Goal: Task Accomplishment & Management: Manage account settings

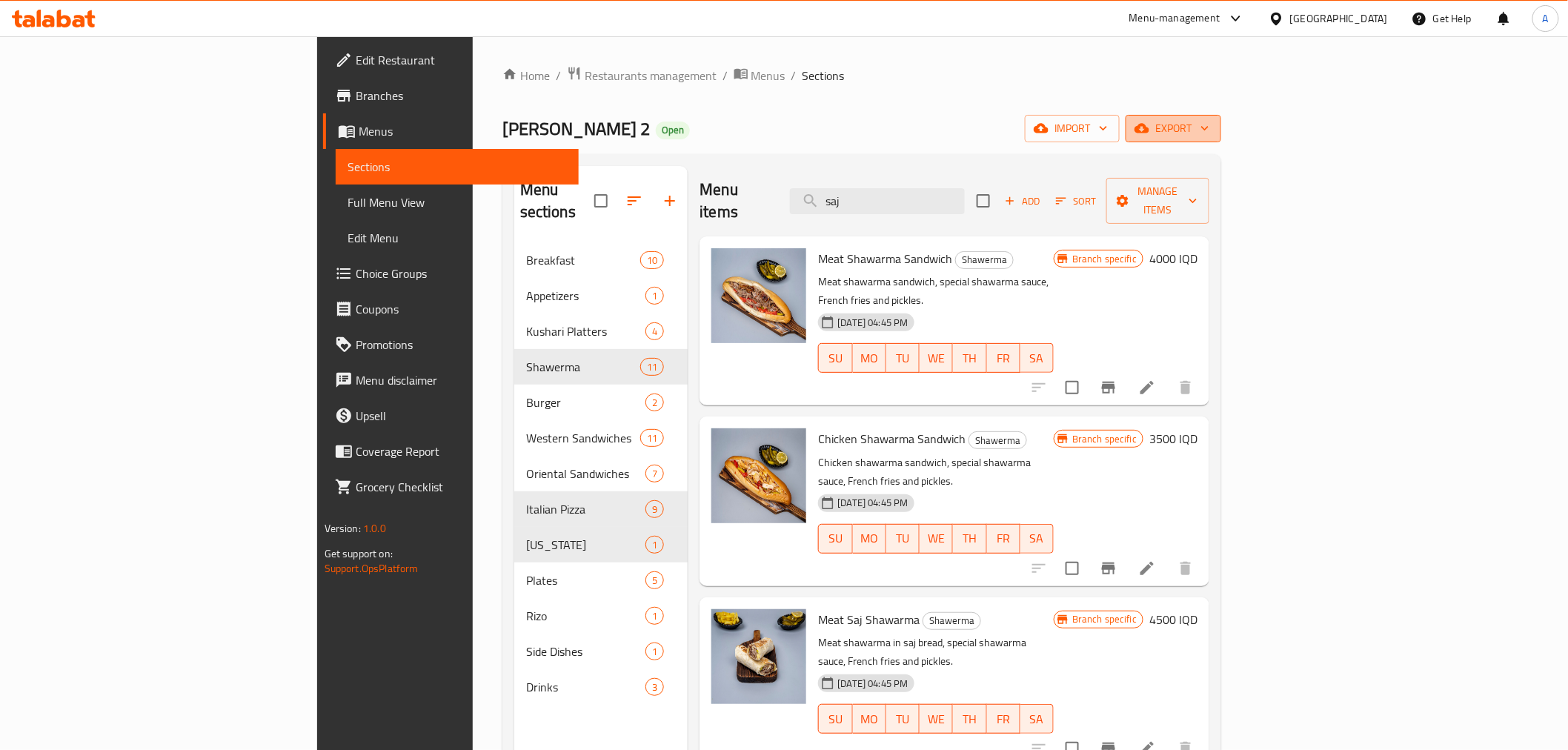
click at [1209, 132] on span "export" at bounding box center [1174, 128] width 72 height 18
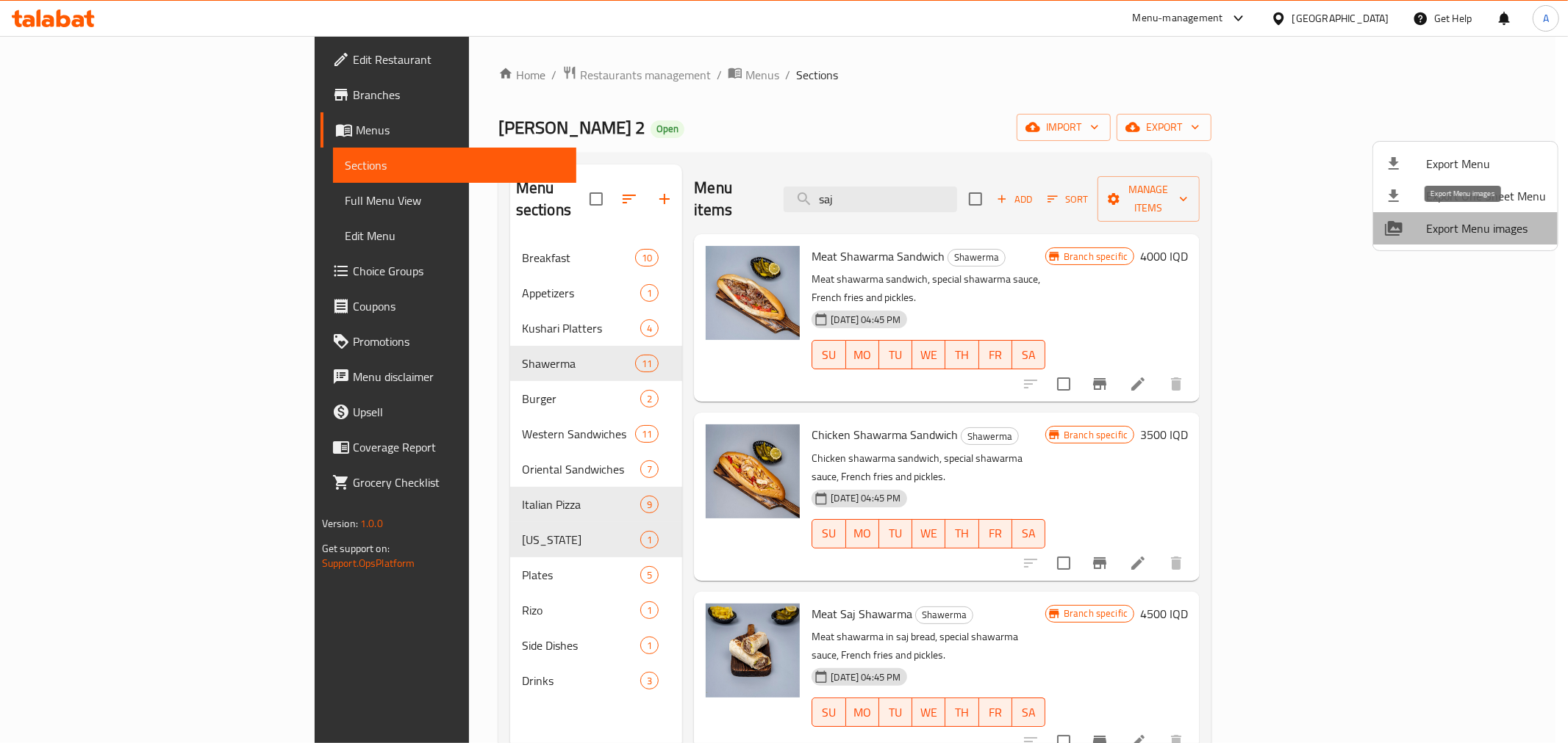
click at [1471, 224] on span "Export Menu images" at bounding box center [1485, 228] width 120 height 18
click at [1030, 190] on div at bounding box center [784, 372] width 1568 height 743
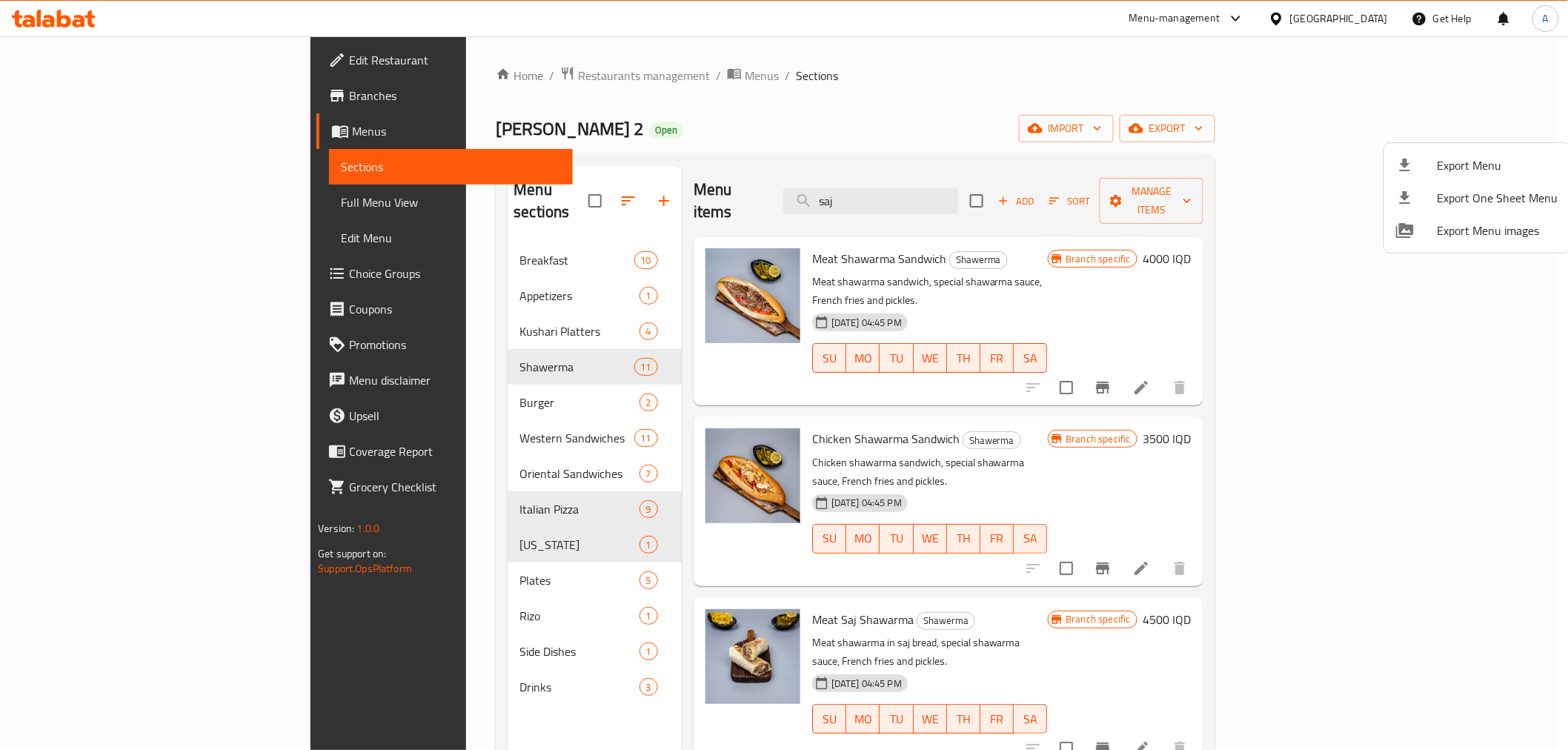
click at [958, 191] on input "saj" at bounding box center [871, 201] width 175 height 26
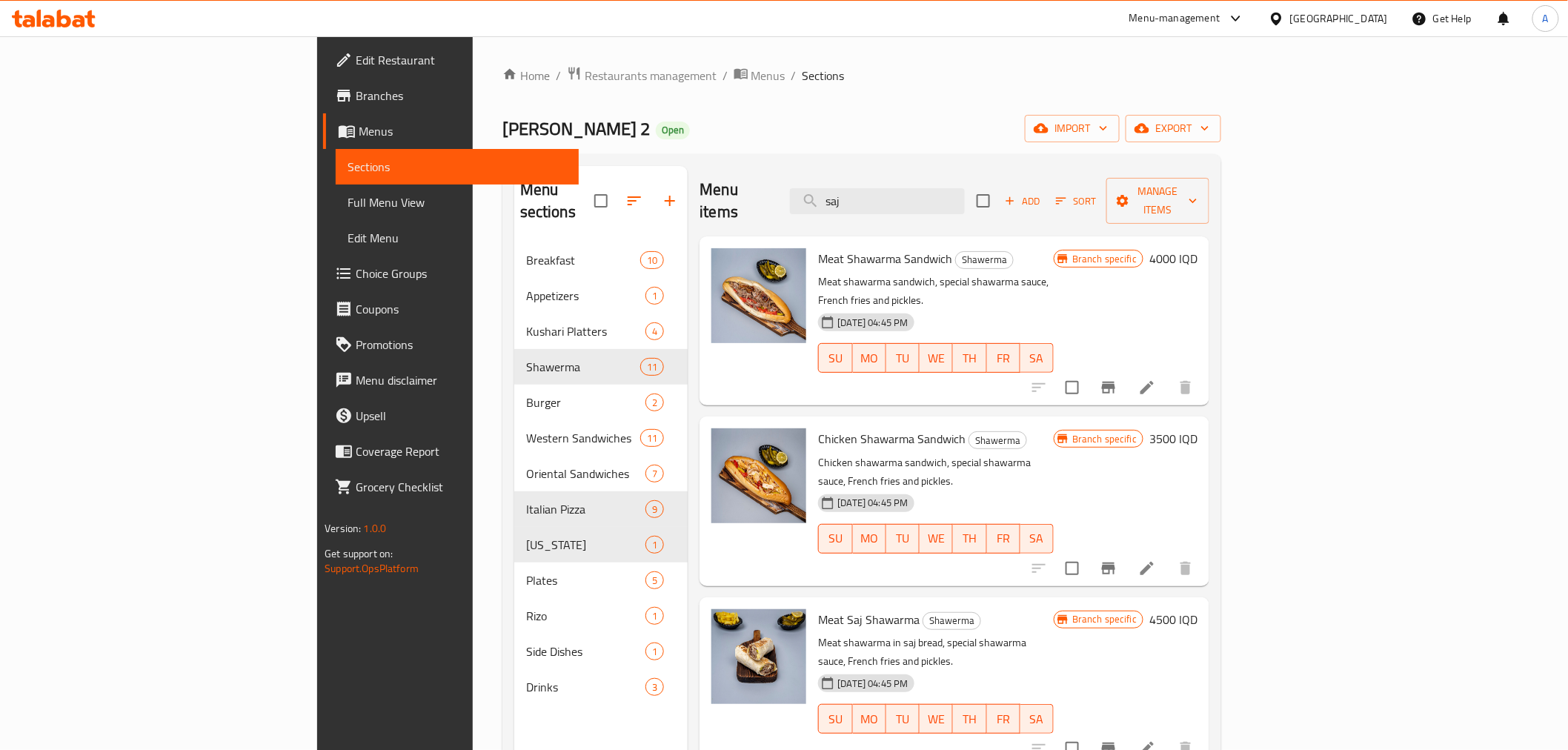
click at [965, 191] on input "saj" at bounding box center [877, 201] width 175 height 26
type input ";"
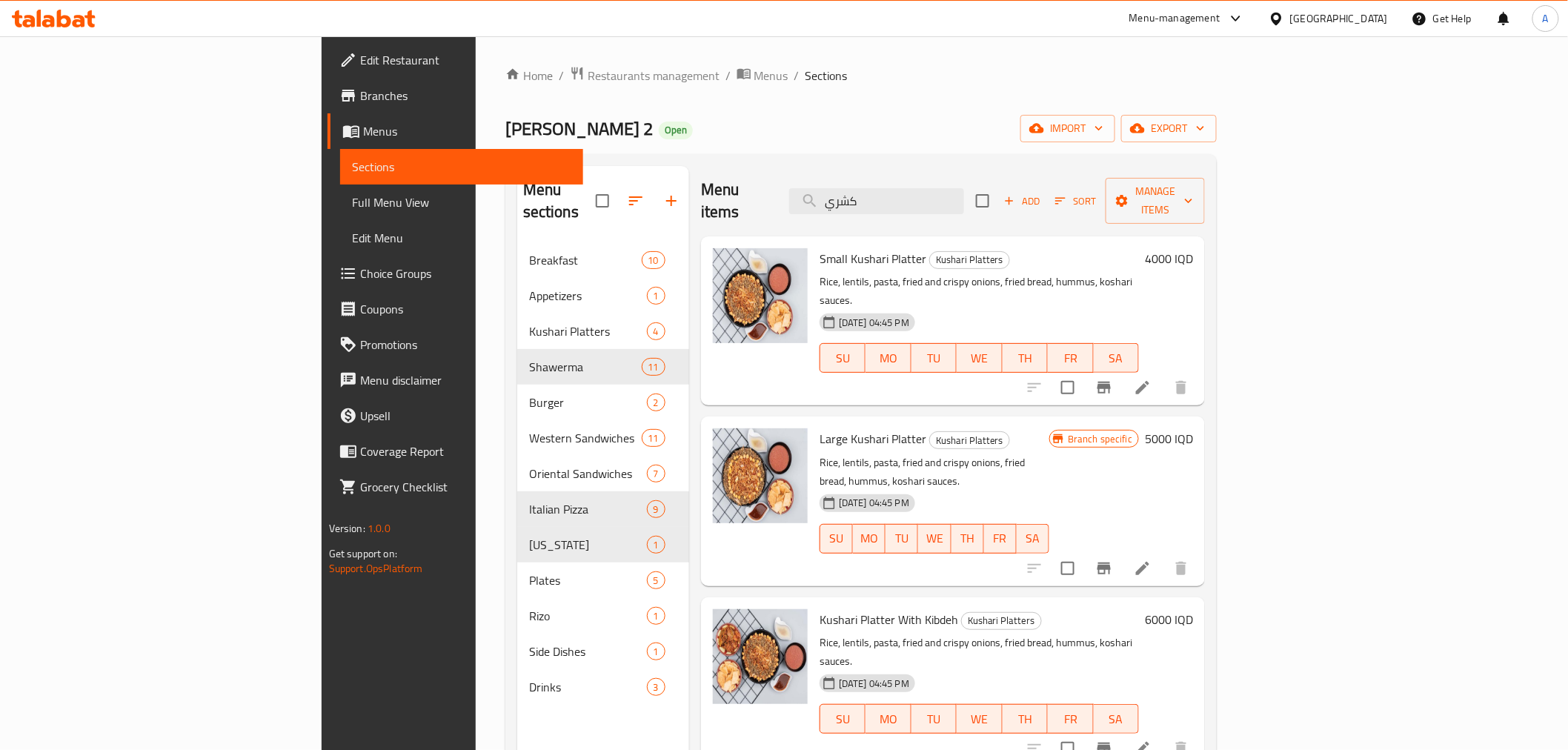
type input "كشري"
click at [820, 247] on span "Small Kushari Platter" at bounding box center [873, 258] width 107 height 22
copy h6 "Small Kushari Platter"
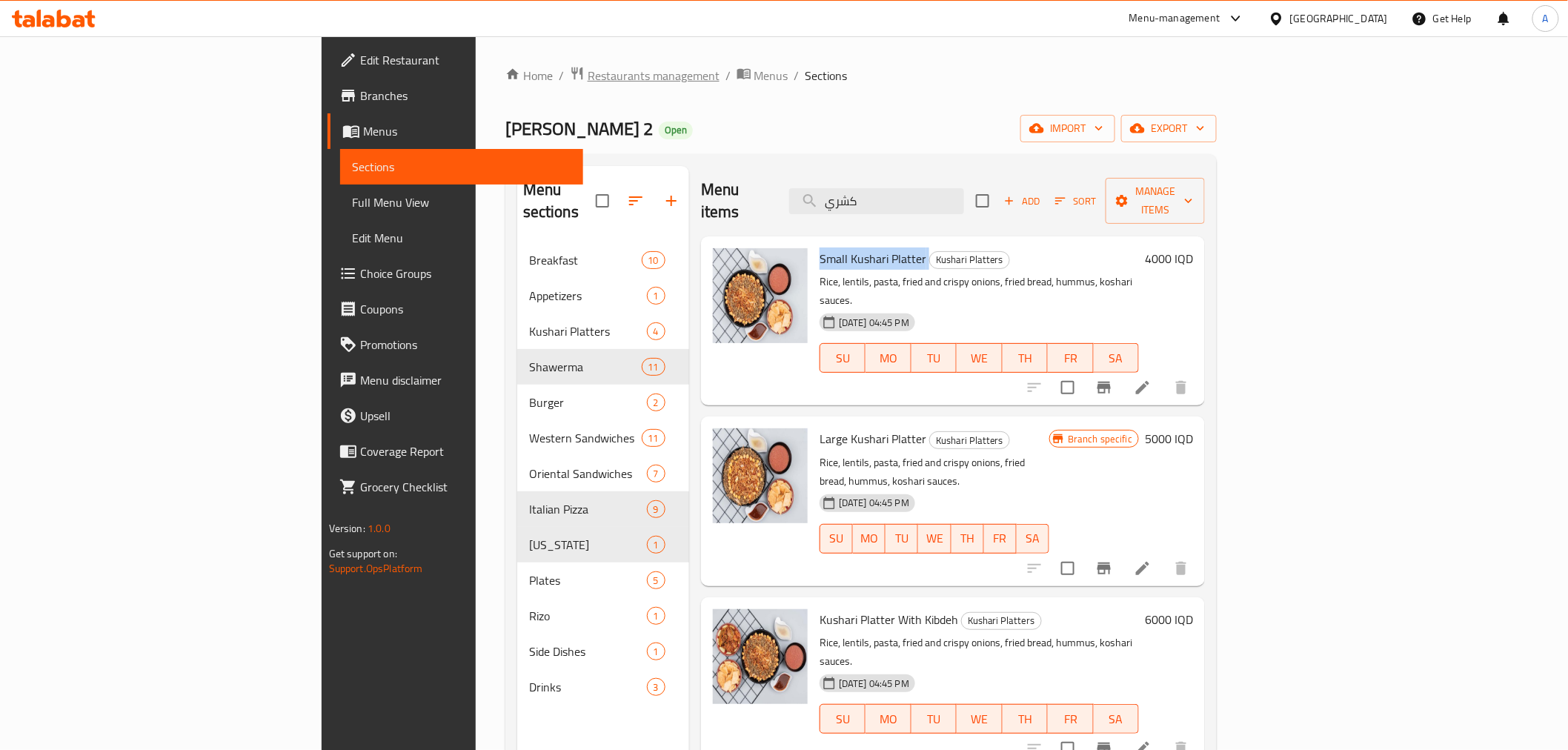
click at [588, 79] on span "Restaurants management" at bounding box center [654, 75] width 132 height 18
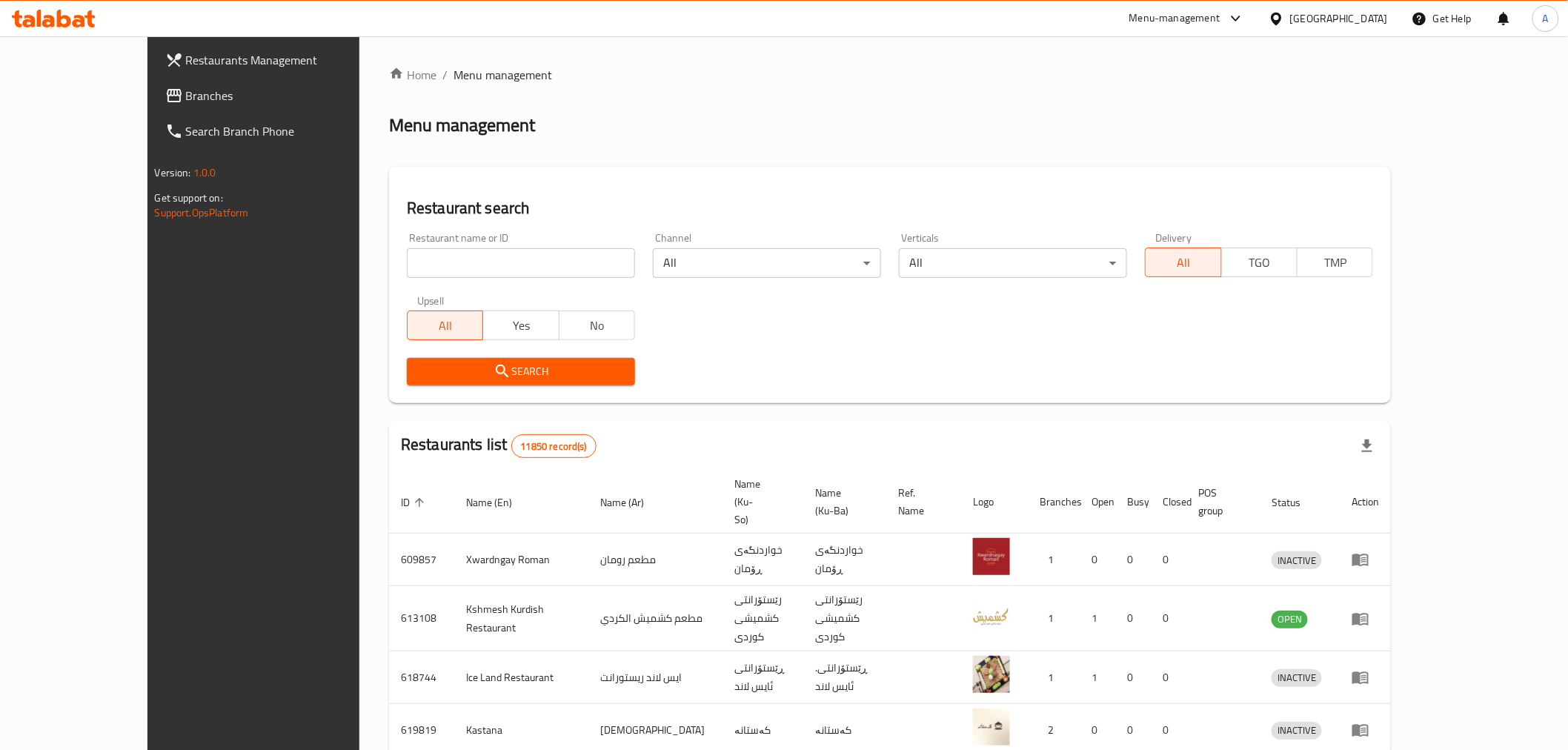
click at [399, 256] on div "Home / Menu management Menu management Restaurant search Restaurant name or ID …" at bounding box center [890, 594] width 1002 height 1057
click at [407, 256] on input "search" at bounding box center [521, 263] width 228 height 30
type input ";"
type input "كروشي"
click button "Search" at bounding box center [521, 371] width 228 height 28
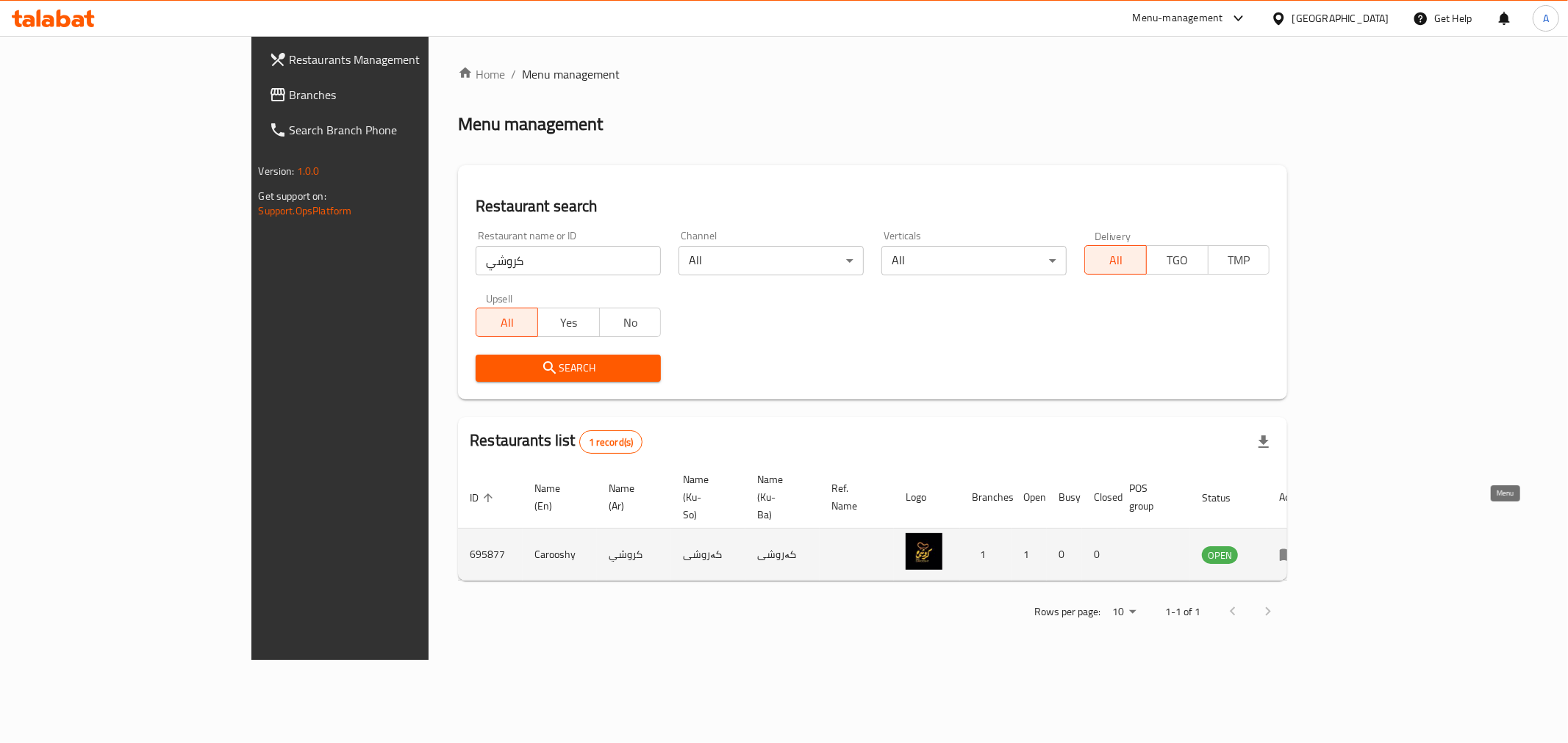
click at [1296, 546] on icon "enhanced table" at bounding box center [1287, 554] width 18 height 18
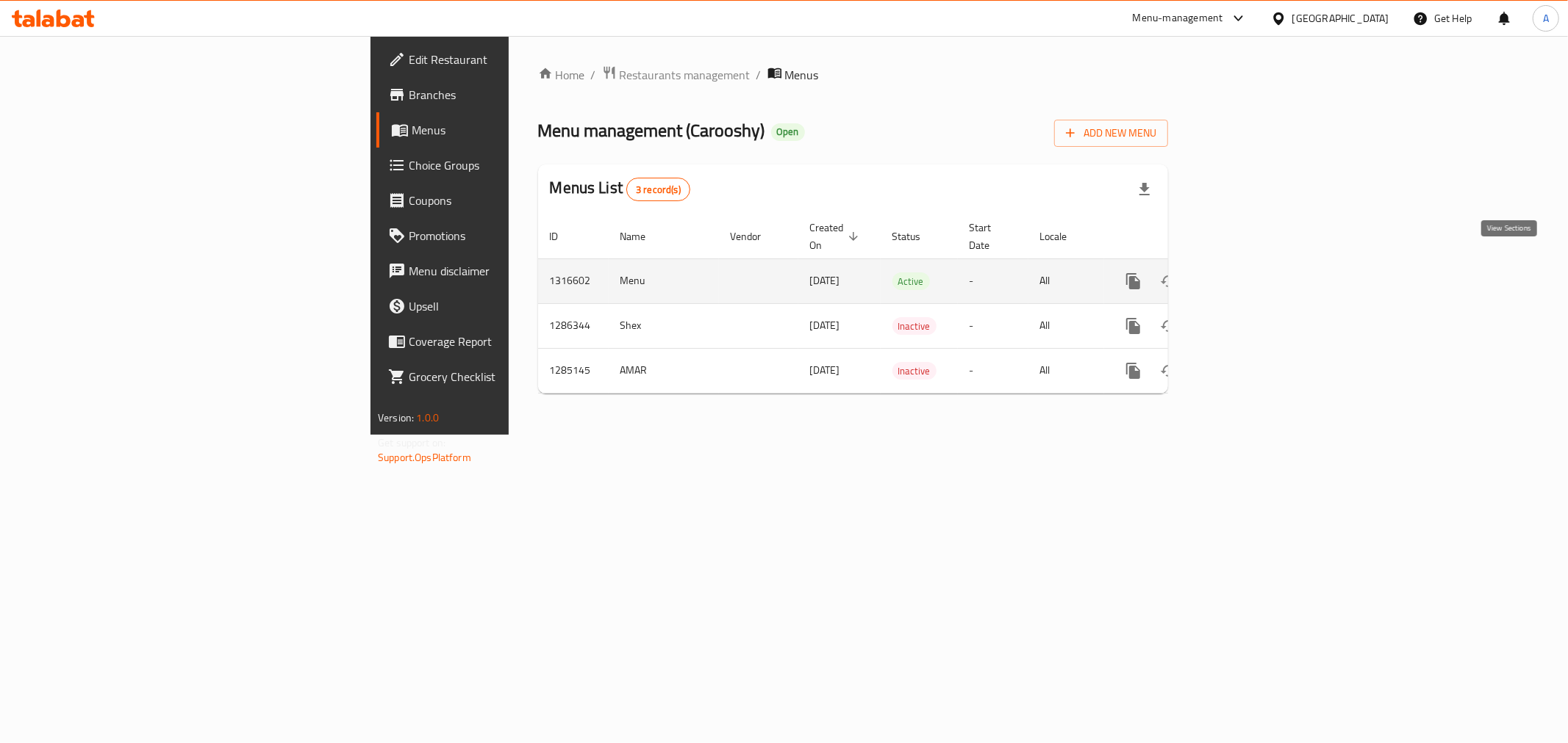
click at [1248, 272] on icon "enhanced table" at bounding box center [1239, 281] width 18 height 18
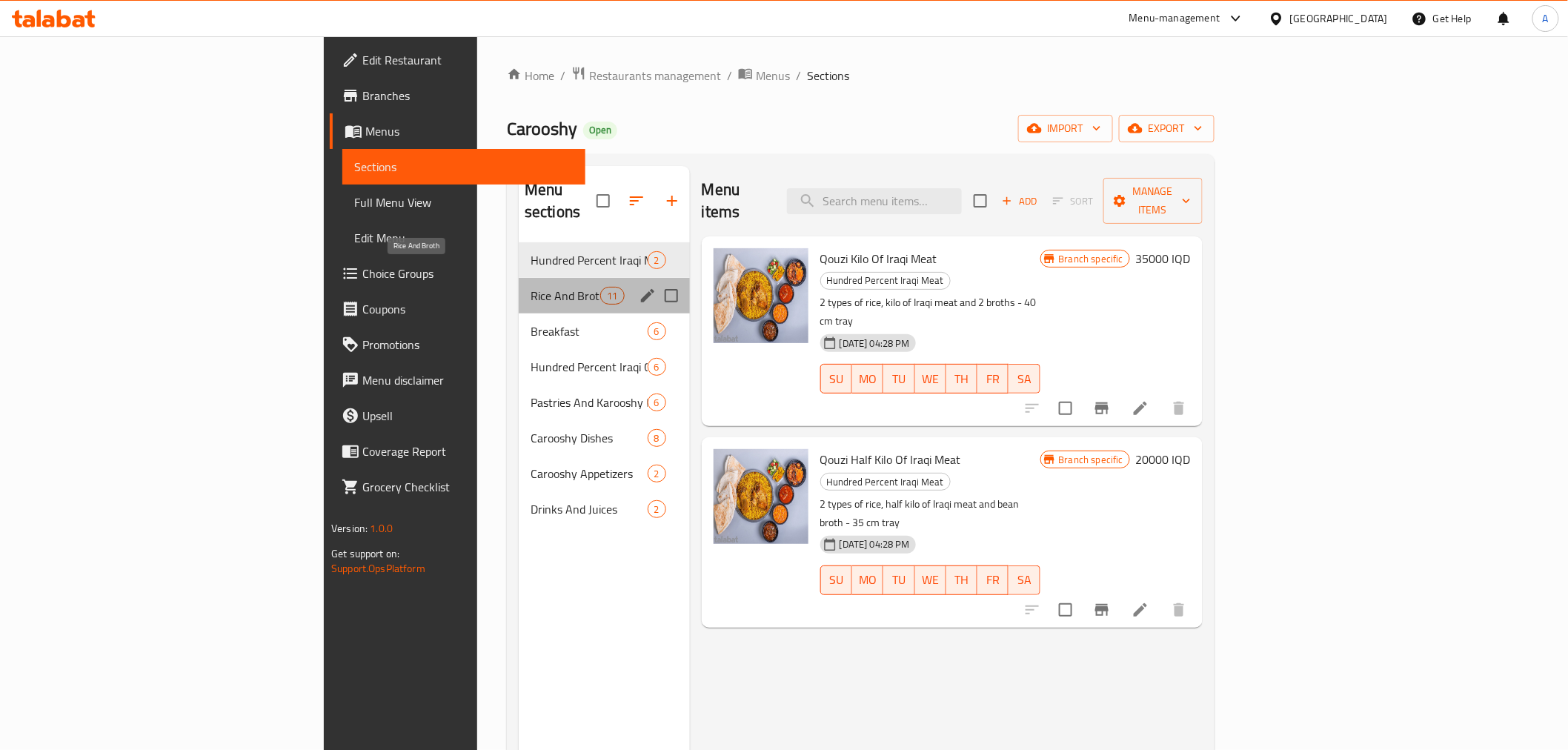
click at [531, 286] on span "Rice And Broth" at bounding box center [565, 295] width 69 height 18
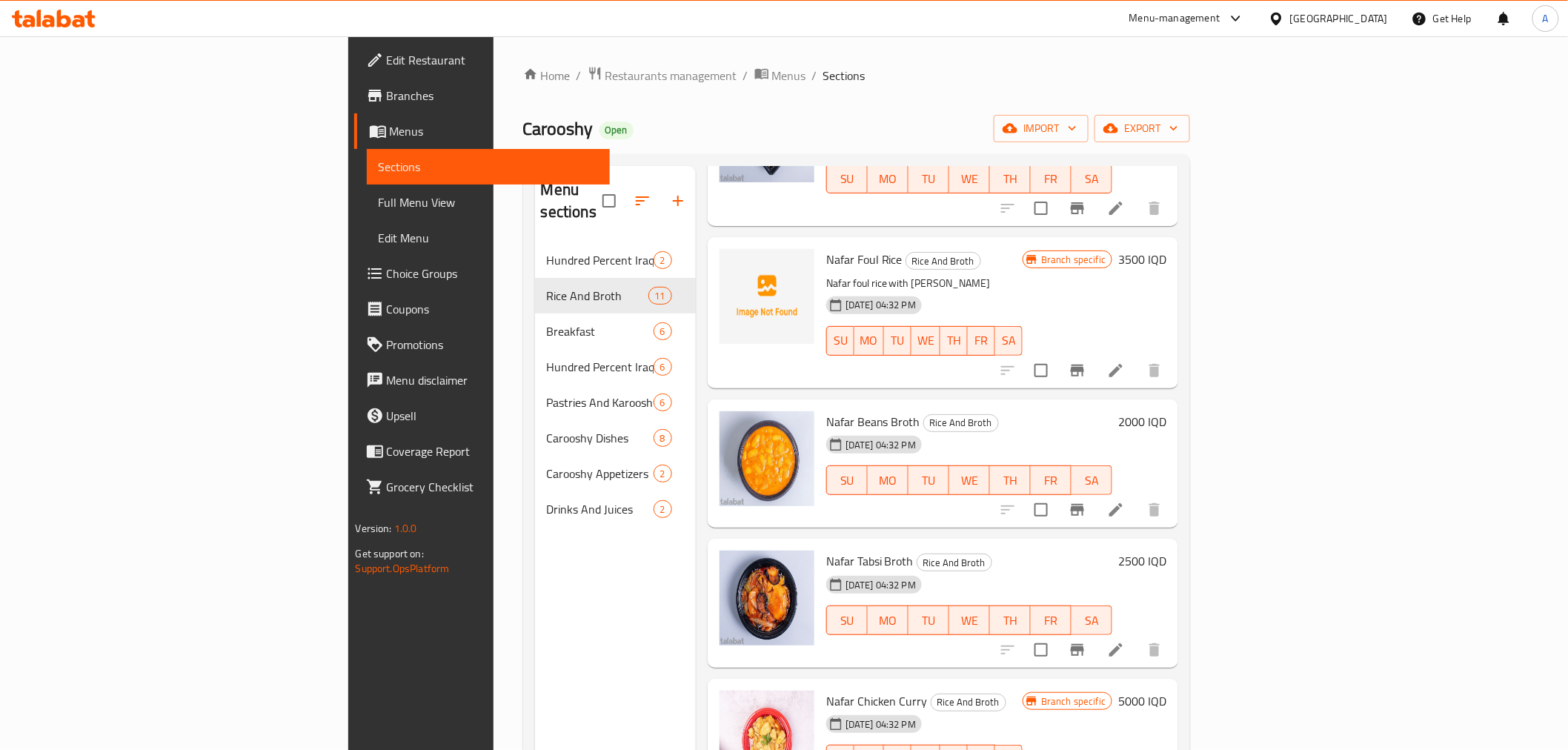
scroll to position [823, 0]
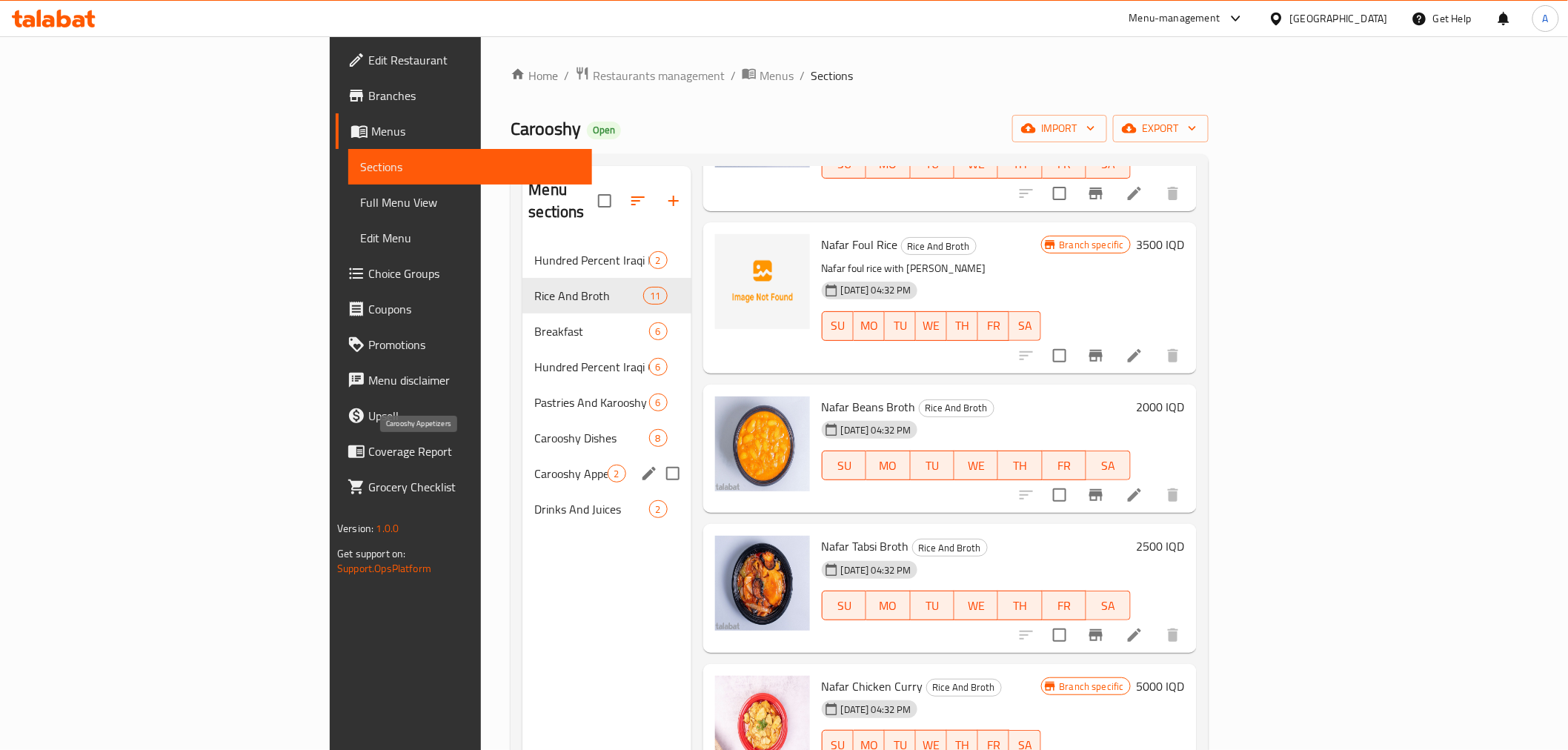
click at [535, 464] on span "Carooshy Appetizers" at bounding box center [571, 473] width 72 height 18
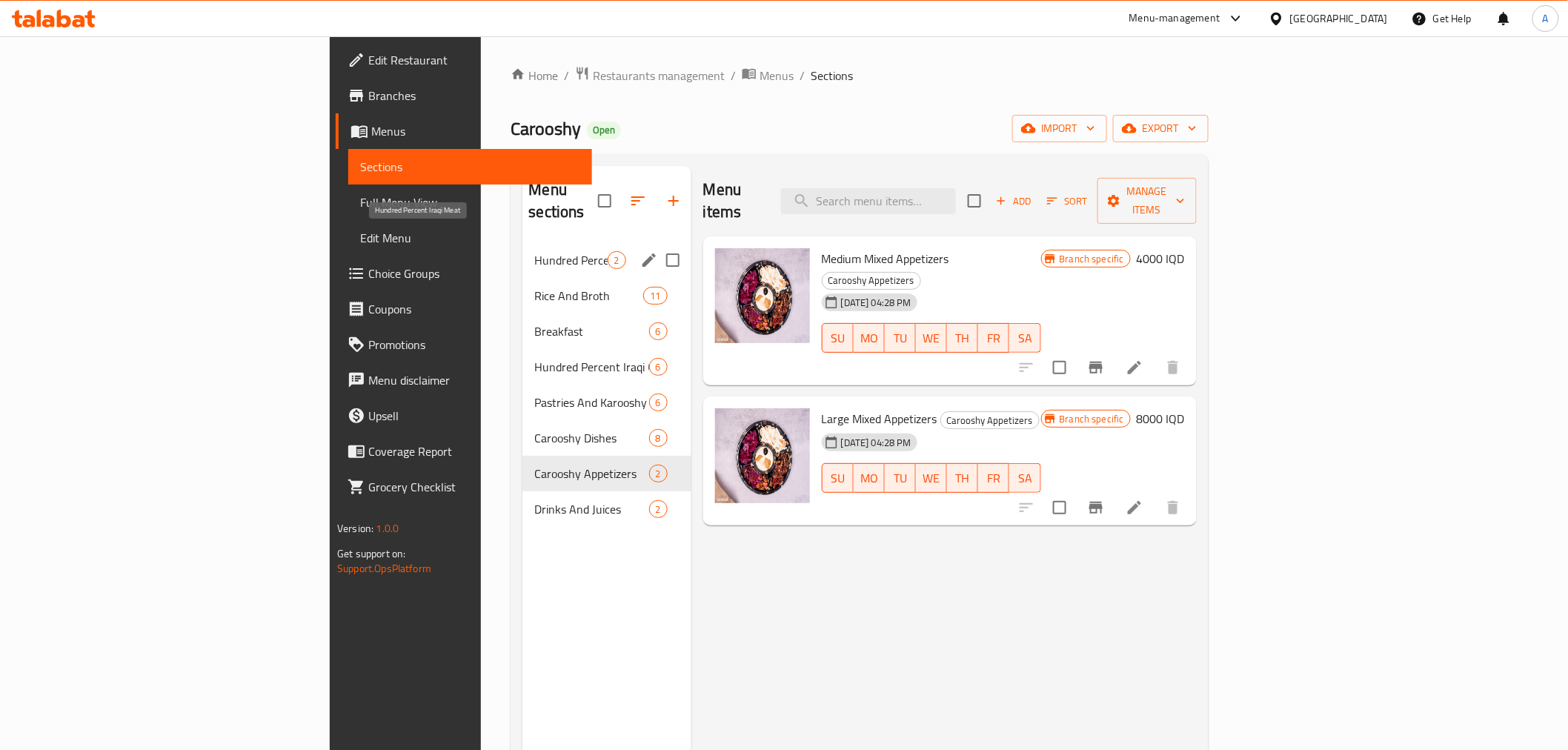
click at [535, 251] on span "Hundred Percent Iraqi Meat" at bounding box center [571, 260] width 72 height 18
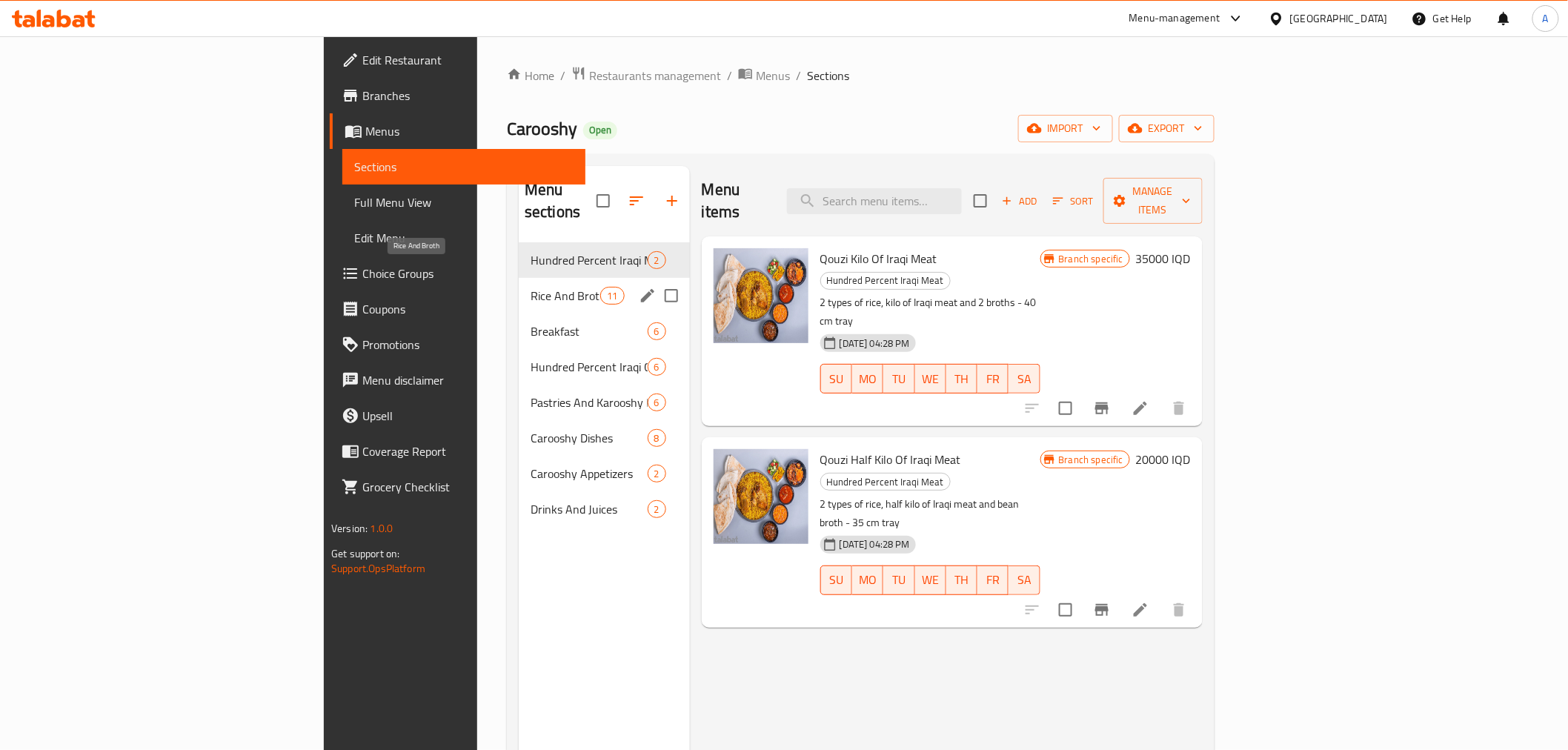
click at [531, 286] on span "Rice And Broth" at bounding box center [565, 295] width 69 height 18
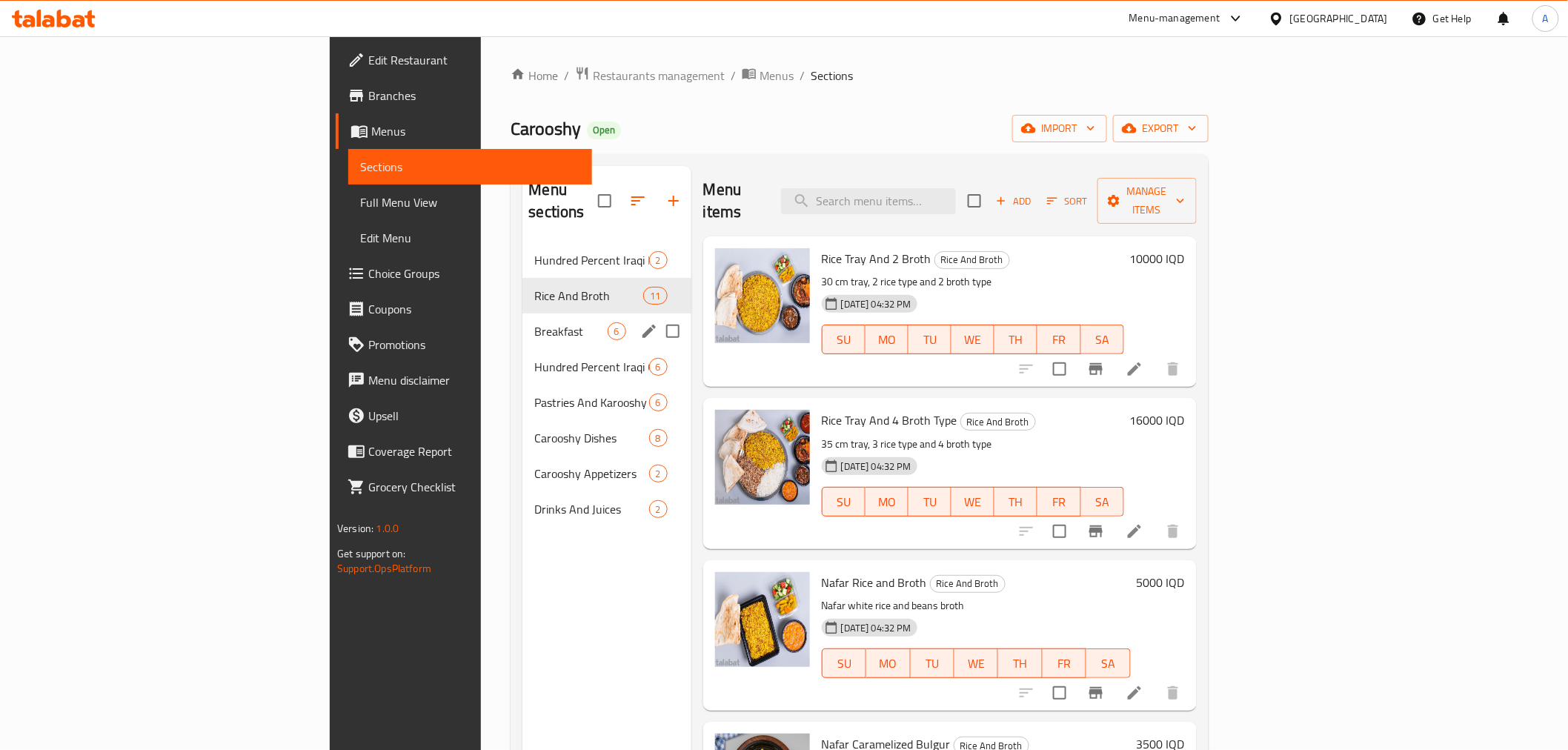
click at [535, 323] on span "Breakfast" at bounding box center [571, 331] width 72 height 18
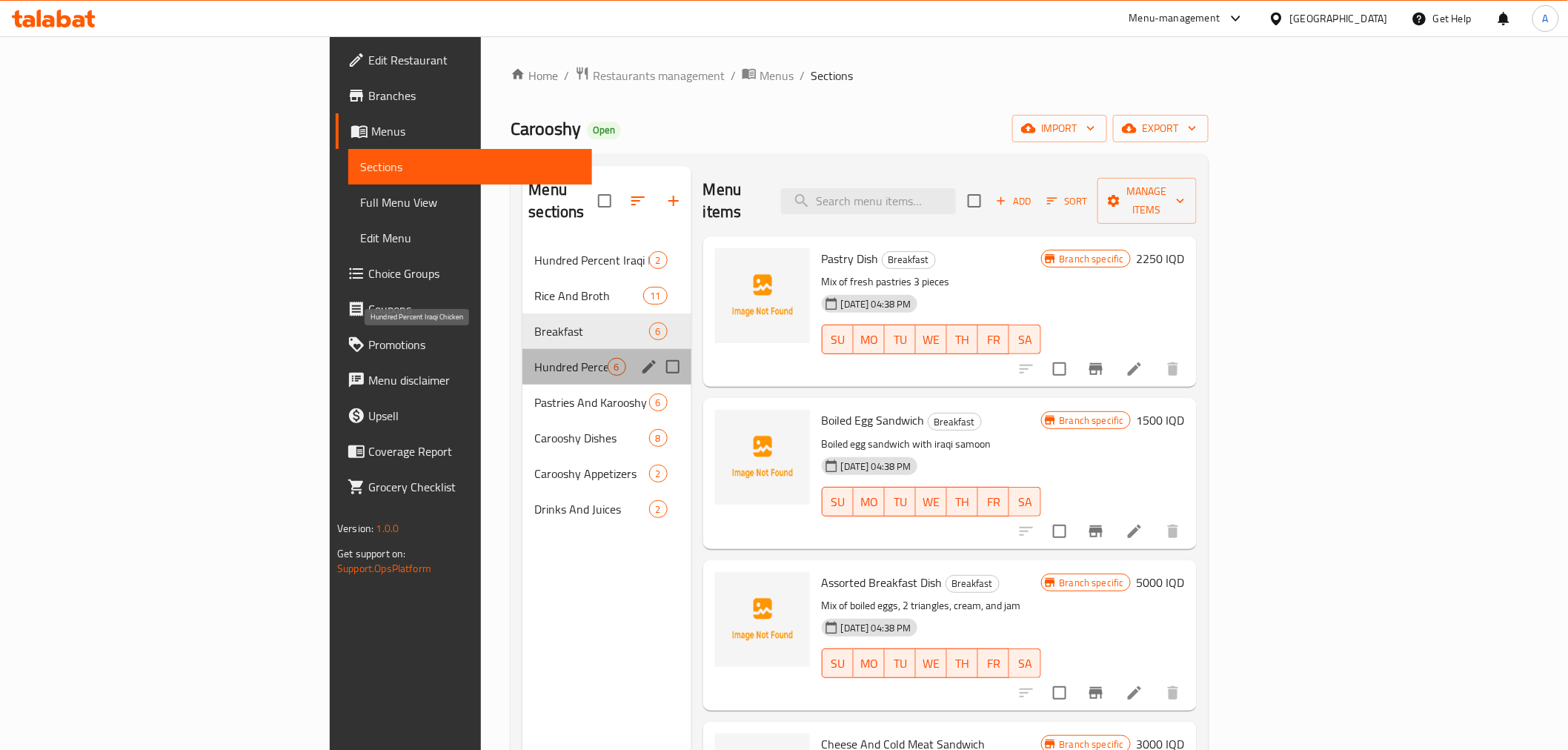
click at [535, 358] on span "Hundred Percent Iraqi Chicken" at bounding box center [571, 366] width 72 height 18
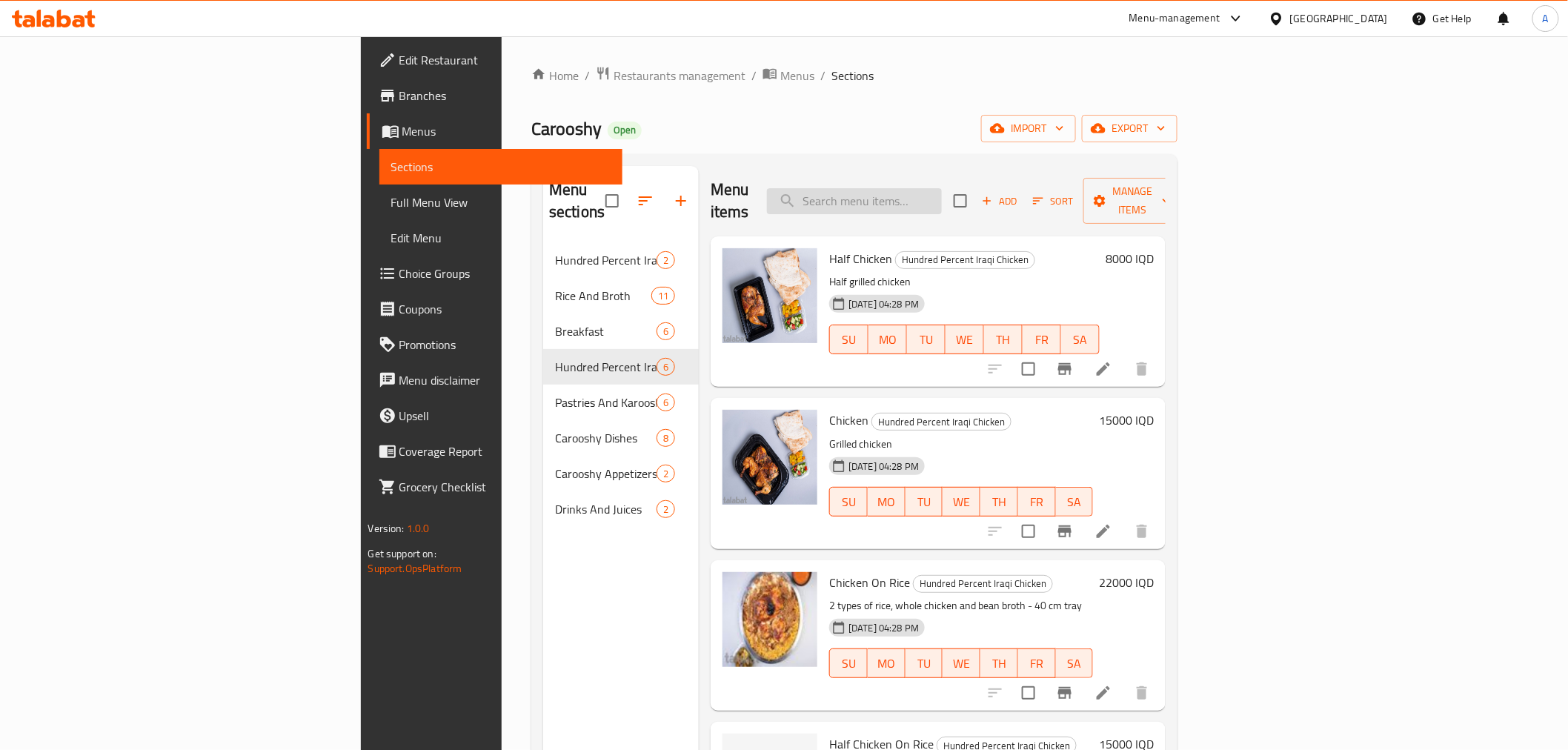
click at [942, 189] on input "search" at bounding box center [854, 201] width 175 height 26
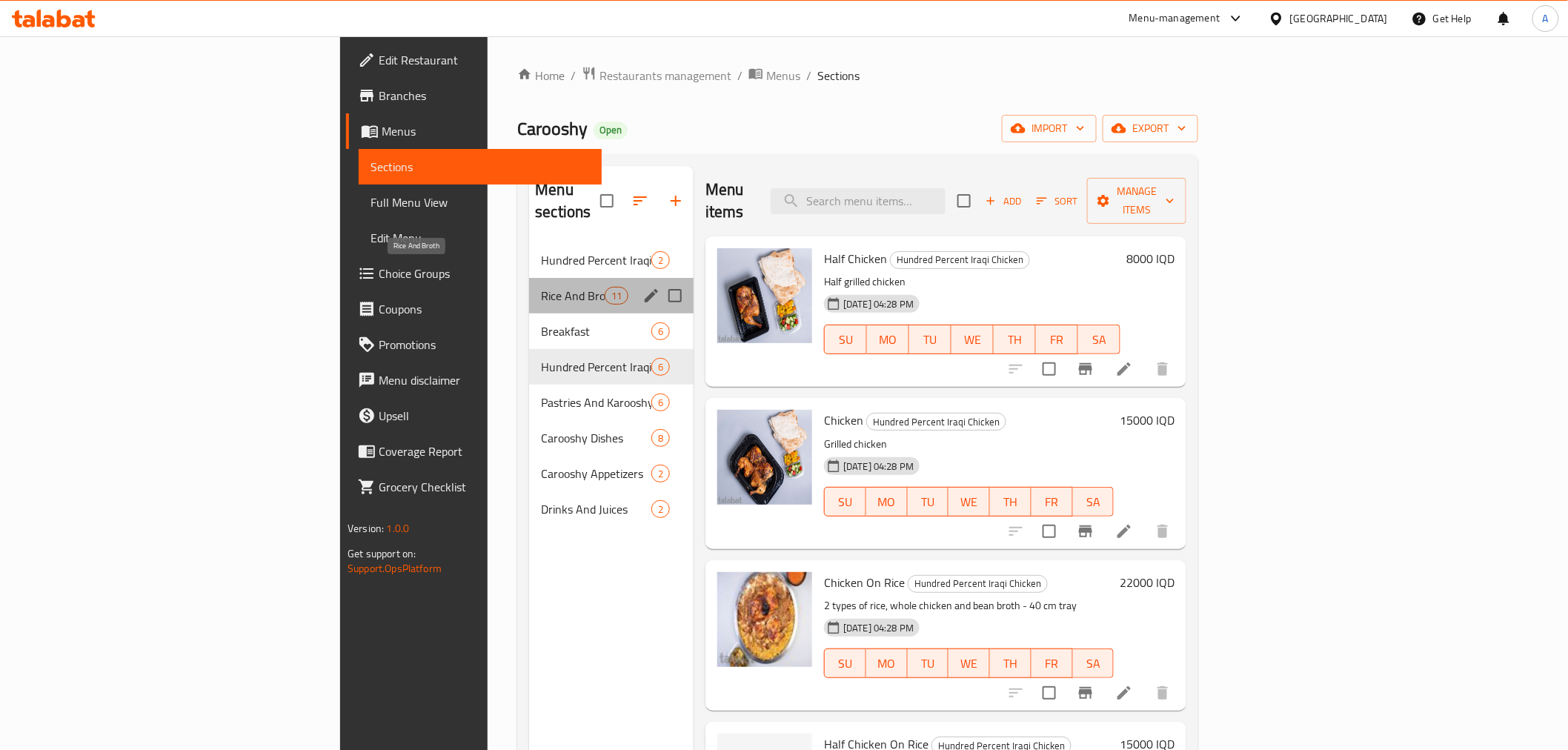
click at [541, 286] on span "Rice And Broth" at bounding box center [573, 295] width 63 height 18
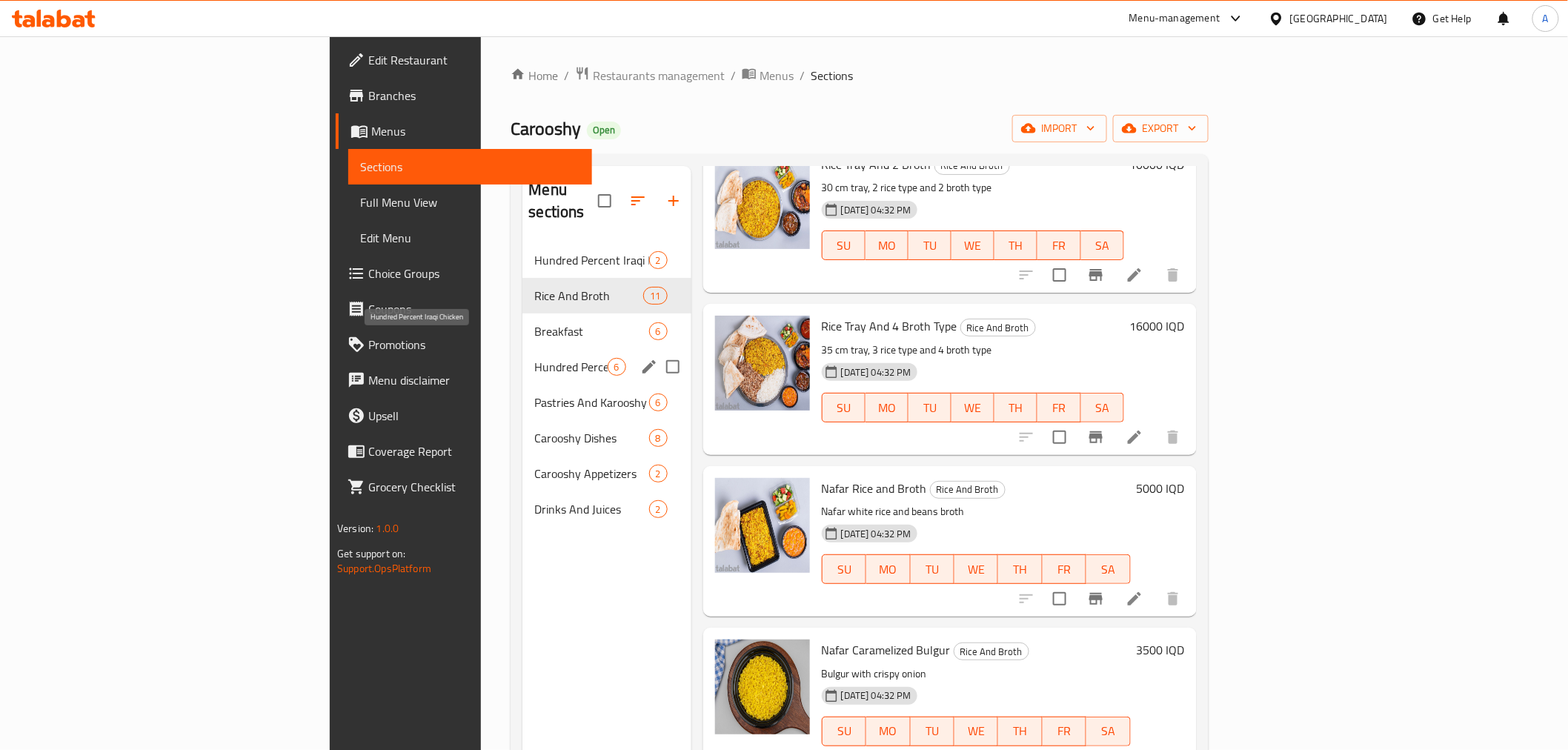
click at [535, 358] on span "Hundred Percent Iraqi Chicken" at bounding box center [571, 366] width 72 height 18
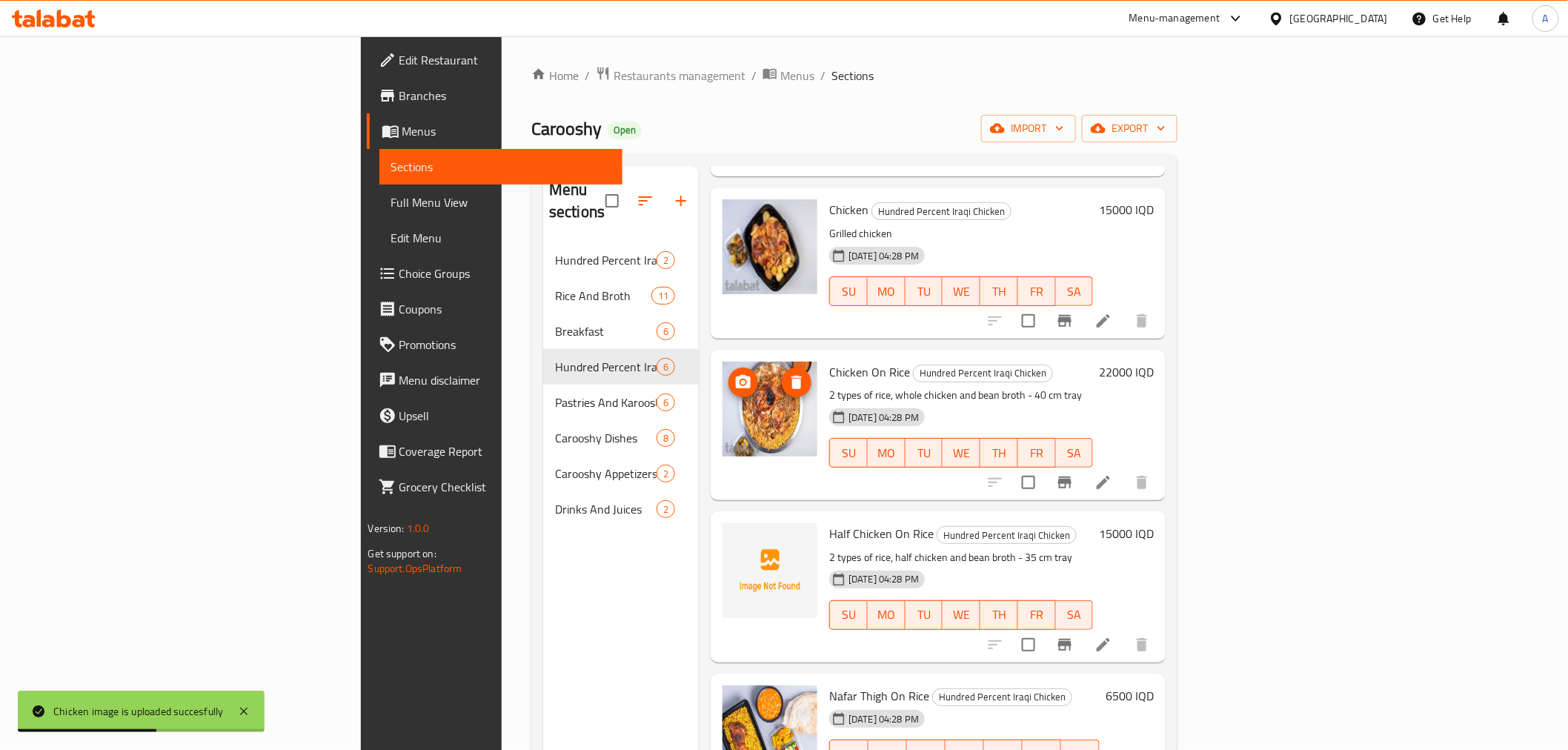
scroll to position [235, 0]
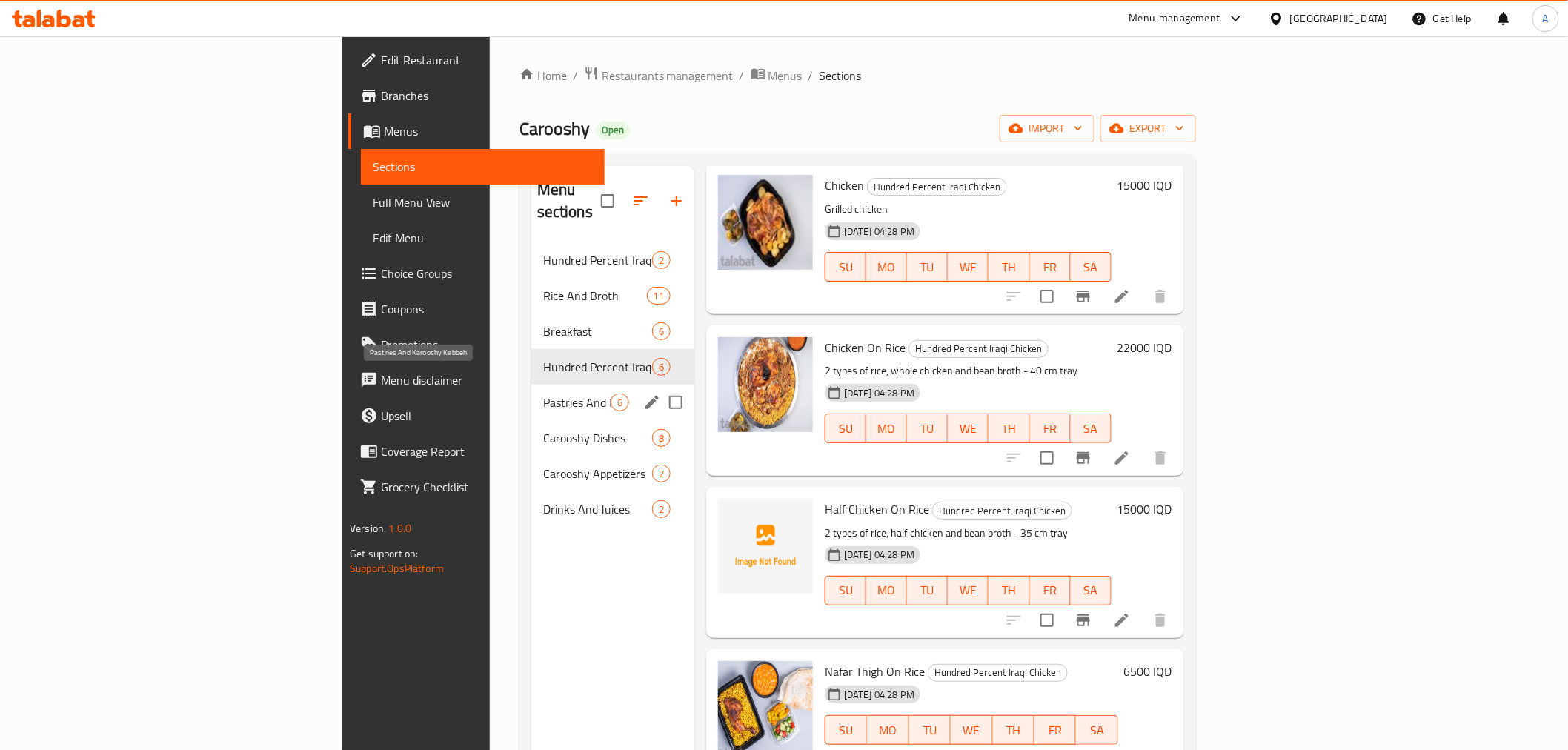
click at [543, 394] on span "Pastries And Karooshy Kebbeh" at bounding box center [577, 403] width 68 height 18
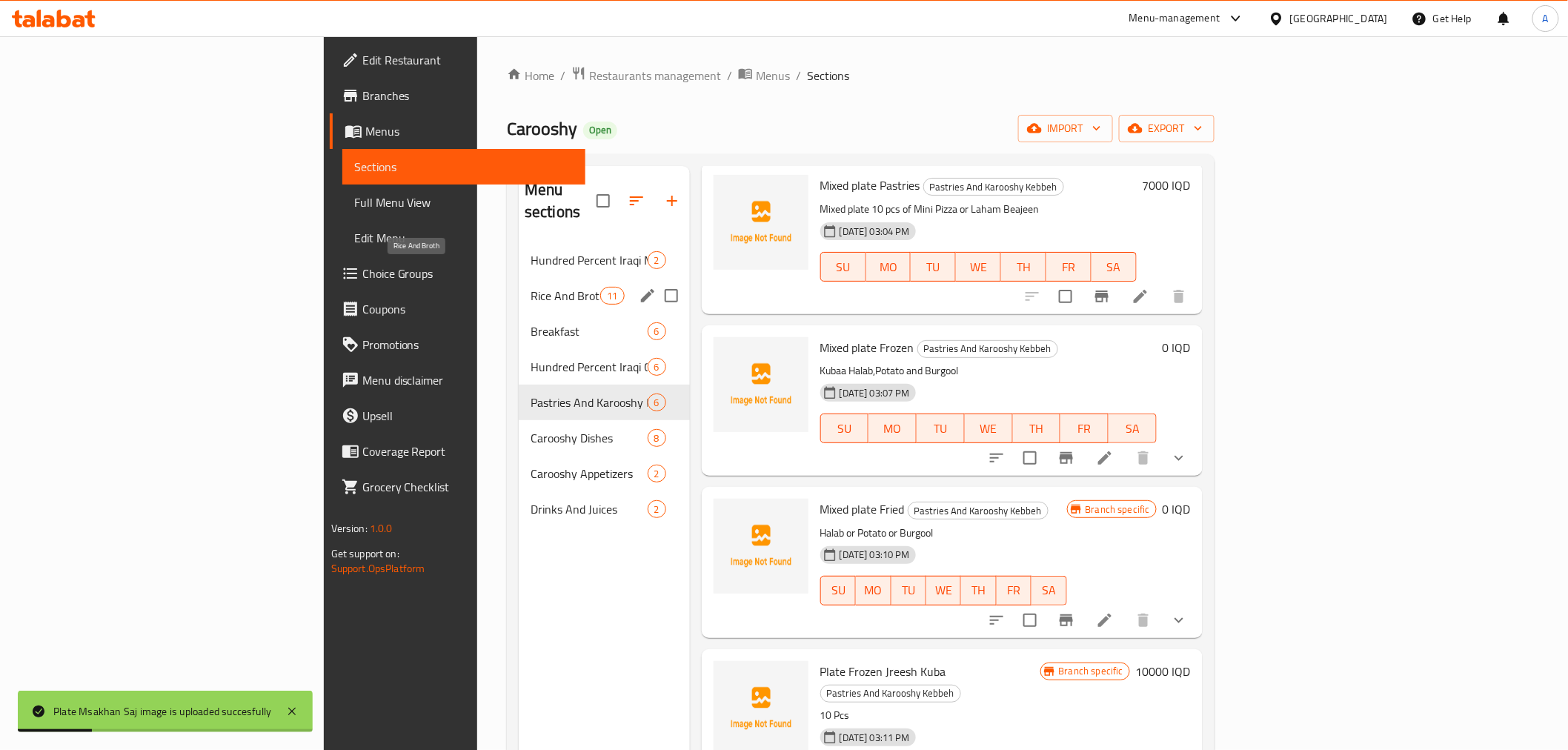
drag, startPoint x: 393, startPoint y: 264, endPoint x: 464, endPoint y: 280, distance: 72.8
click at [531, 286] on span "Rice And Broth" at bounding box center [565, 295] width 69 height 18
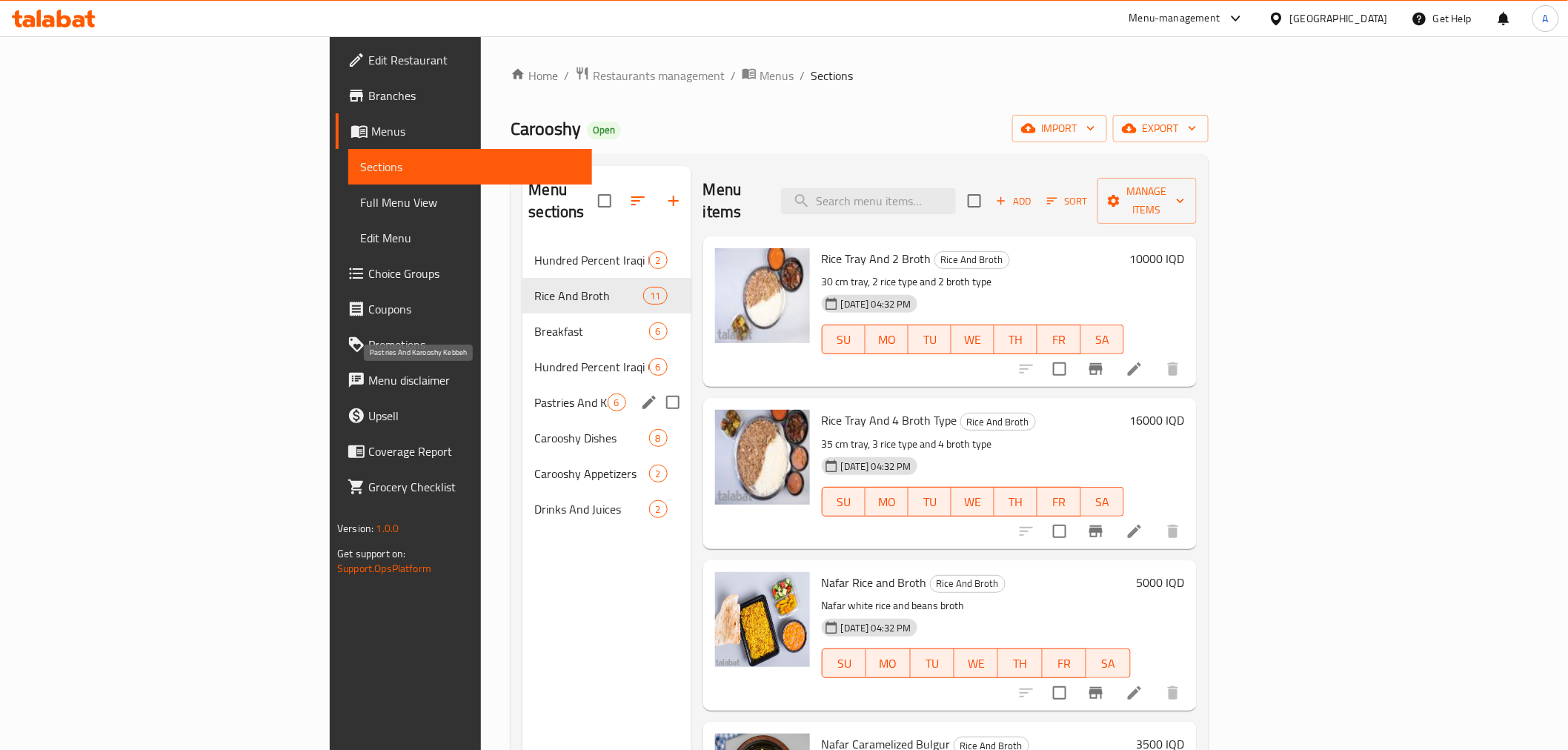
click at [535, 394] on span "Pastries And Karooshy Kebbeh" at bounding box center [571, 403] width 72 height 18
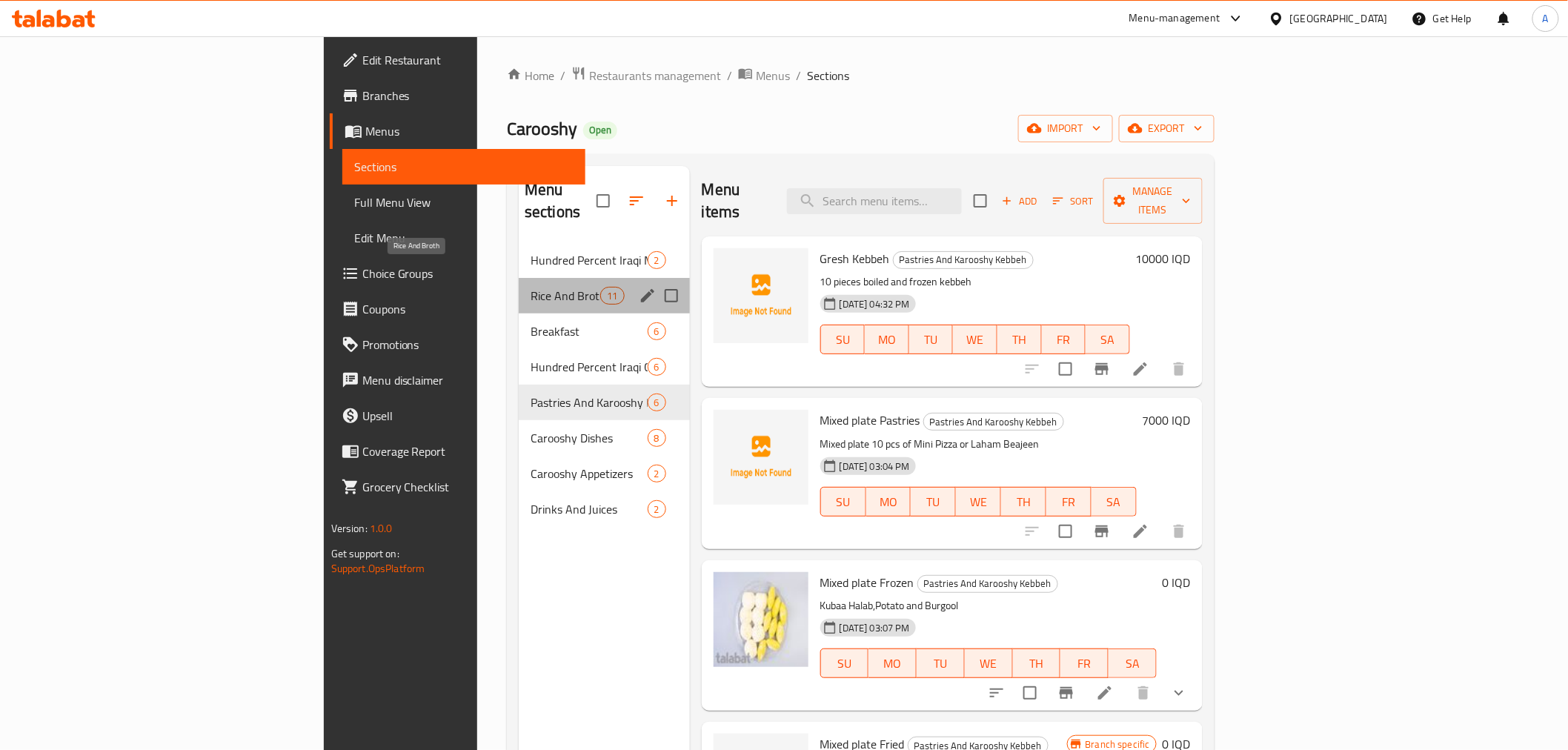
click at [531, 286] on span "Rice And Broth" at bounding box center [565, 295] width 69 height 18
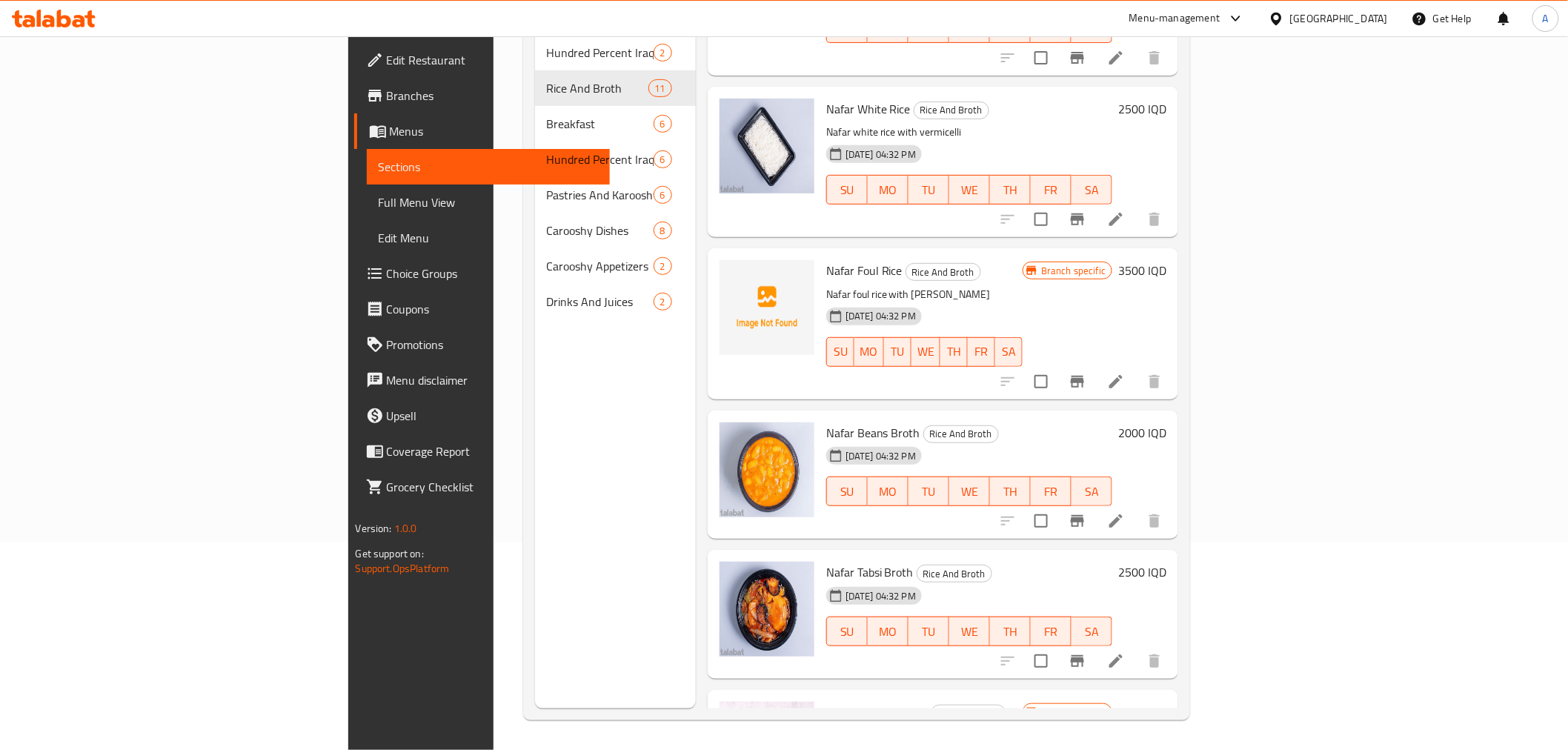
scroll to position [589, 0]
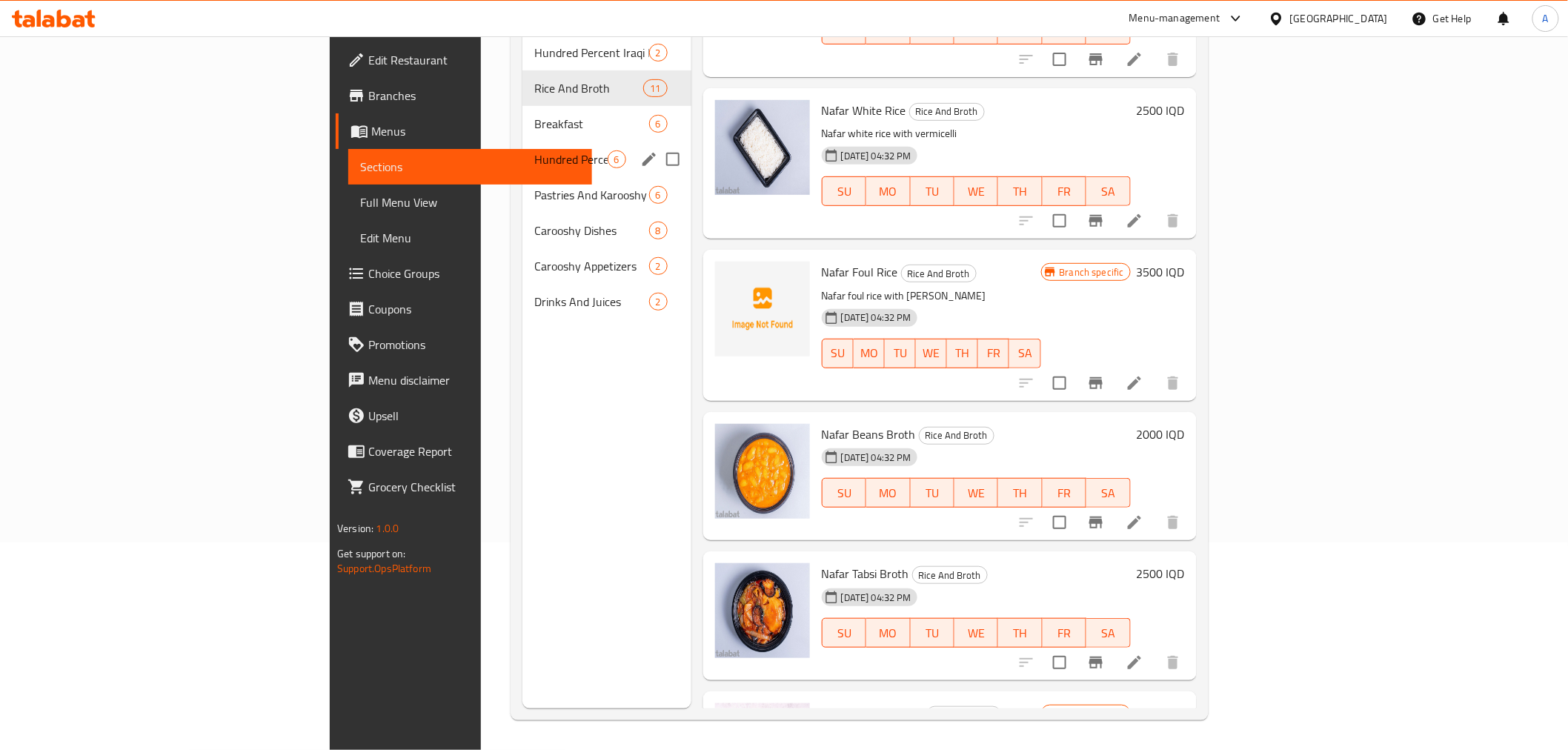
click at [522, 142] on div "Hundred Percent Iraqi Chicken 6" at bounding box center [606, 159] width 168 height 35
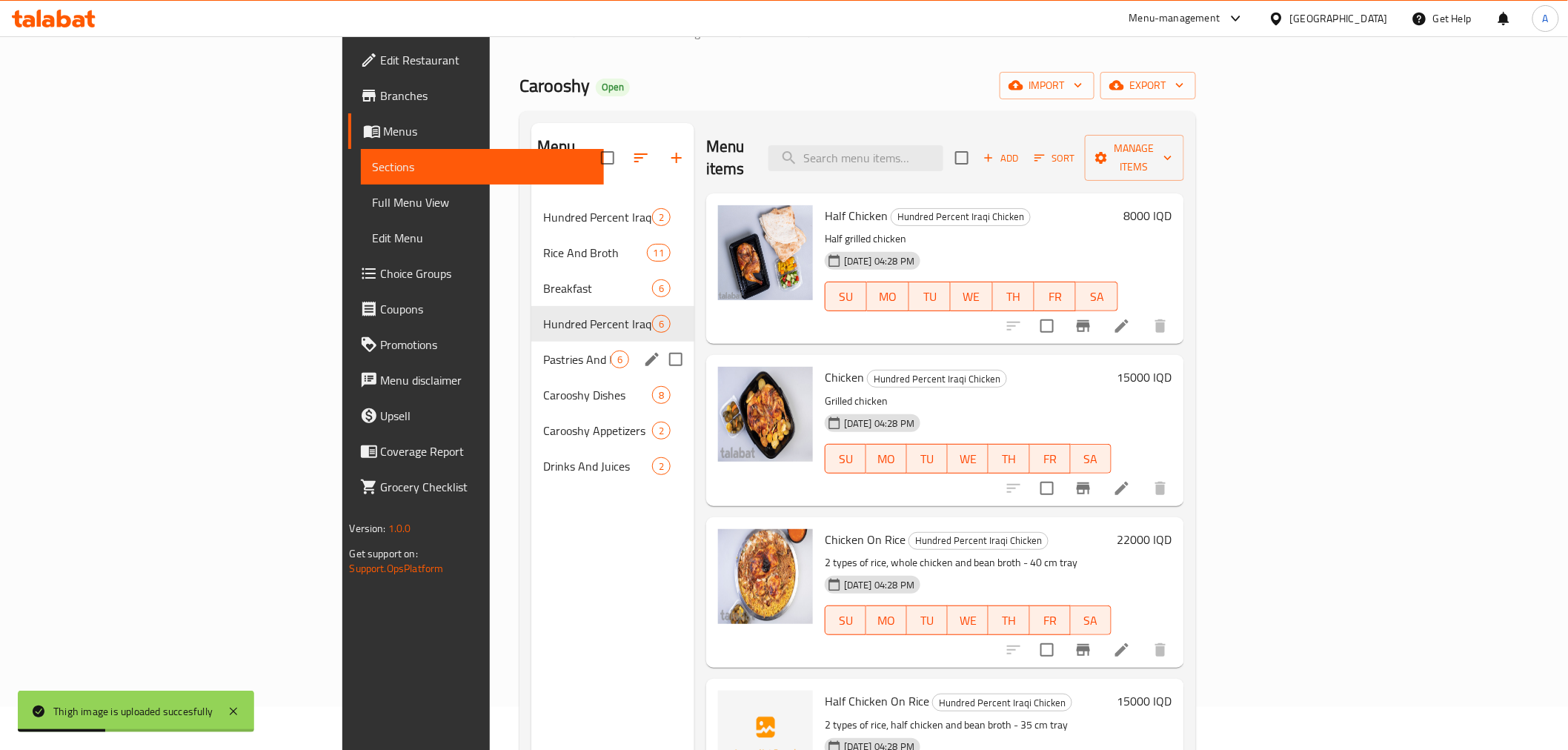
scroll to position [42, 0]
click at [543, 209] on span "Hundred Percent Iraqi Meat" at bounding box center [577, 218] width 68 height 18
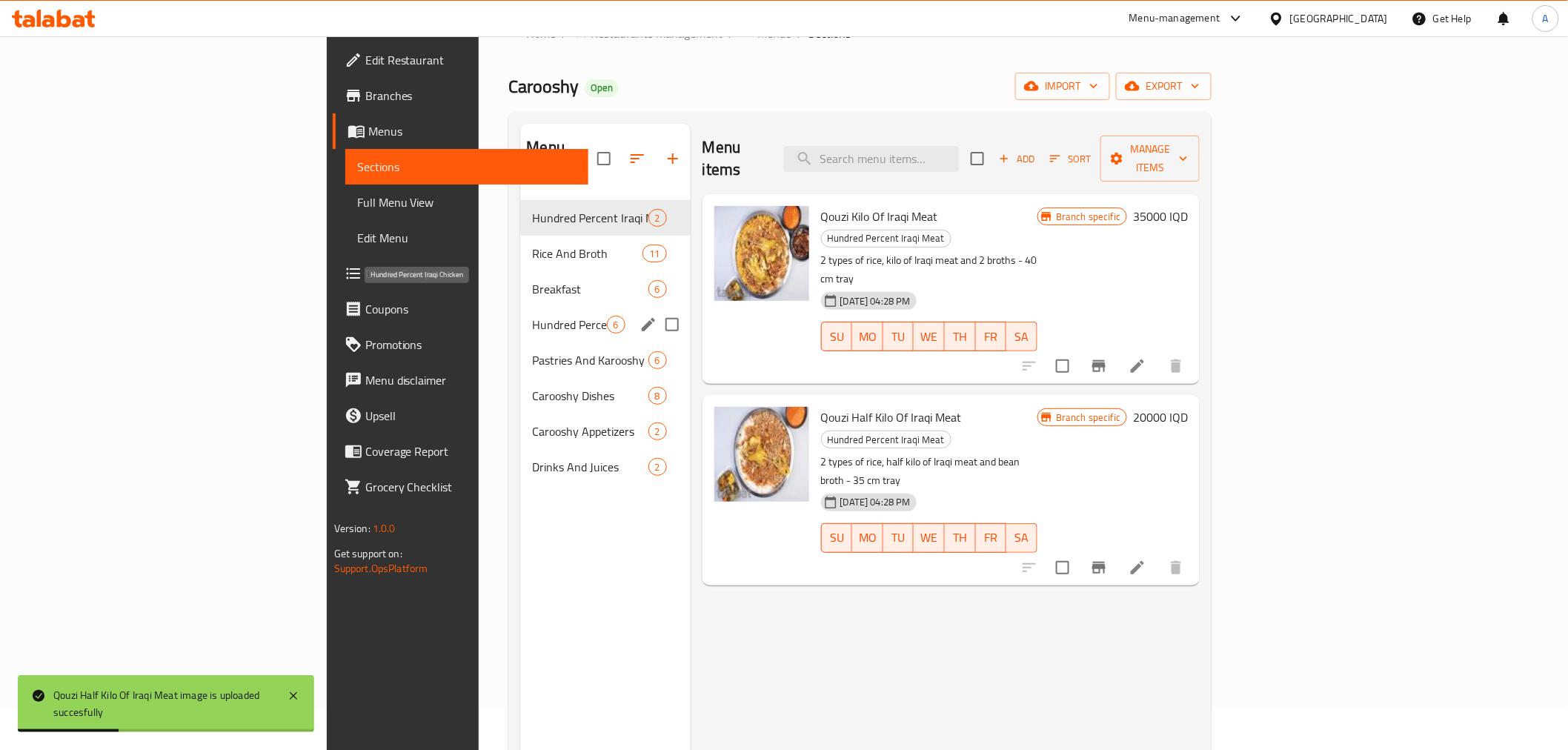
click at [532, 316] on span "Hundred Percent Iraqi Chicken" at bounding box center [569, 325] width 74 height 18
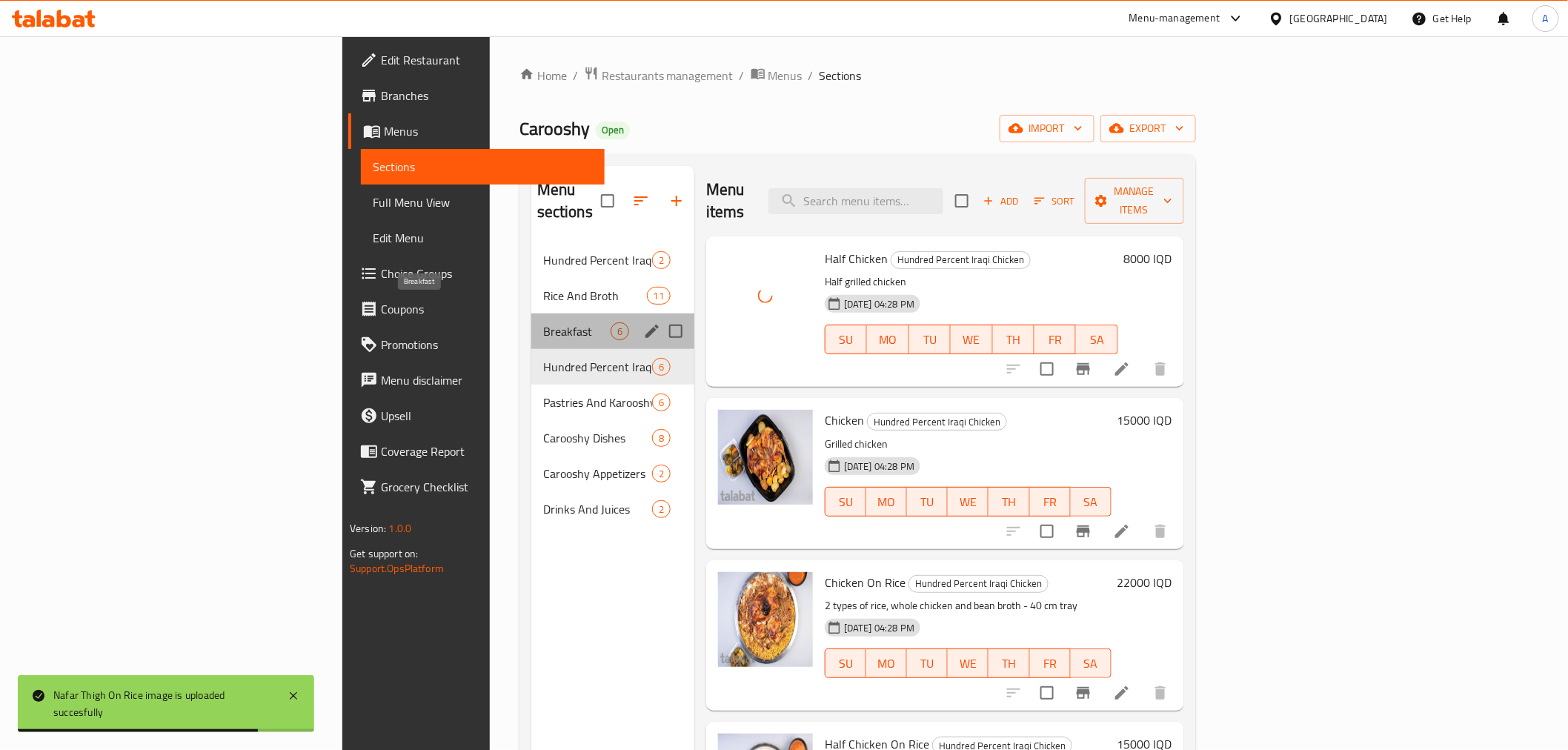
drag, startPoint x: 330, startPoint y: 306, endPoint x: 344, endPoint y: 329, distance: 26.9
click at [543, 323] on span "Breakfast" at bounding box center [577, 331] width 68 height 18
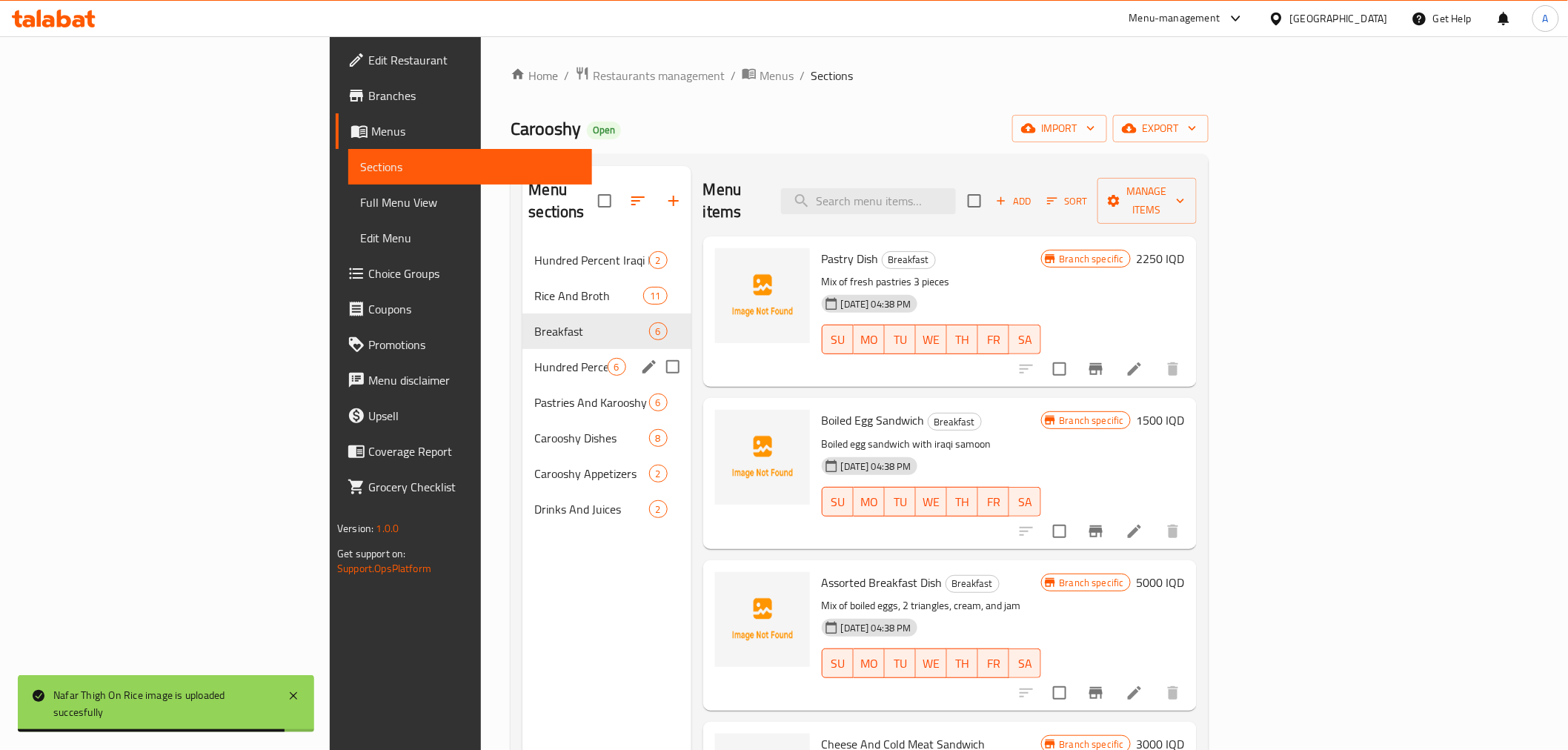
click at [522, 349] on div "Hundred Percent Iraqi Chicken 6" at bounding box center [606, 366] width 168 height 35
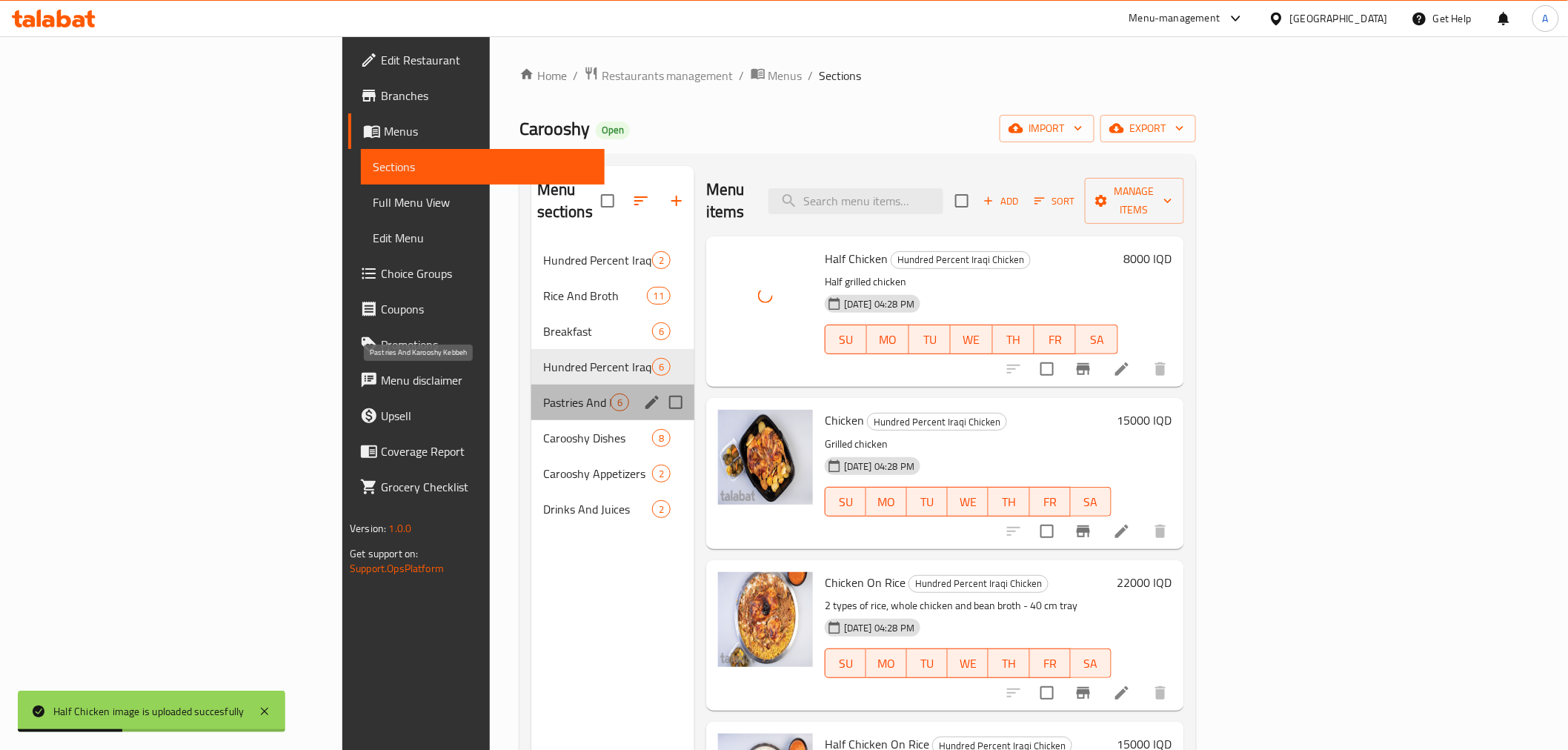
click at [543, 394] on span "Pastries And Karooshy Kebbeh" at bounding box center [577, 403] width 68 height 18
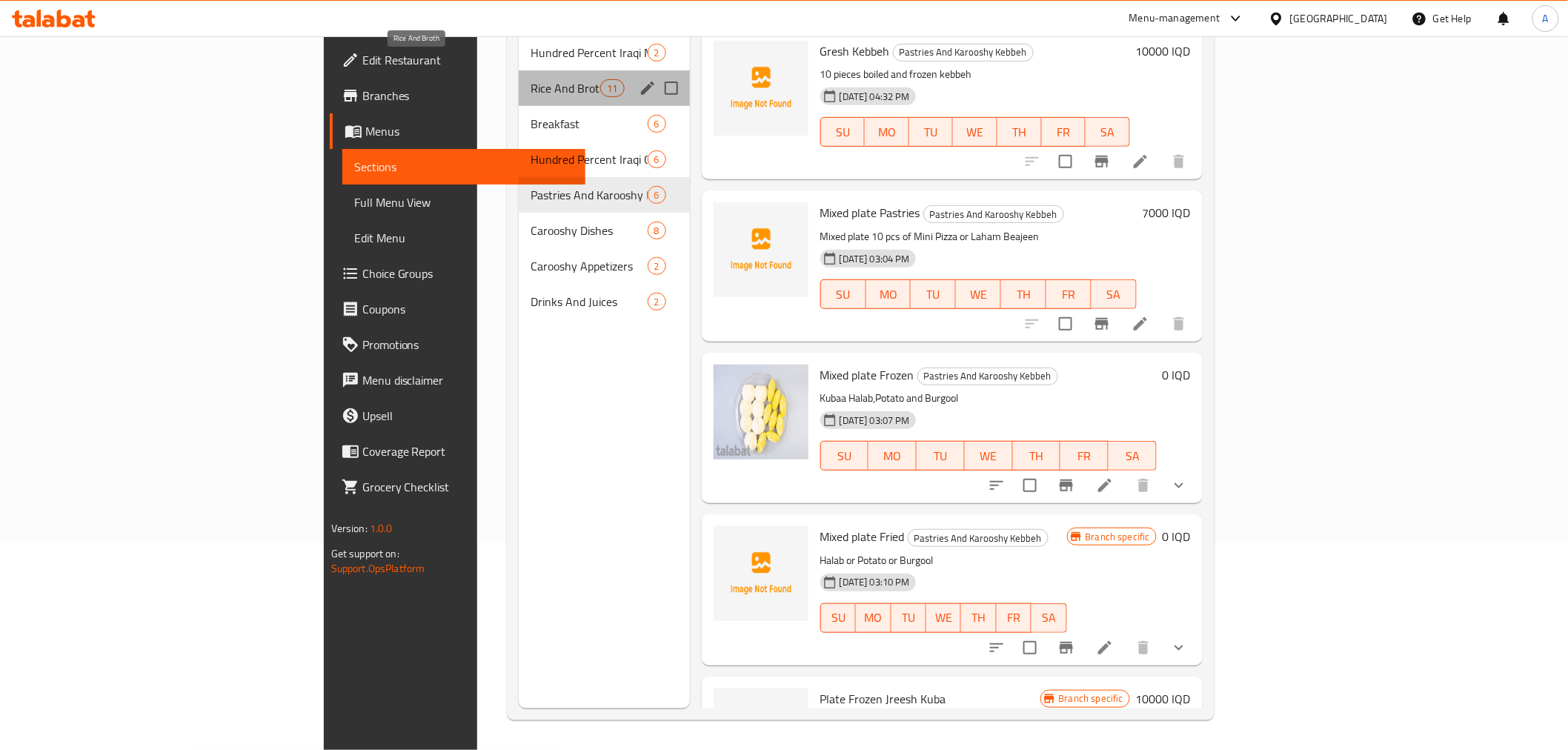
click at [531, 79] on span "Rice And Broth" at bounding box center [565, 88] width 69 height 18
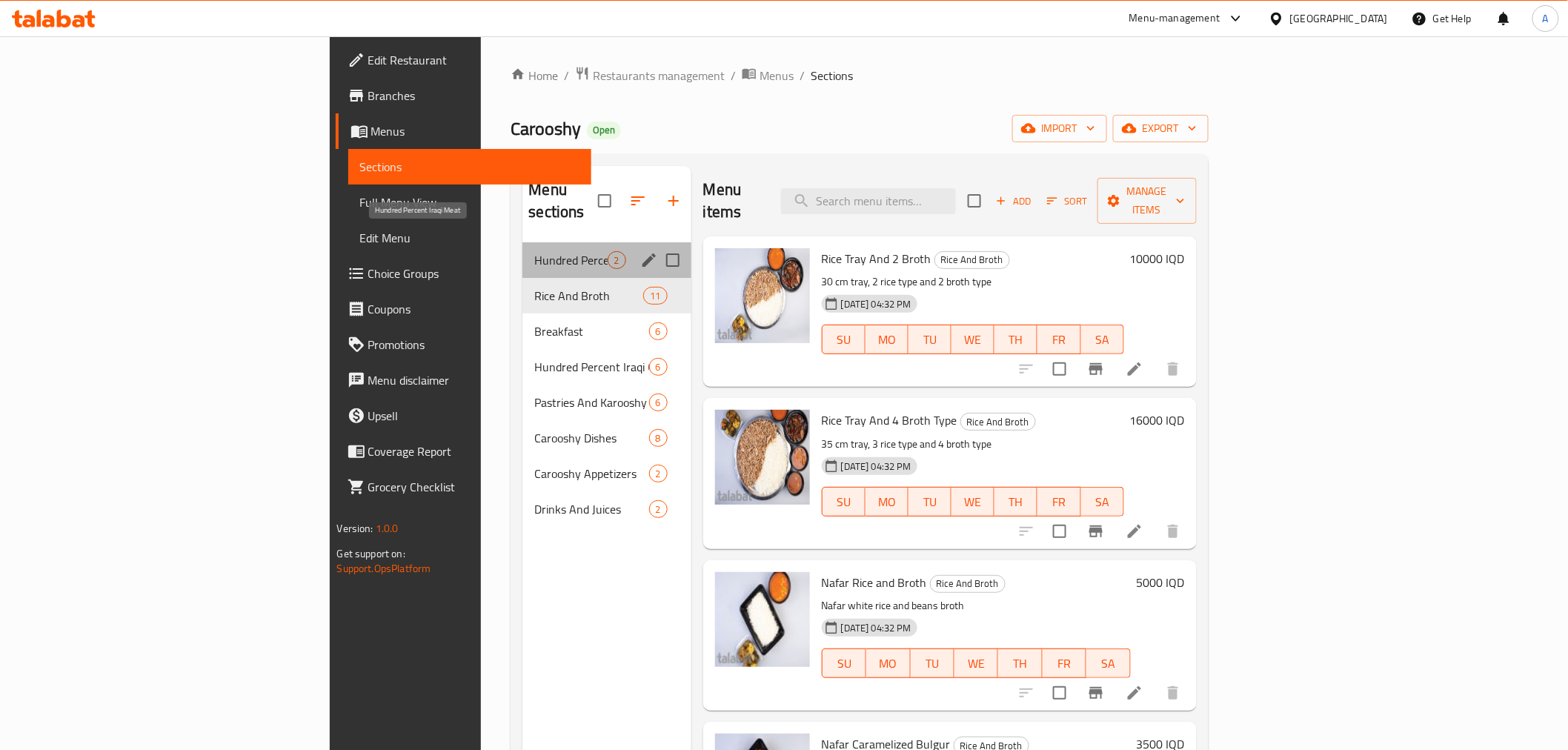
click at [535, 251] on span "Hundred Percent Iraqi Meat" at bounding box center [571, 260] width 72 height 18
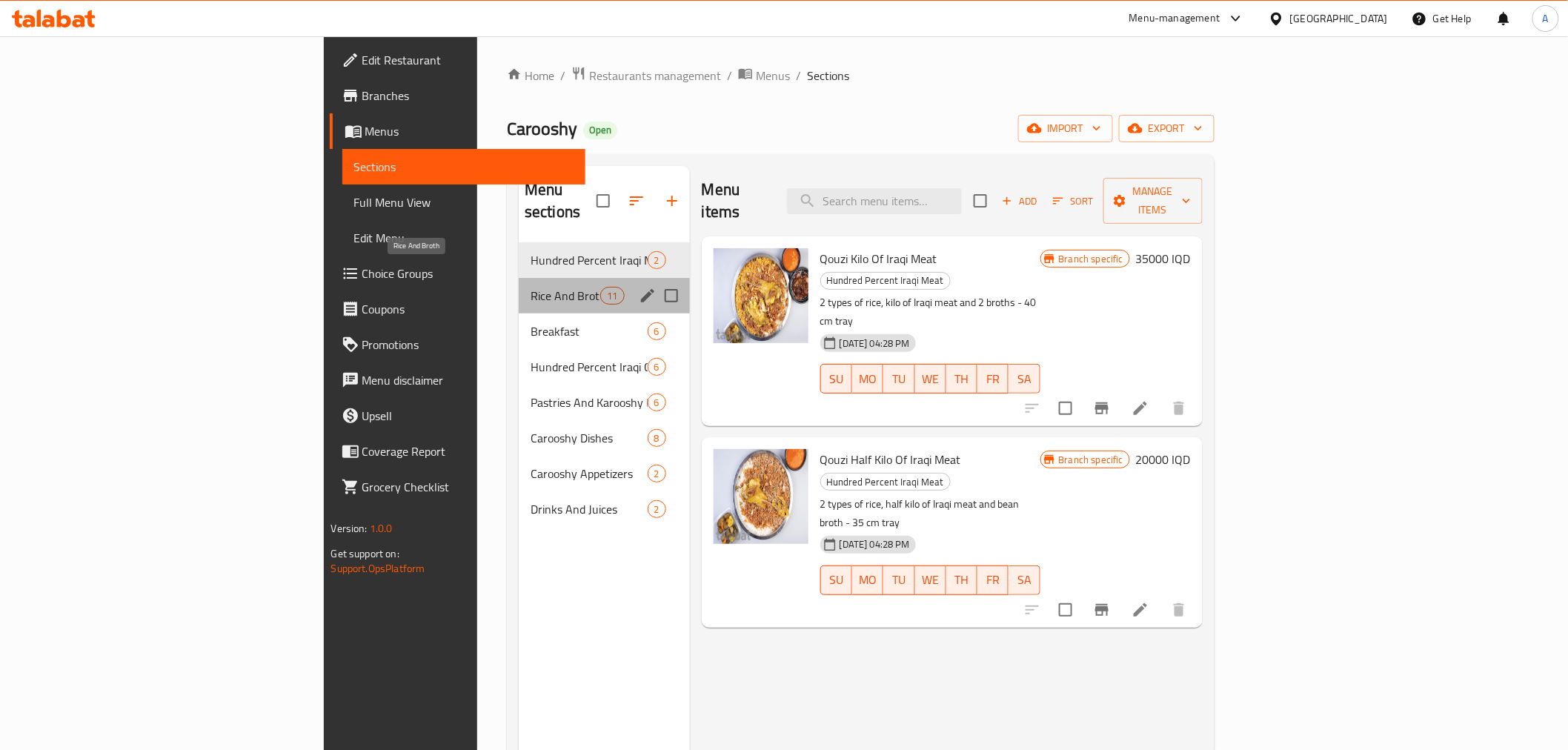
click at [531, 286] on span "Rice And Broth" at bounding box center [565, 295] width 69 height 18
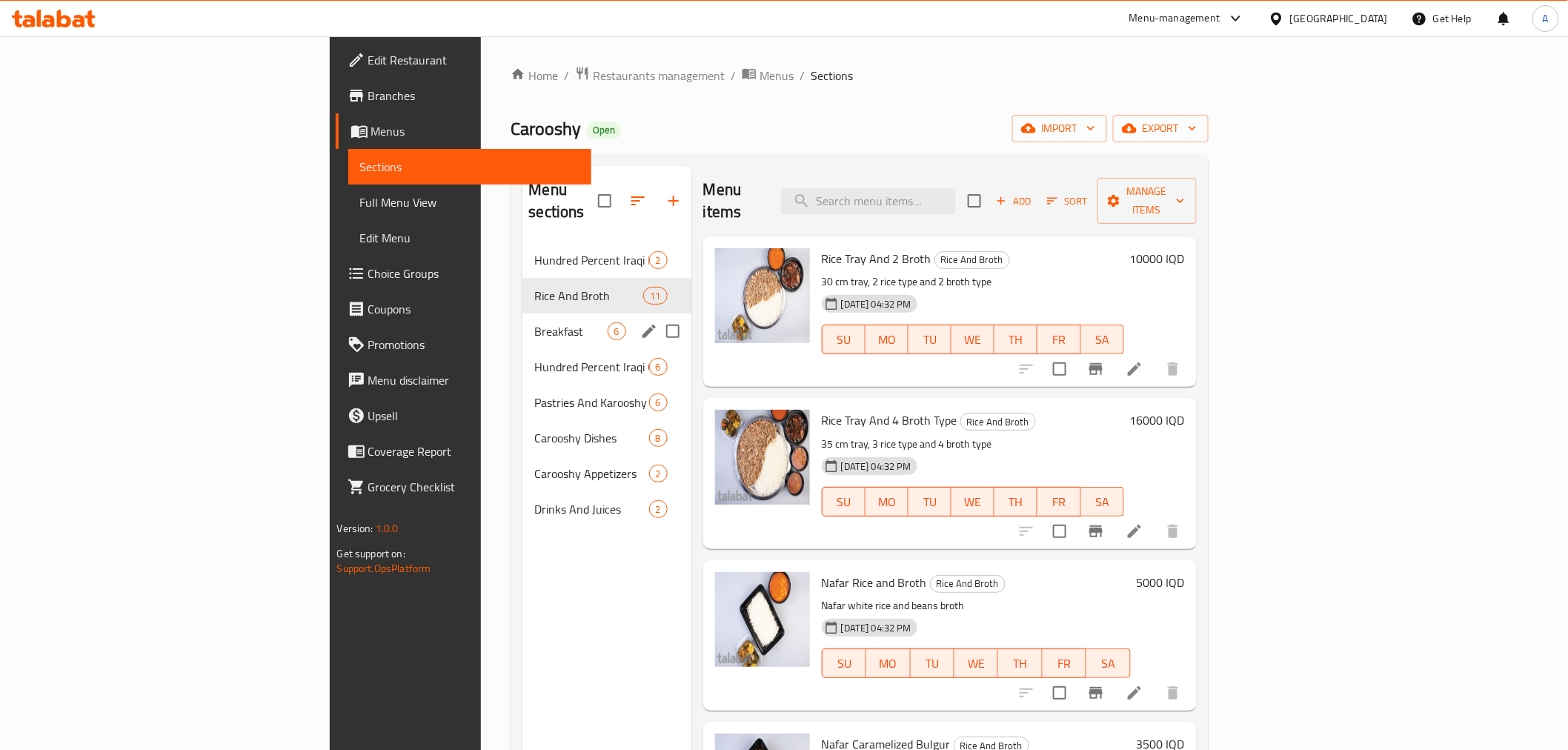
click at [535, 323] on span "Breakfast" at bounding box center [571, 331] width 72 height 18
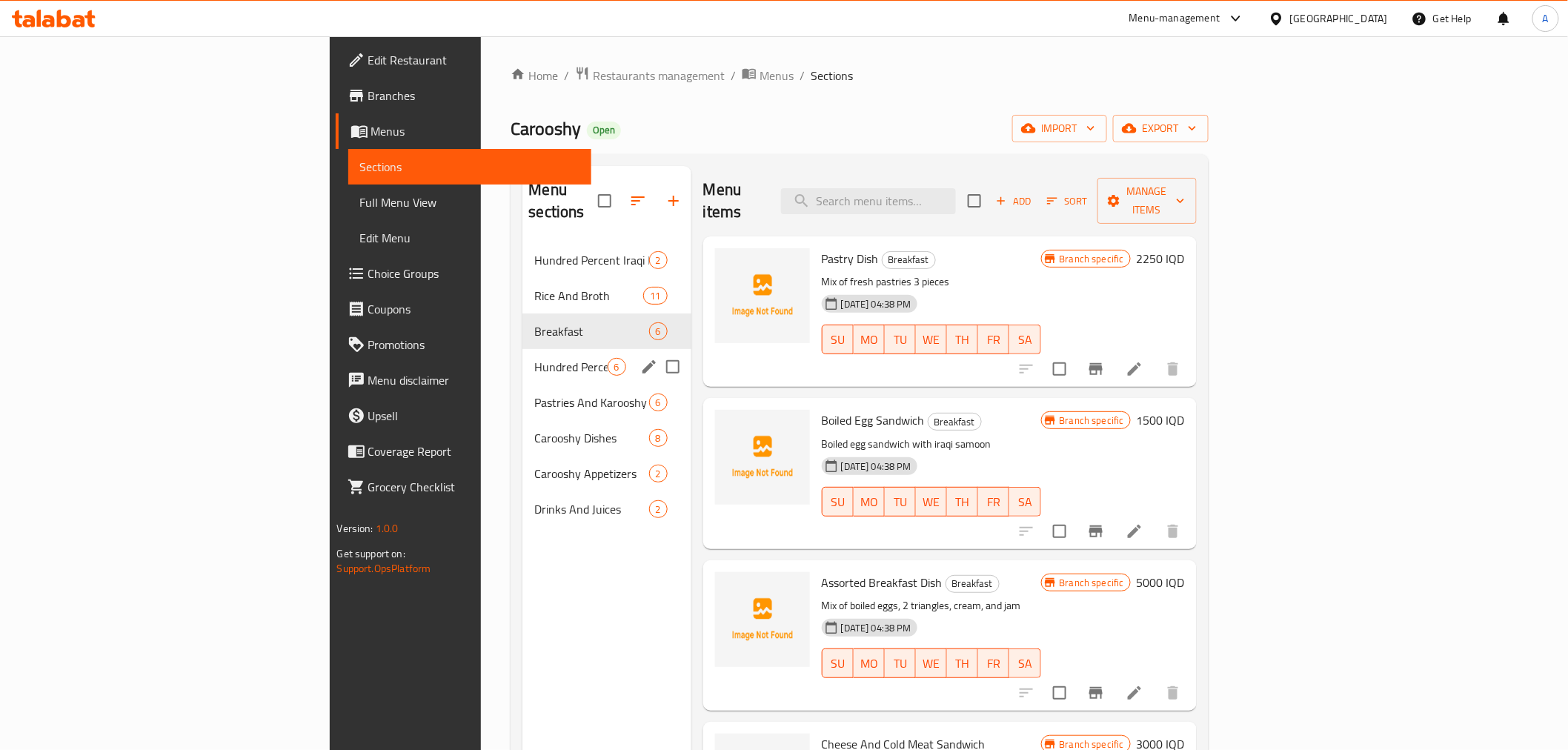
click at [522, 349] on div "Hundred Percent Iraqi Chicken 6" at bounding box center [606, 366] width 168 height 35
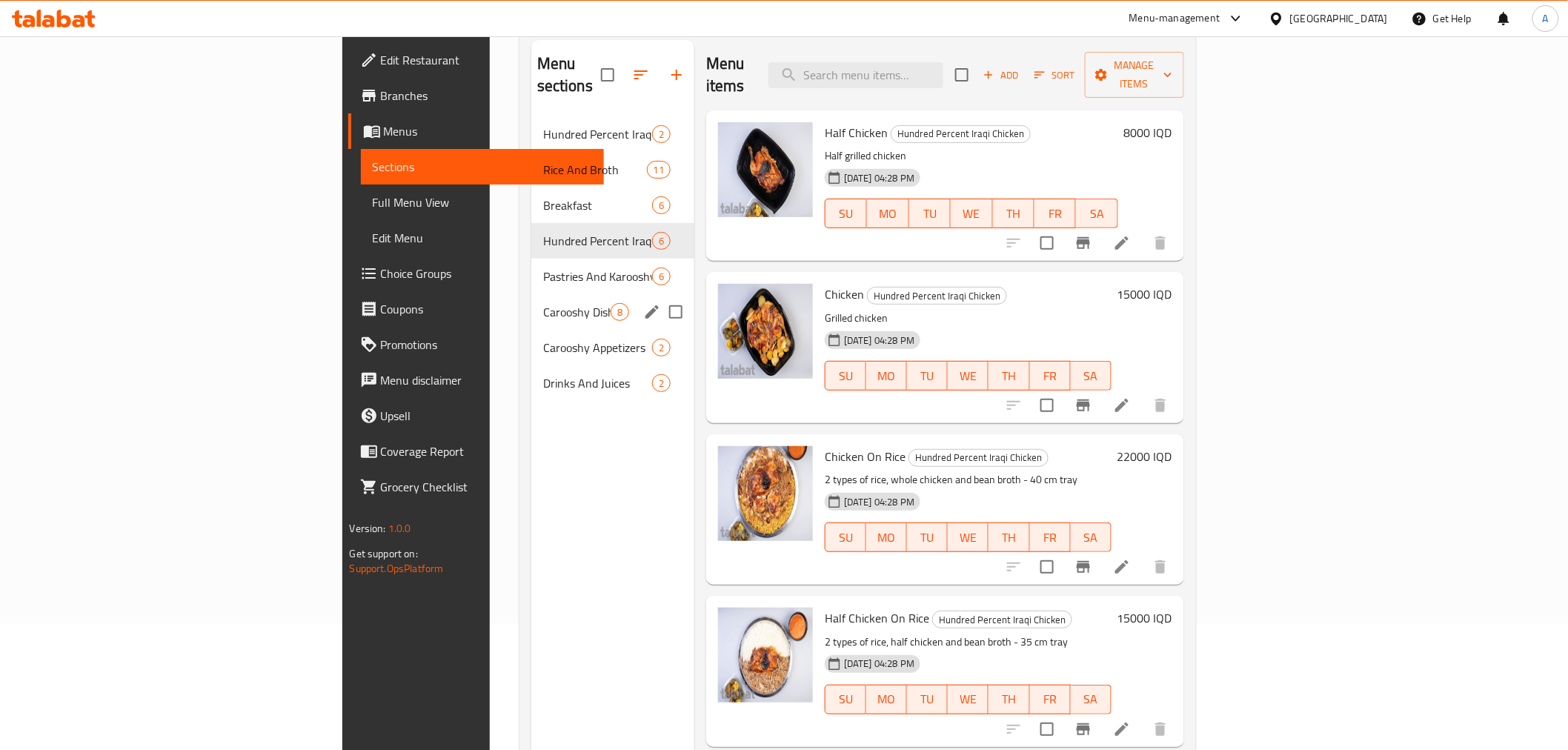
scroll to position [125, 0]
click at [543, 269] on span "Pastries And Karooshy Kebbeh" at bounding box center [577, 278] width 68 height 18
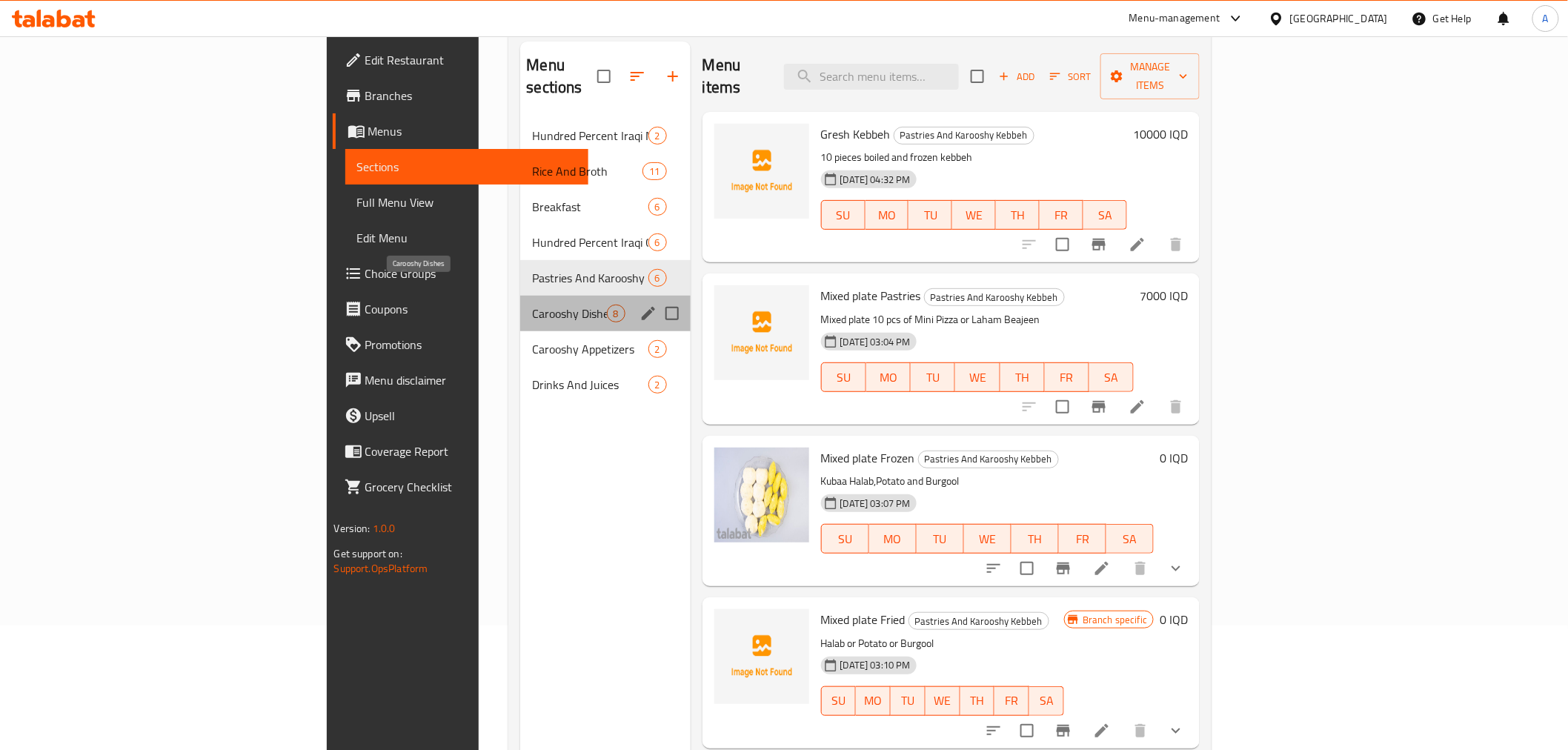
click at [532, 305] on span "Carooshy Dishes" at bounding box center [569, 313] width 74 height 18
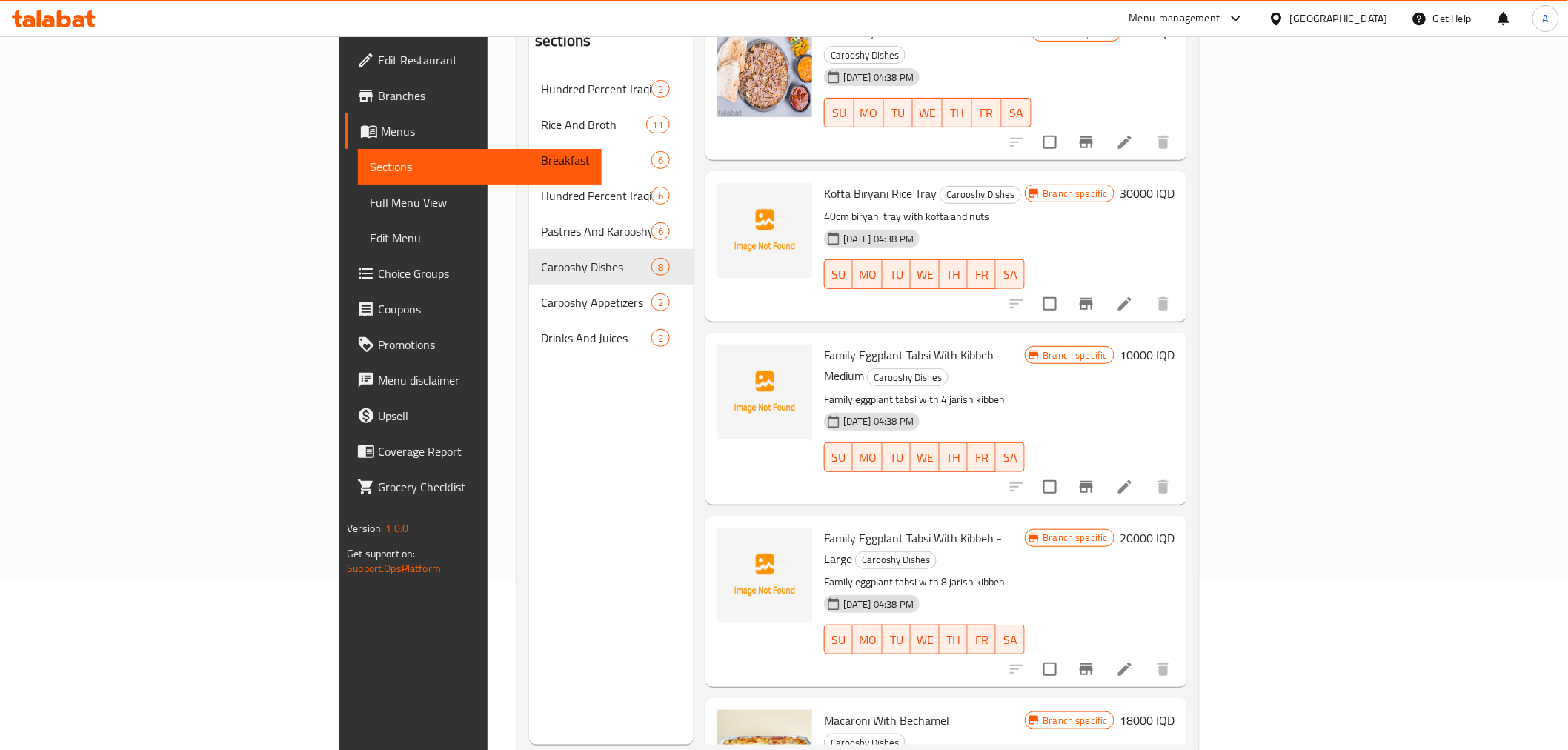
scroll to position [207, 0]
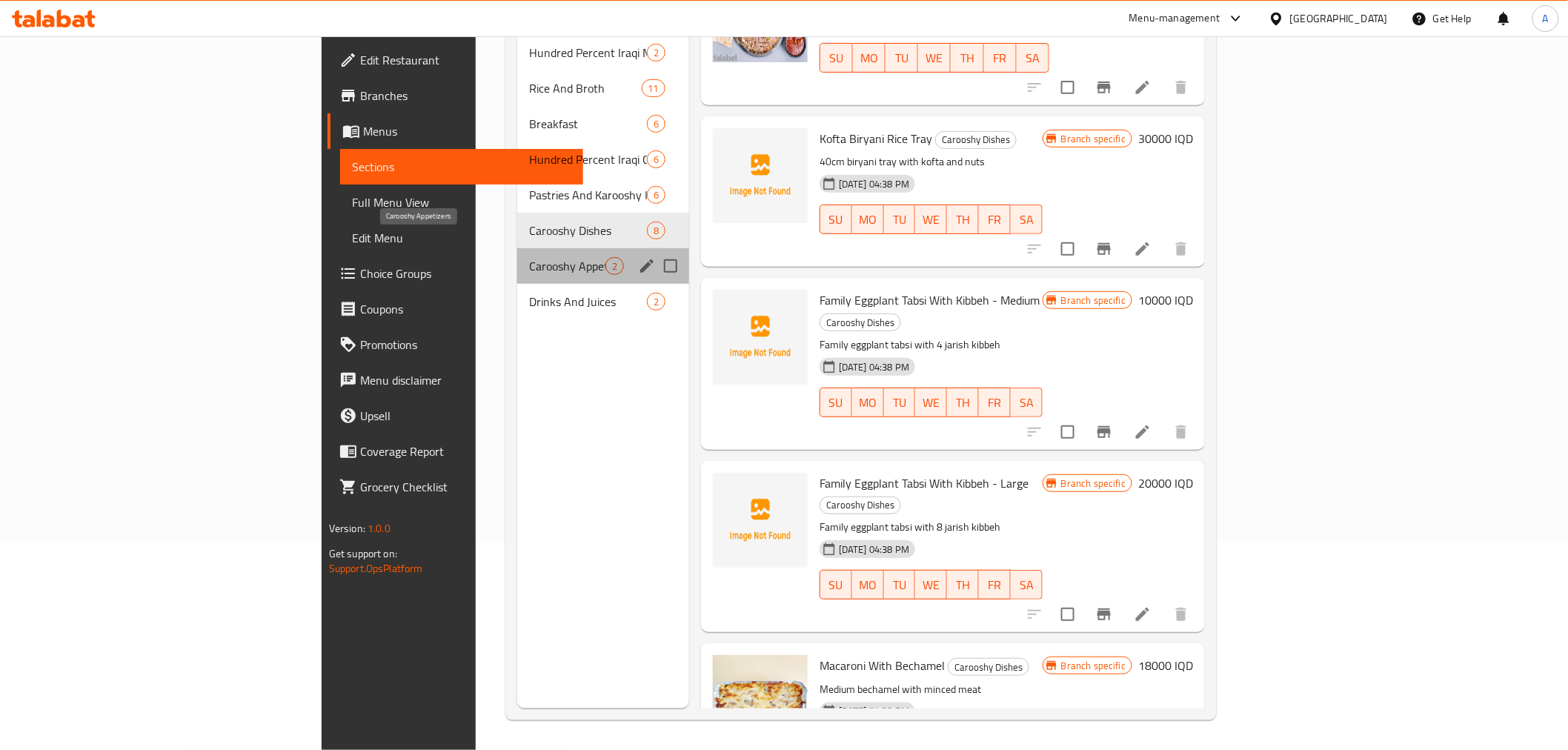
click at [529, 257] on span "Carooshy Appetizers" at bounding box center [567, 266] width 76 height 18
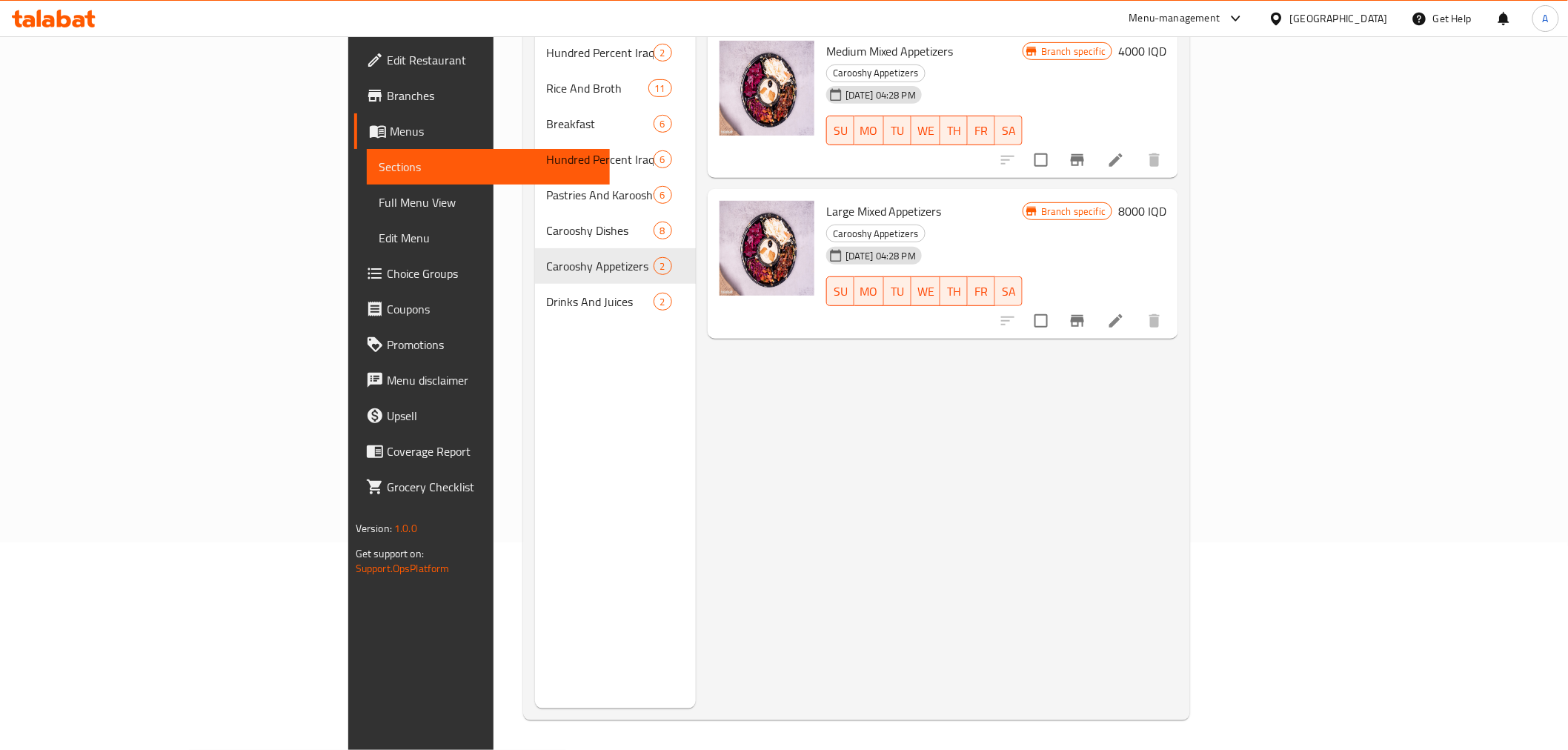
scroll to position [125, 0]
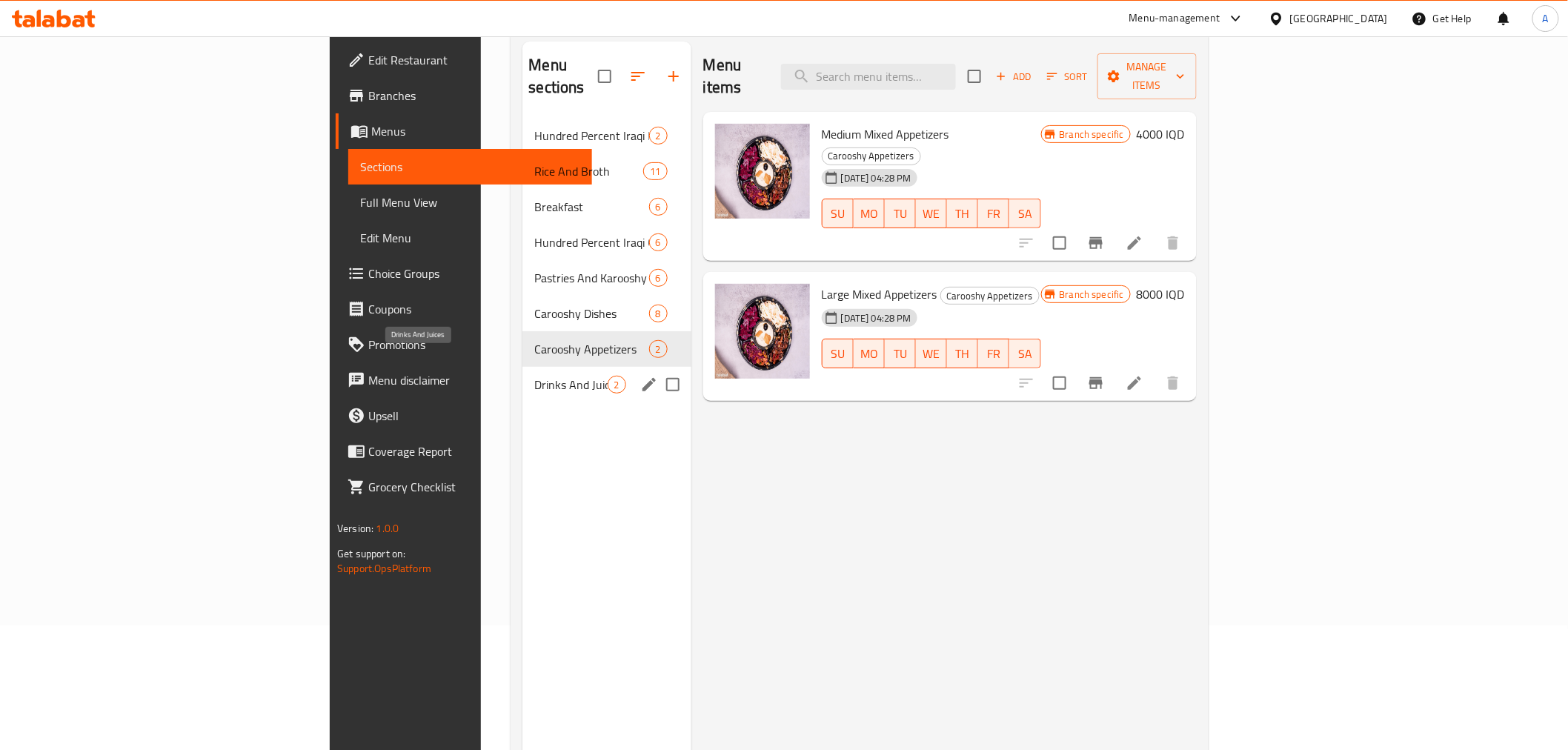
click at [535, 376] on span "Drinks And Juices" at bounding box center [571, 385] width 72 height 18
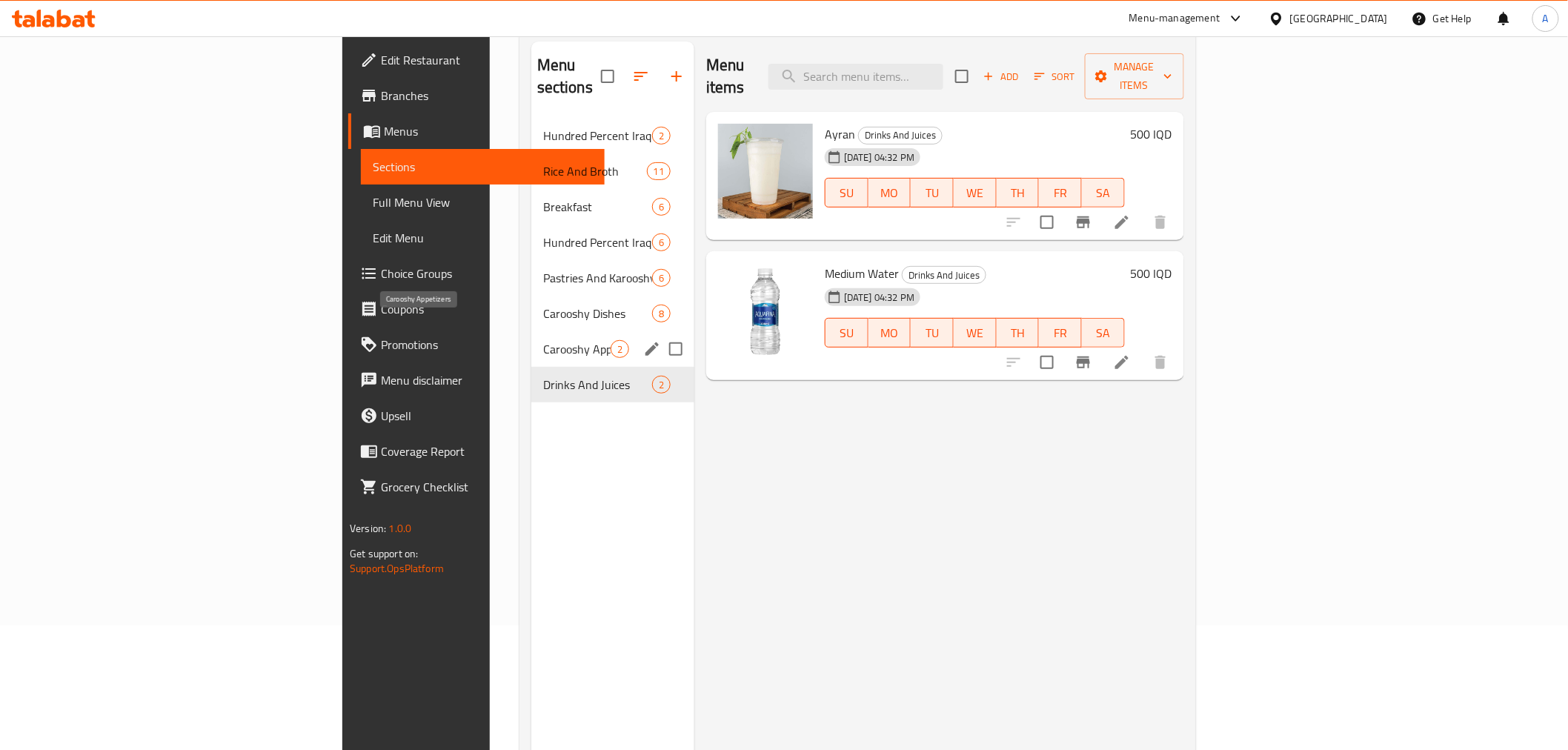
click at [543, 341] on span "Carooshy Appetizers" at bounding box center [577, 349] width 68 height 18
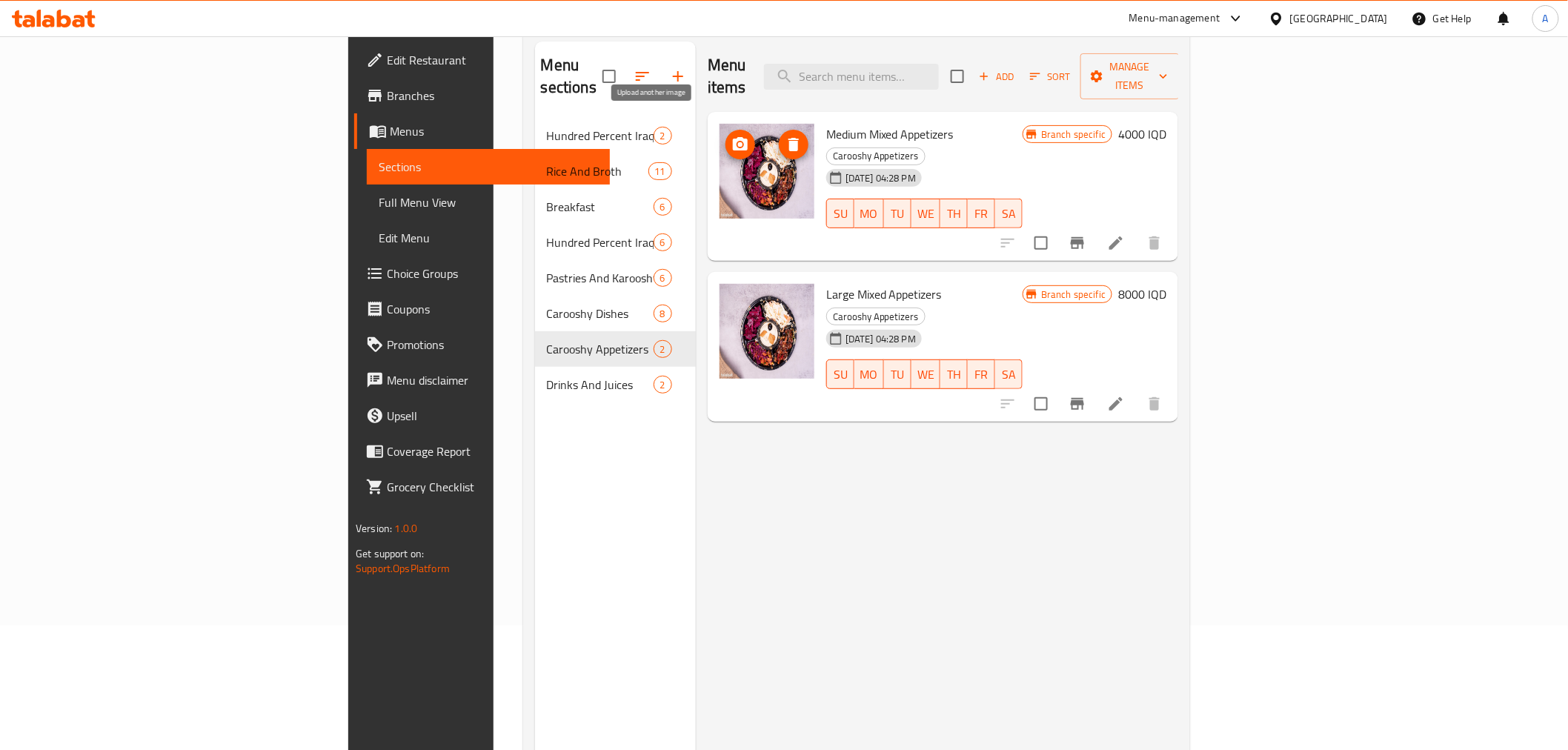
click at [733, 137] on icon "upload picture" at bounding box center [740, 144] width 15 height 13
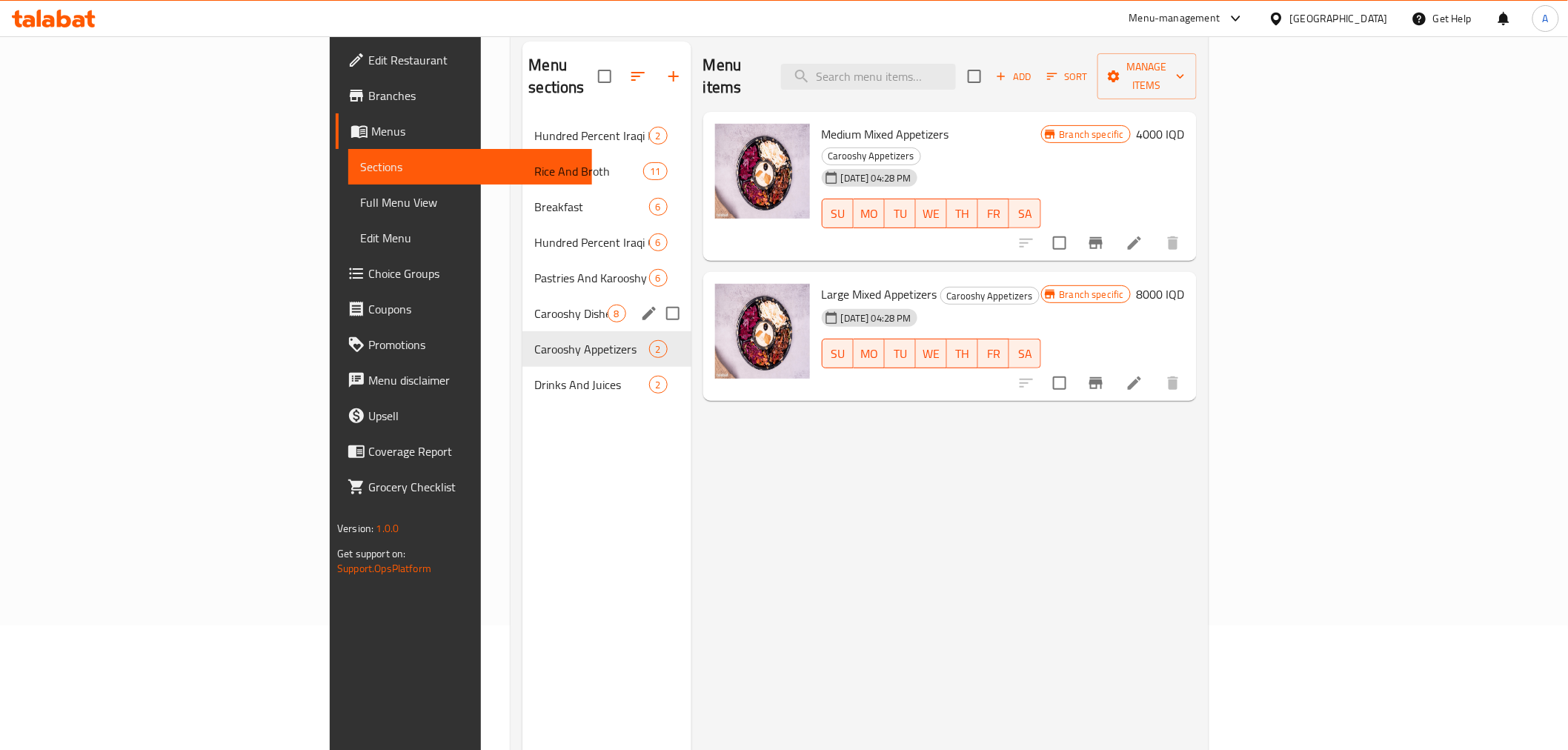
click at [522, 296] on div "Carooshy Dishes 8" at bounding box center [606, 313] width 168 height 35
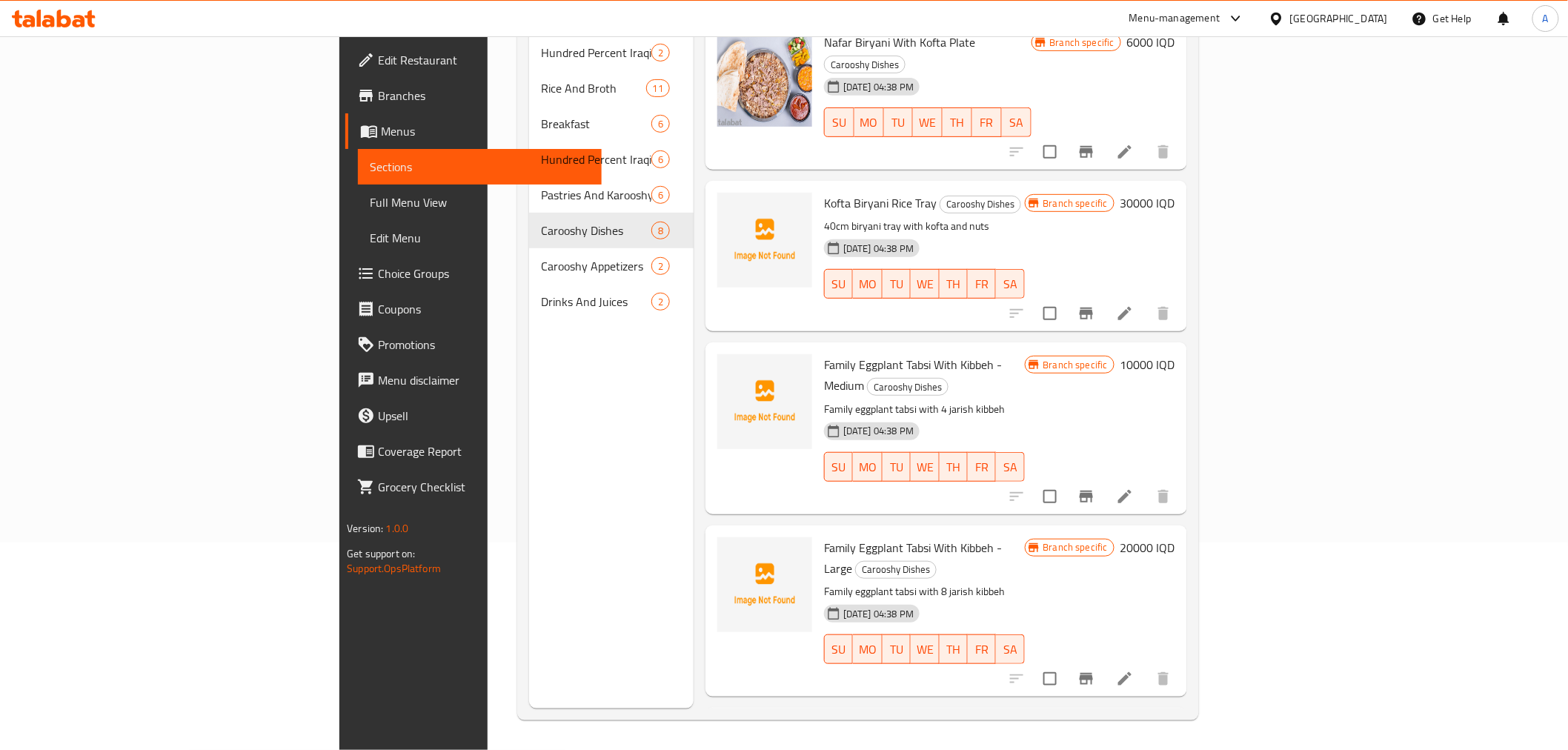
scroll to position [477, 0]
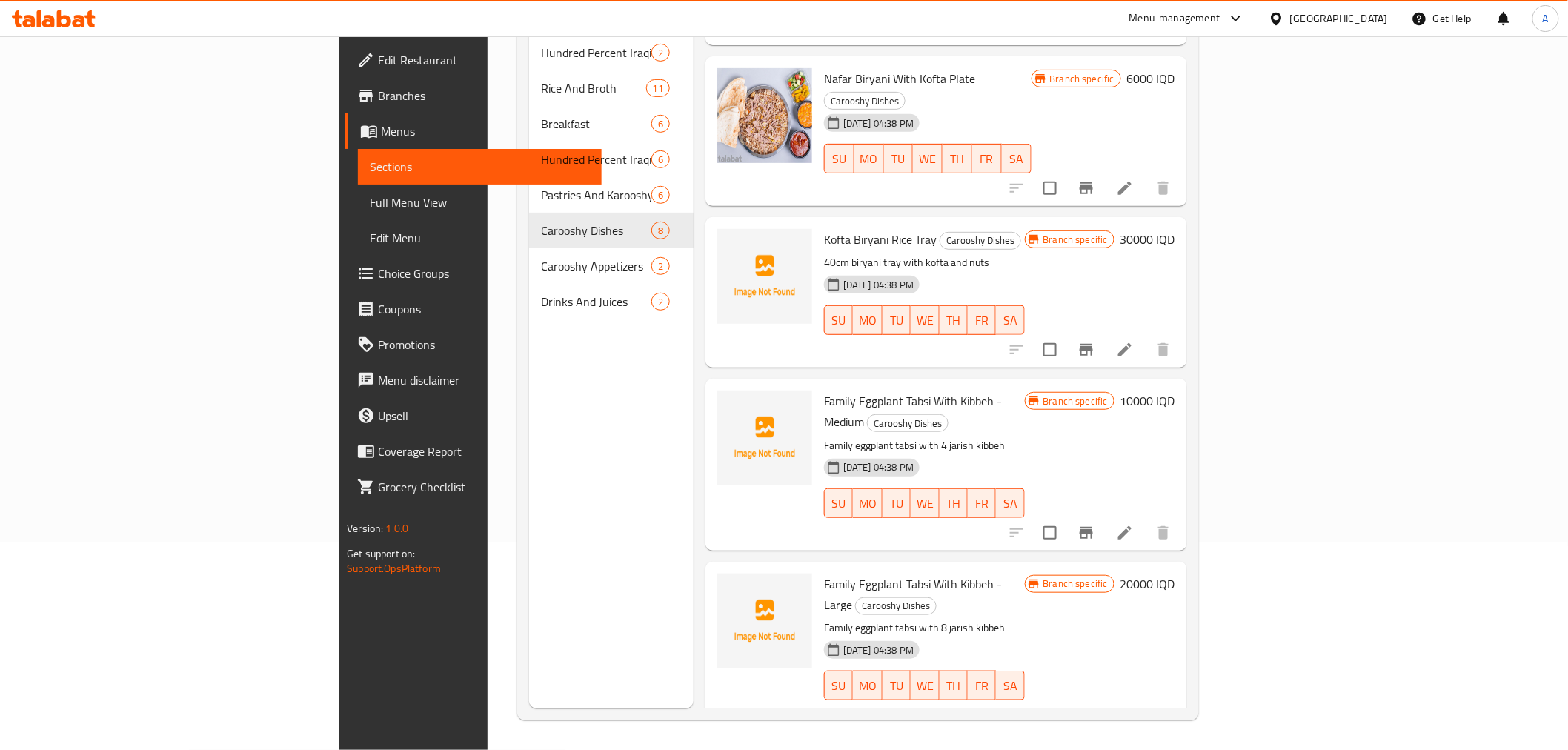
click at [529, 525] on div "Menu sections Hundred Percent Iraqi Meat 2 Rice And Broth 11 Breakfast 6 Hundre…" at bounding box center [611, 333] width 165 height 750
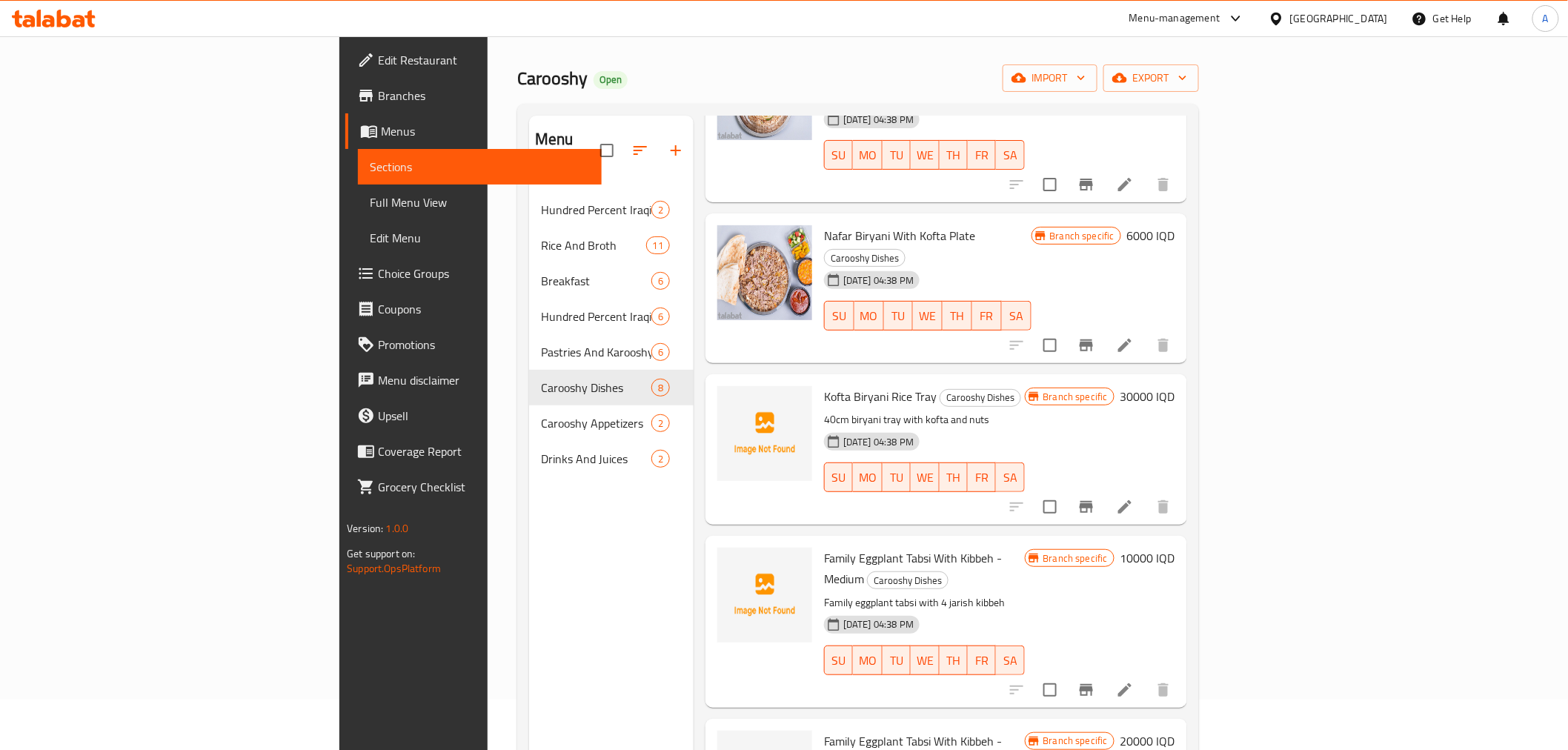
scroll to position [0, 0]
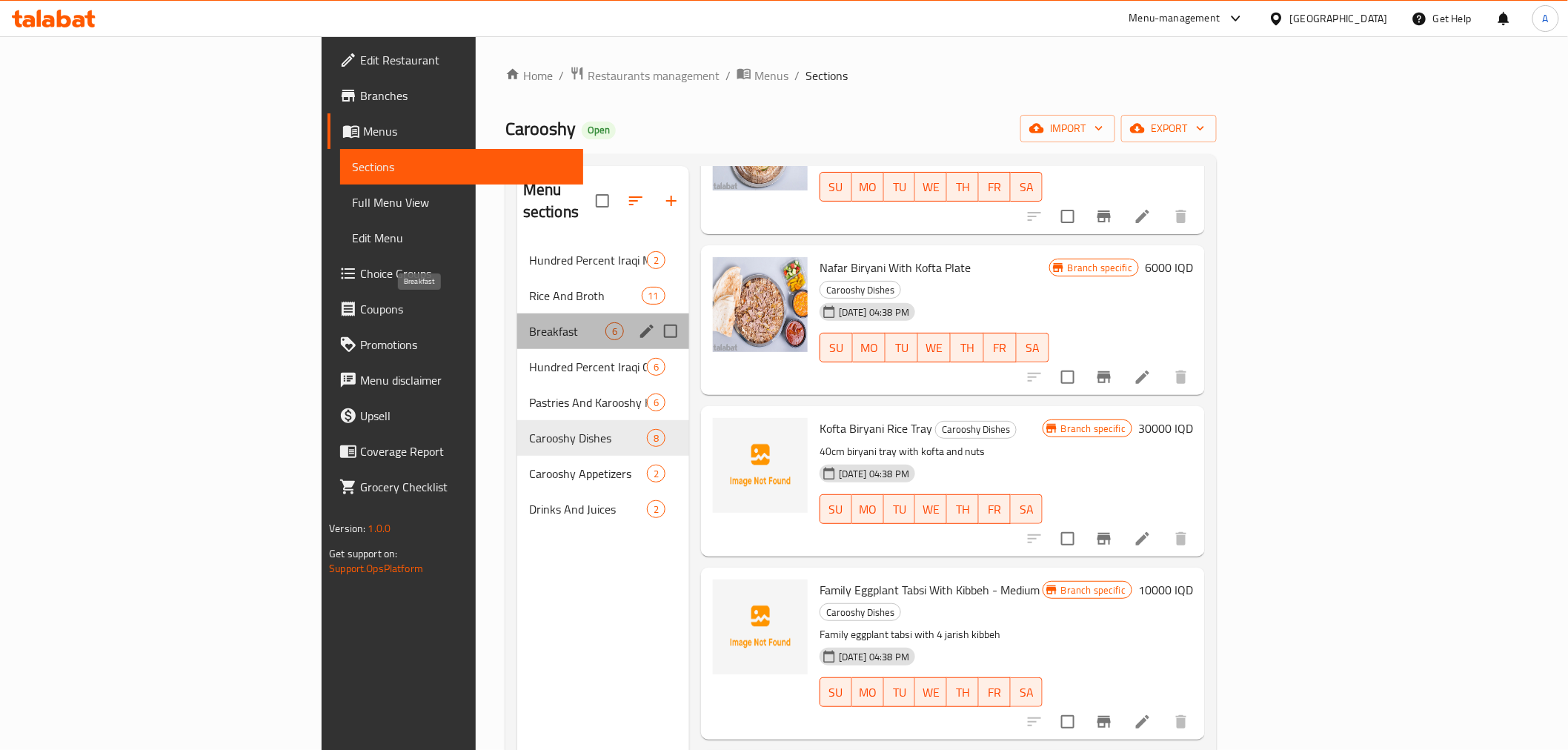
click at [529, 323] on span "Breakfast" at bounding box center [567, 331] width 76 height 18
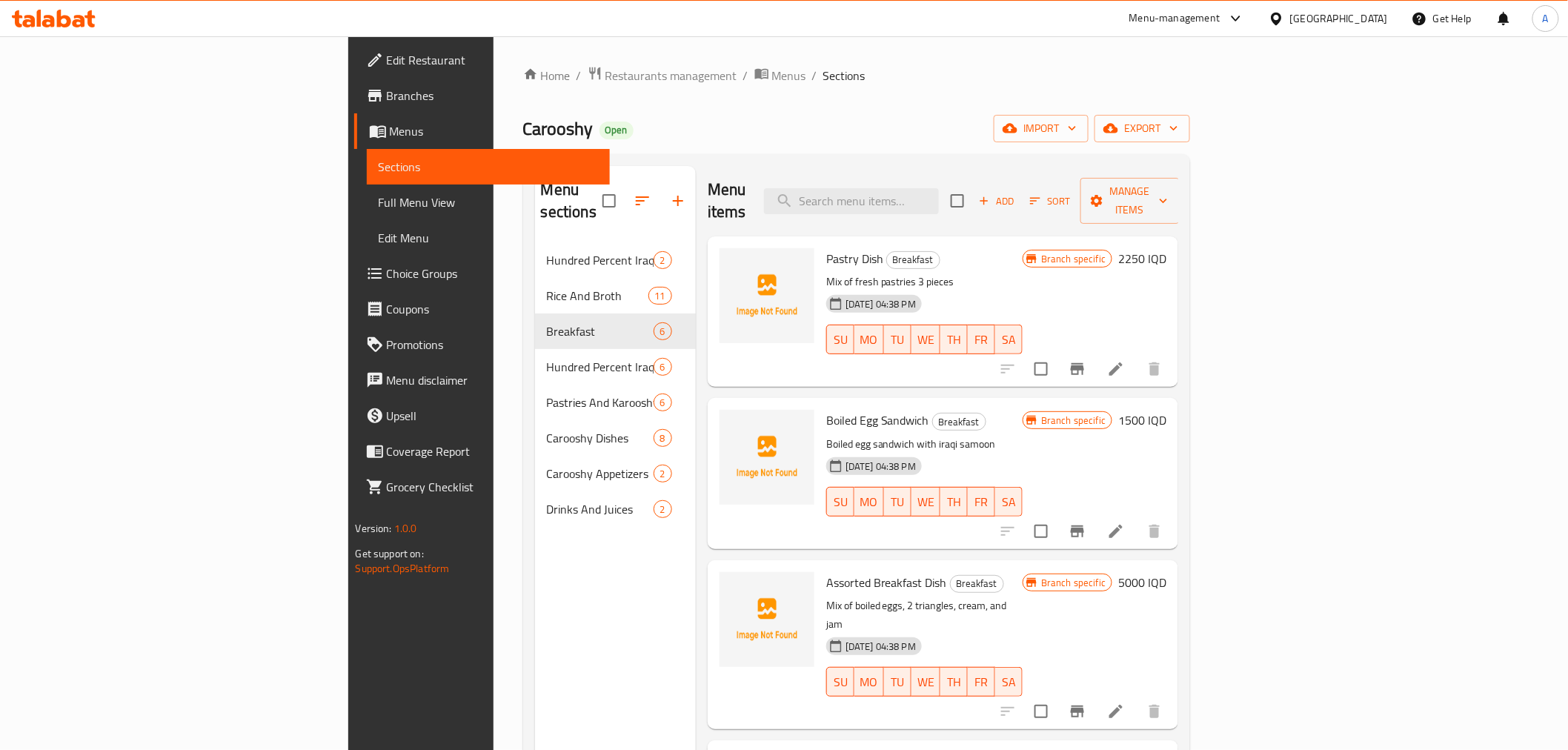
click at [827, 247] on span "Pastry Dish" at bounding box center [855, 258] width 57 height 22
click at [1125, 361] on icon at bounding box center [1116, 369] width 18 height 18
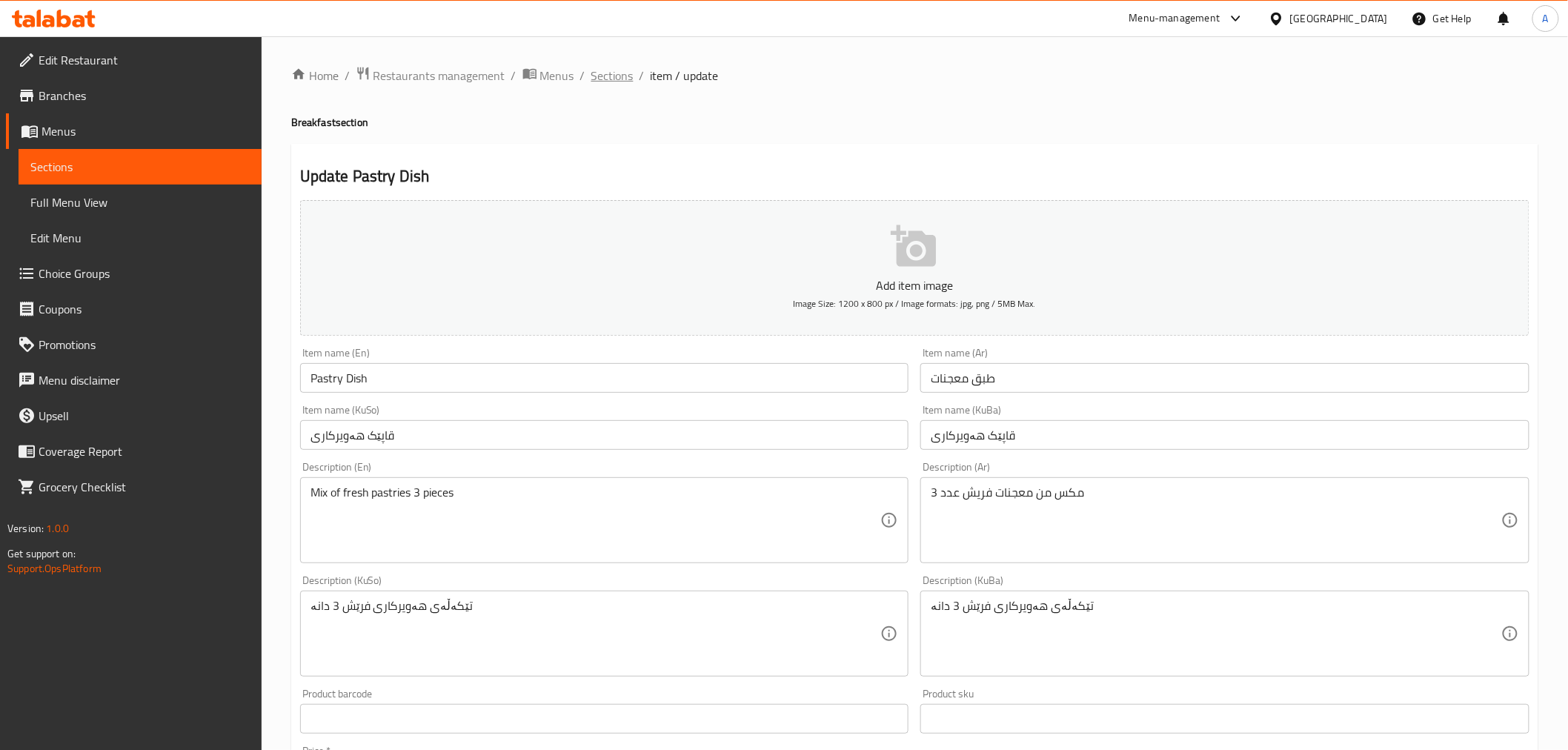
click at [628, 69] on span "Sections" at bounding box center [613, 75] width 42 height 18
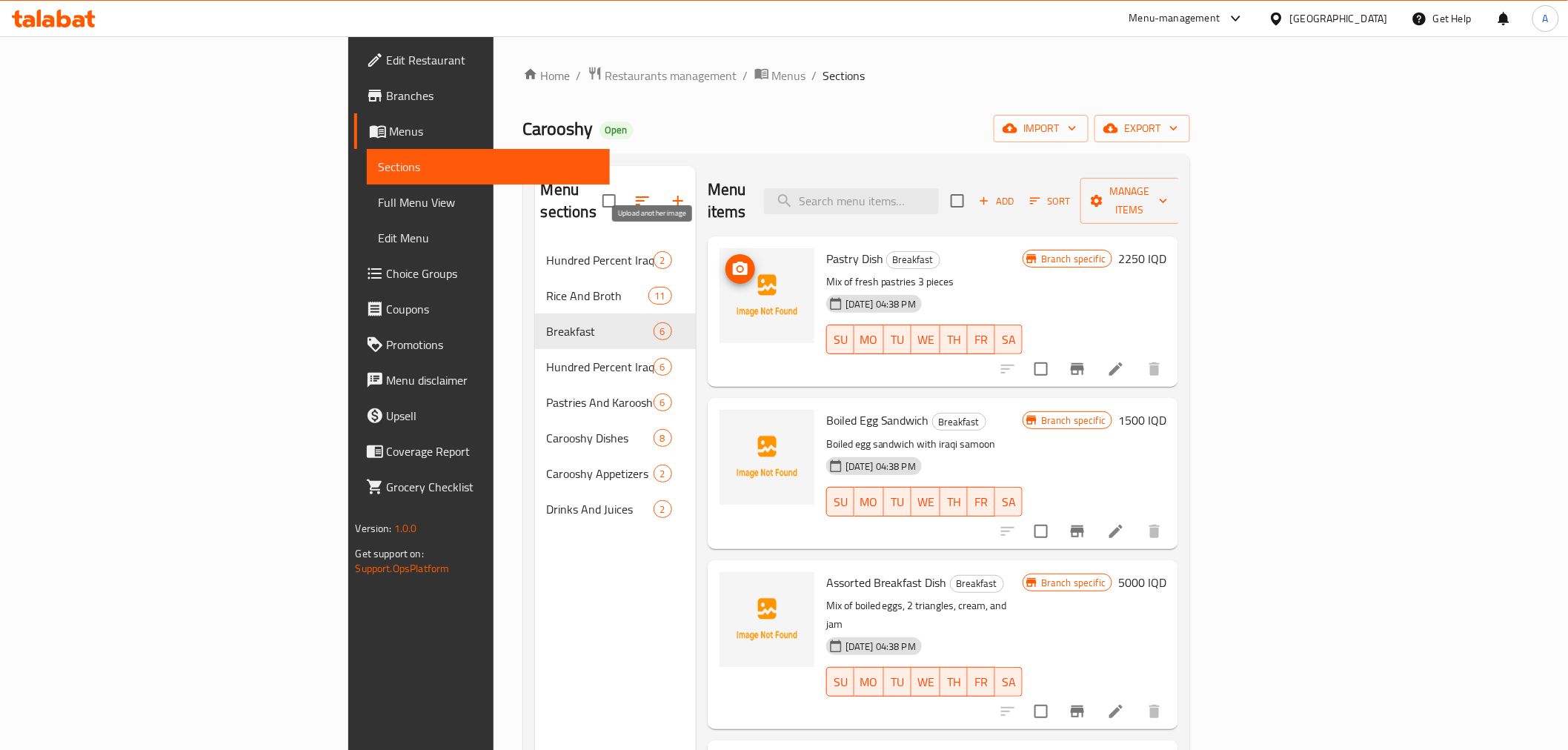
click at [733, 262] on icon "upload picture" at bounding box center [740, 268] width 15 height 13
click at [719, 424] on img at bounding box center [767, 458] width 95 height 95
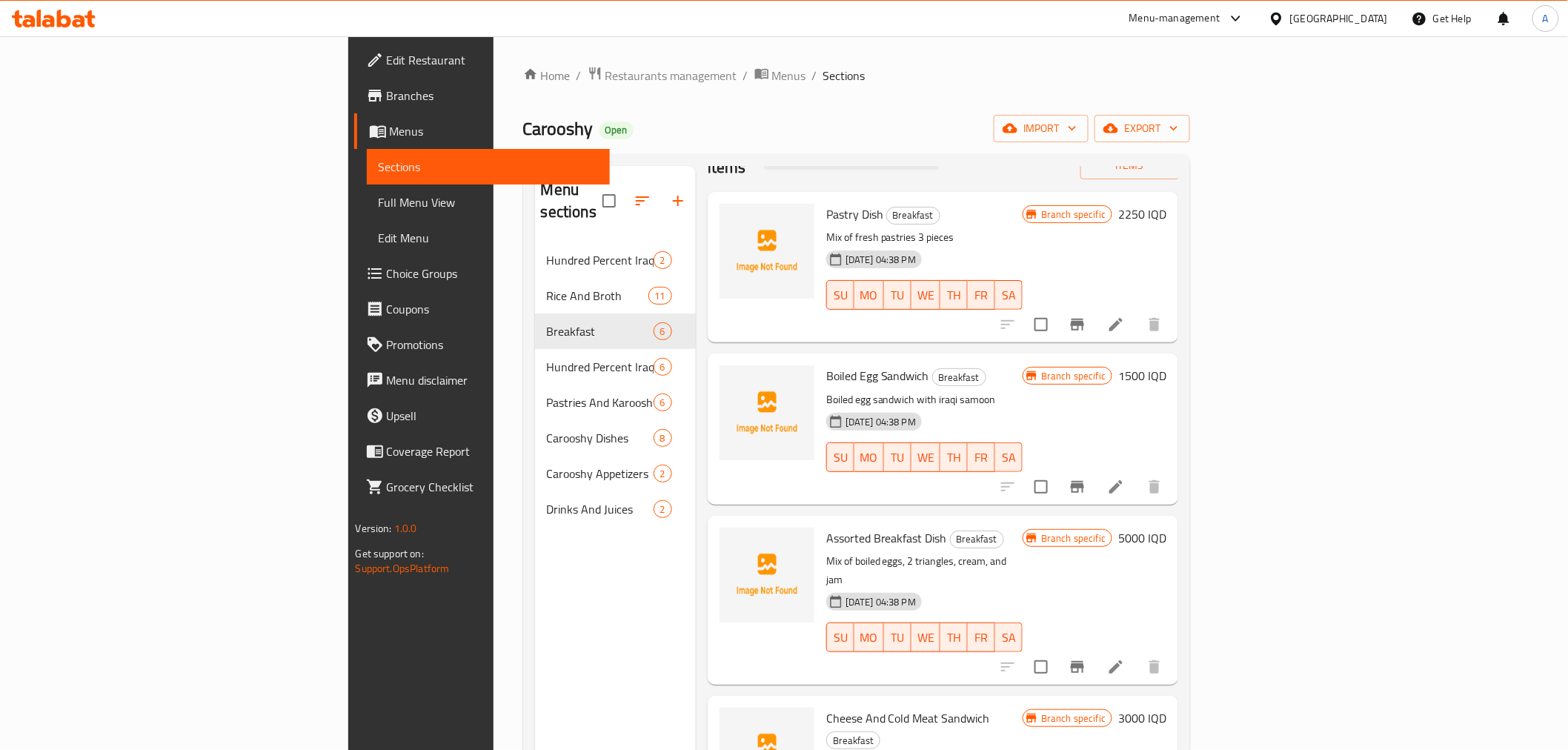
scroll to position [165, 0]
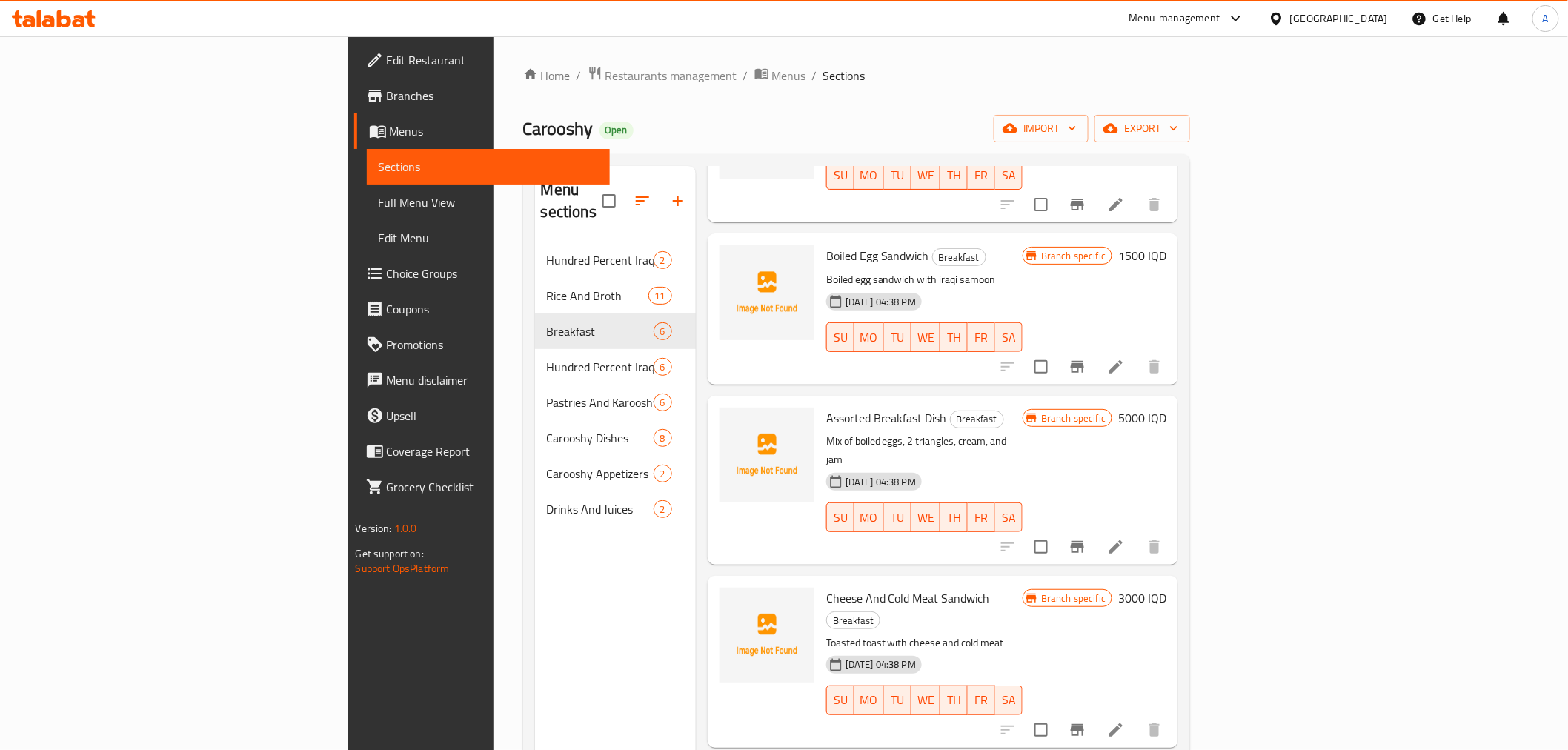
click at [1137, 534] on li at bounding box center [1116, 547] width 42 height 27
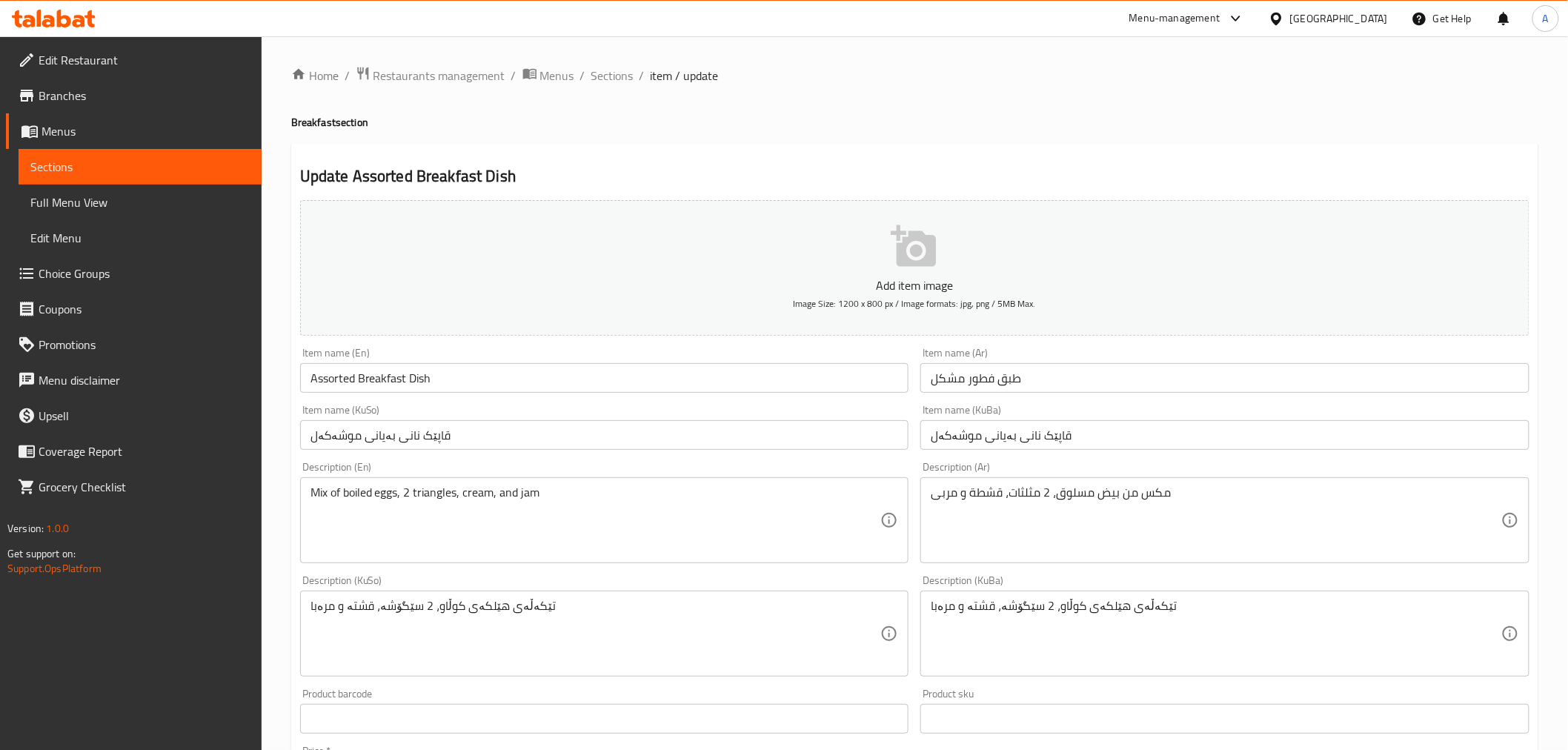
click at [652, 80] on span "item / update" at bounding box center [685, 75] width 69 height 18
click at [619, 75] on span "Sections" at bounding box center [613, 75] width 42 height 18
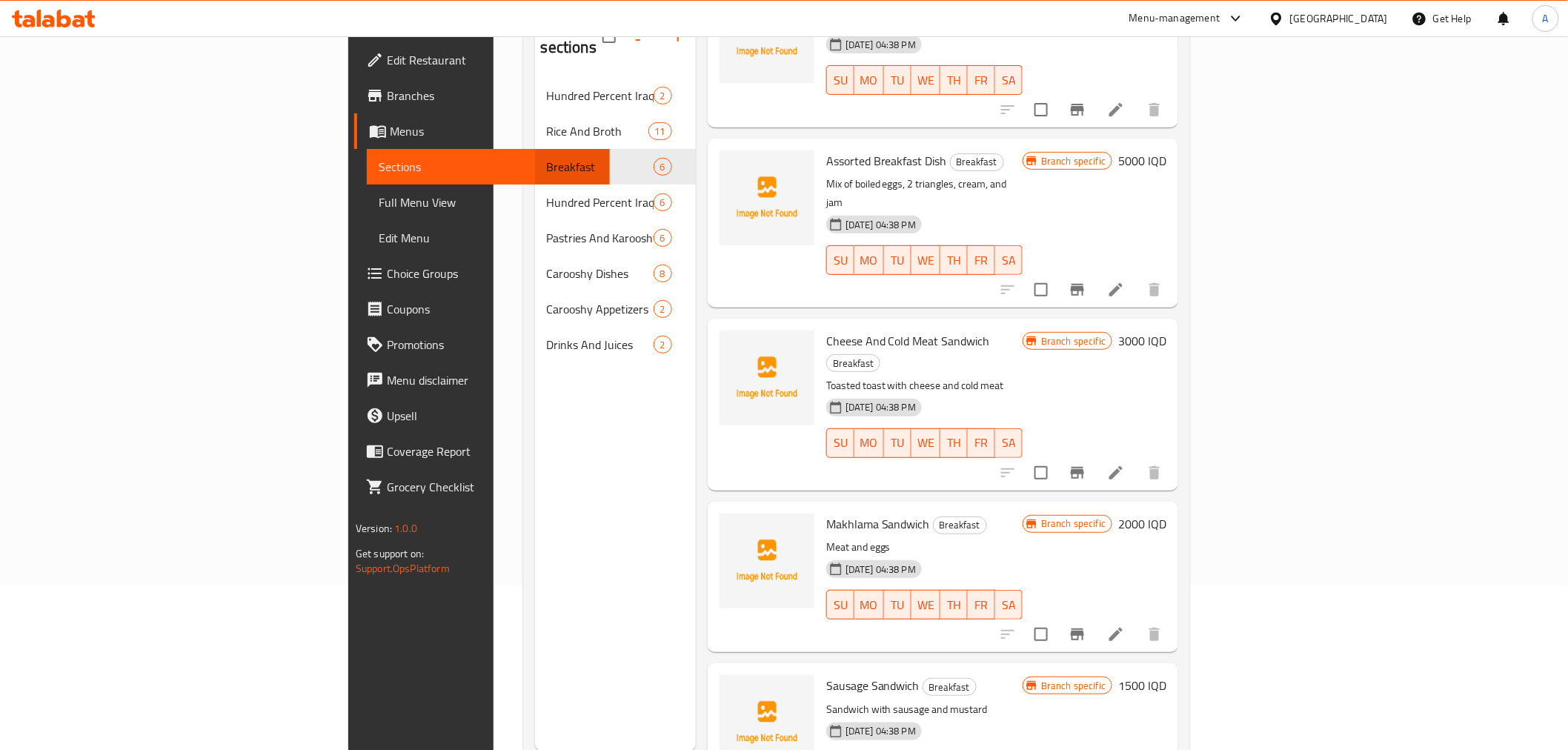
scroll to position [207, 0]
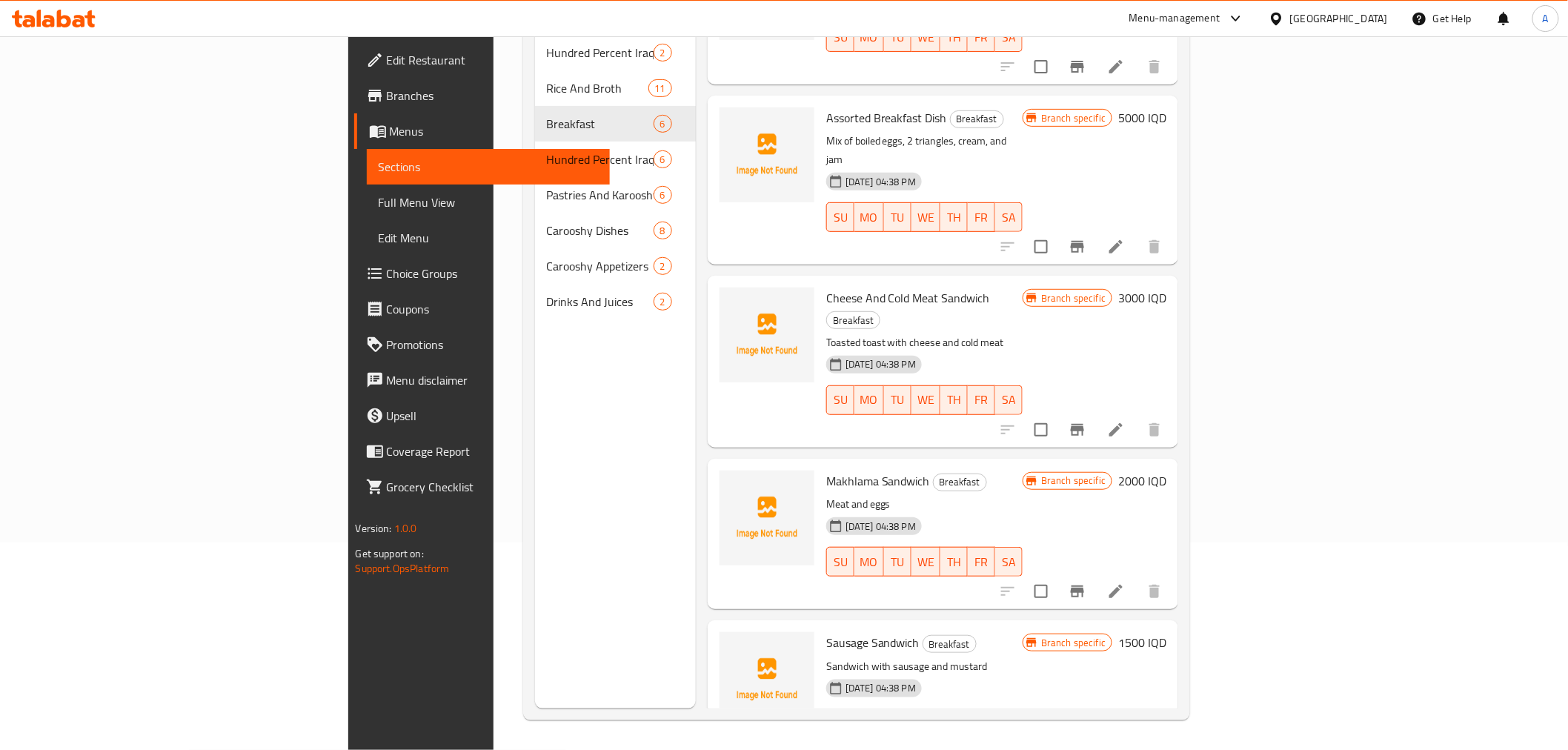
click at [535, 411] on div "Menu sections Hundred Percent Iraqi Meat 2 Rice And Broth 11 Breakfast 6 Hundre…" at bounding box center [615, 333] width 161 height 750
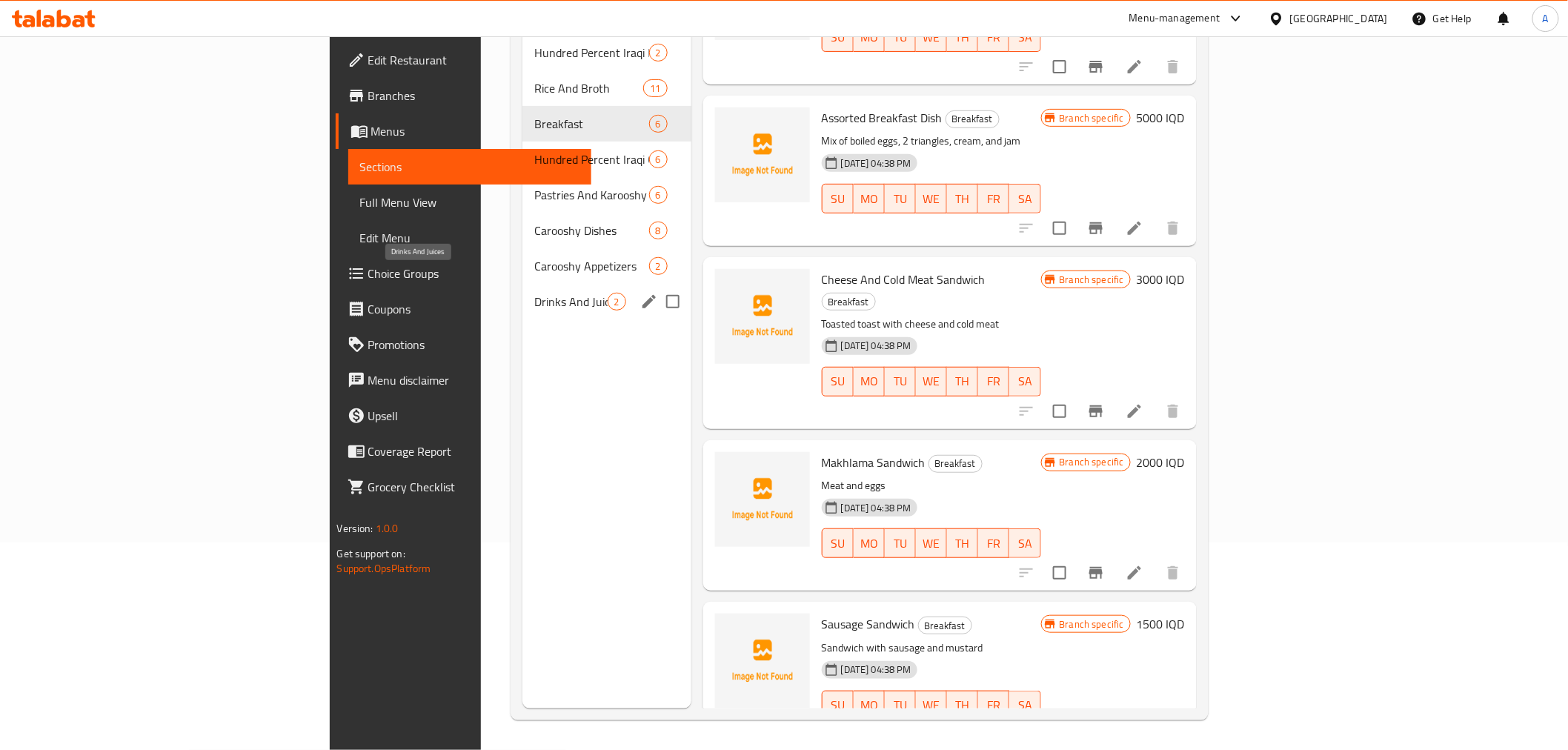
click at [535, 293] on span "Drinks And Juices" at bounding box center [571, 302] width 72 height 18
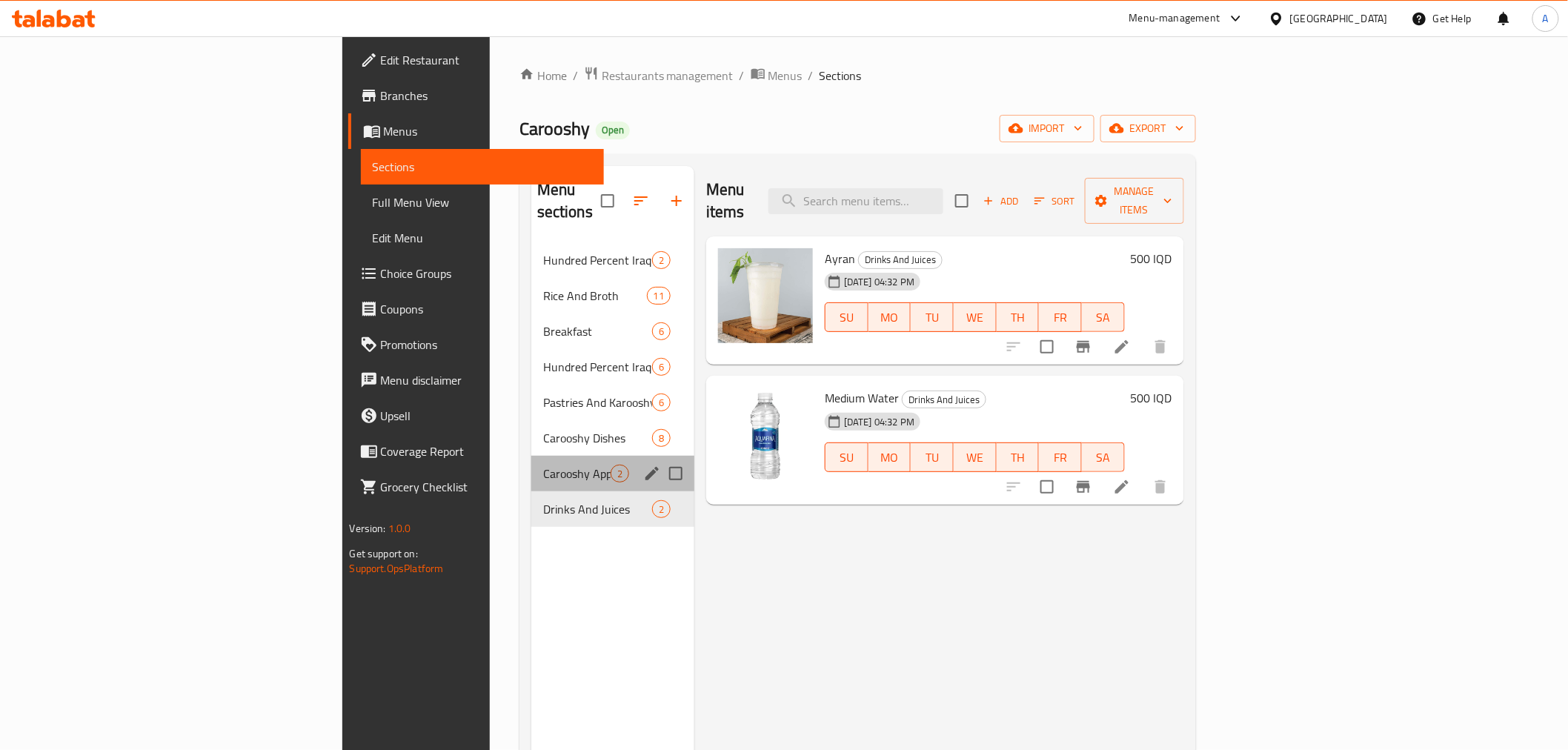
click at [532, 456] on div "Carooshy Appetizers 2" at bounding box center [613, 473] width 163 height 35
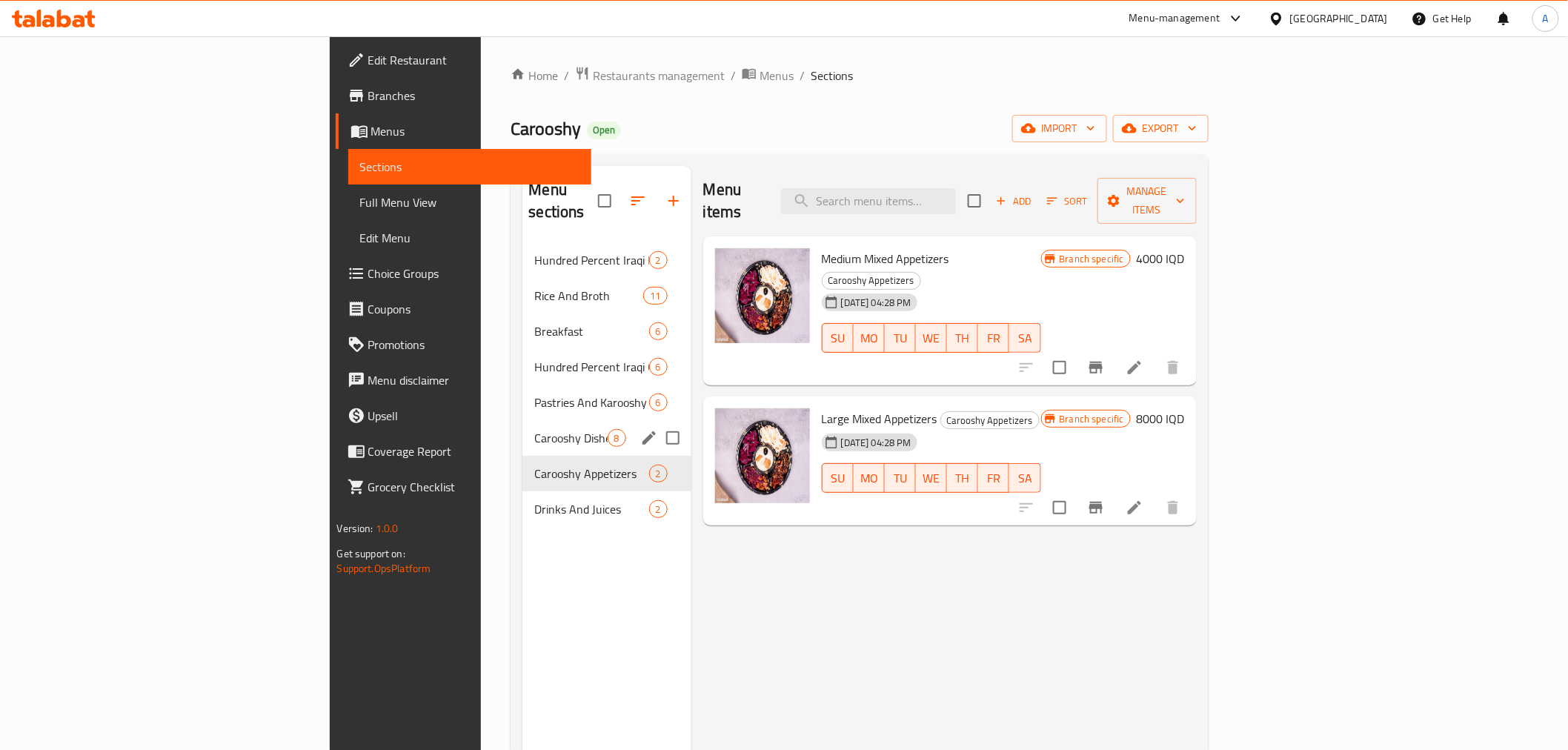
click at [522, 421] on div "Carooshy Dishes 8" at bounding box center [606, 438] width 168 height 35
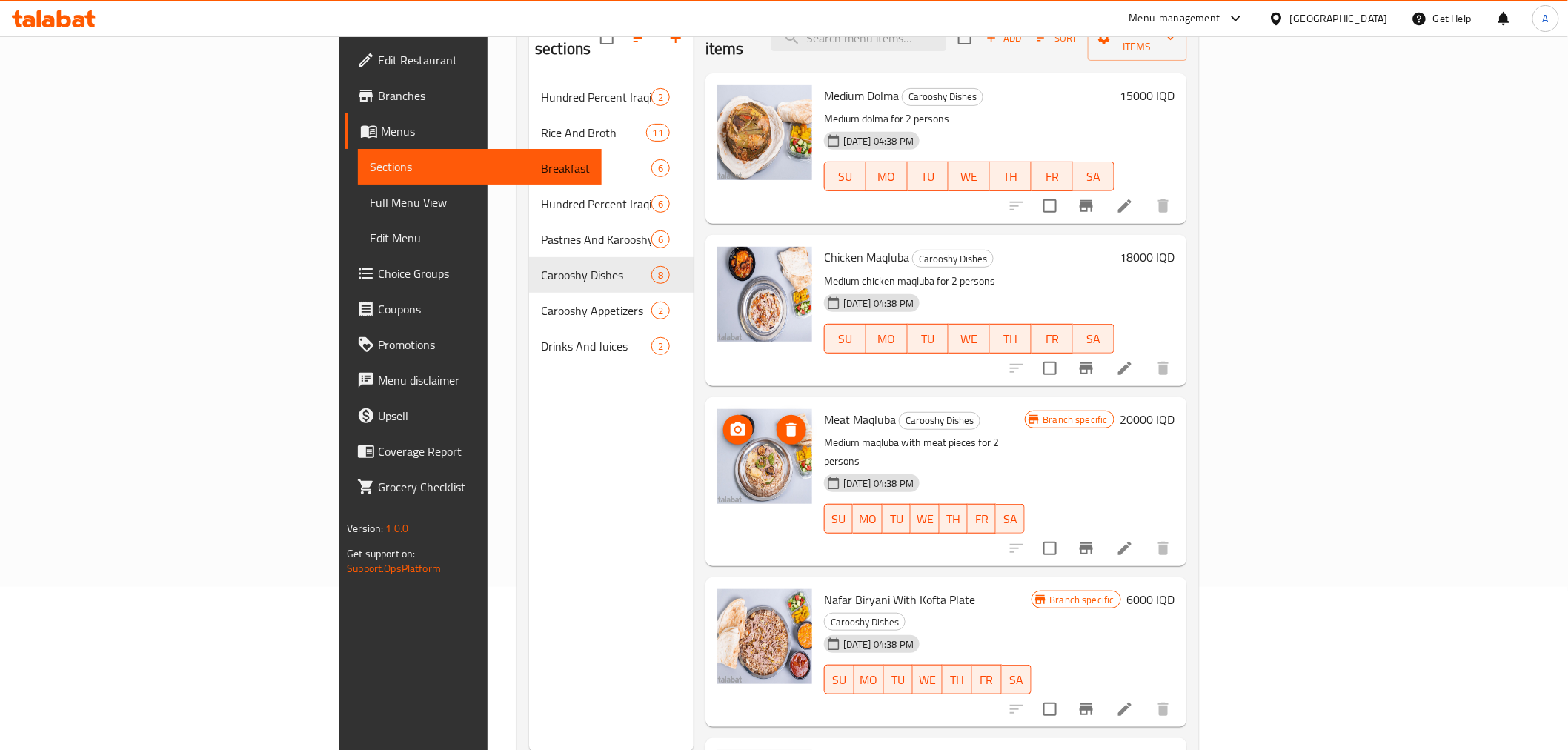
scroll to position [125, 0]
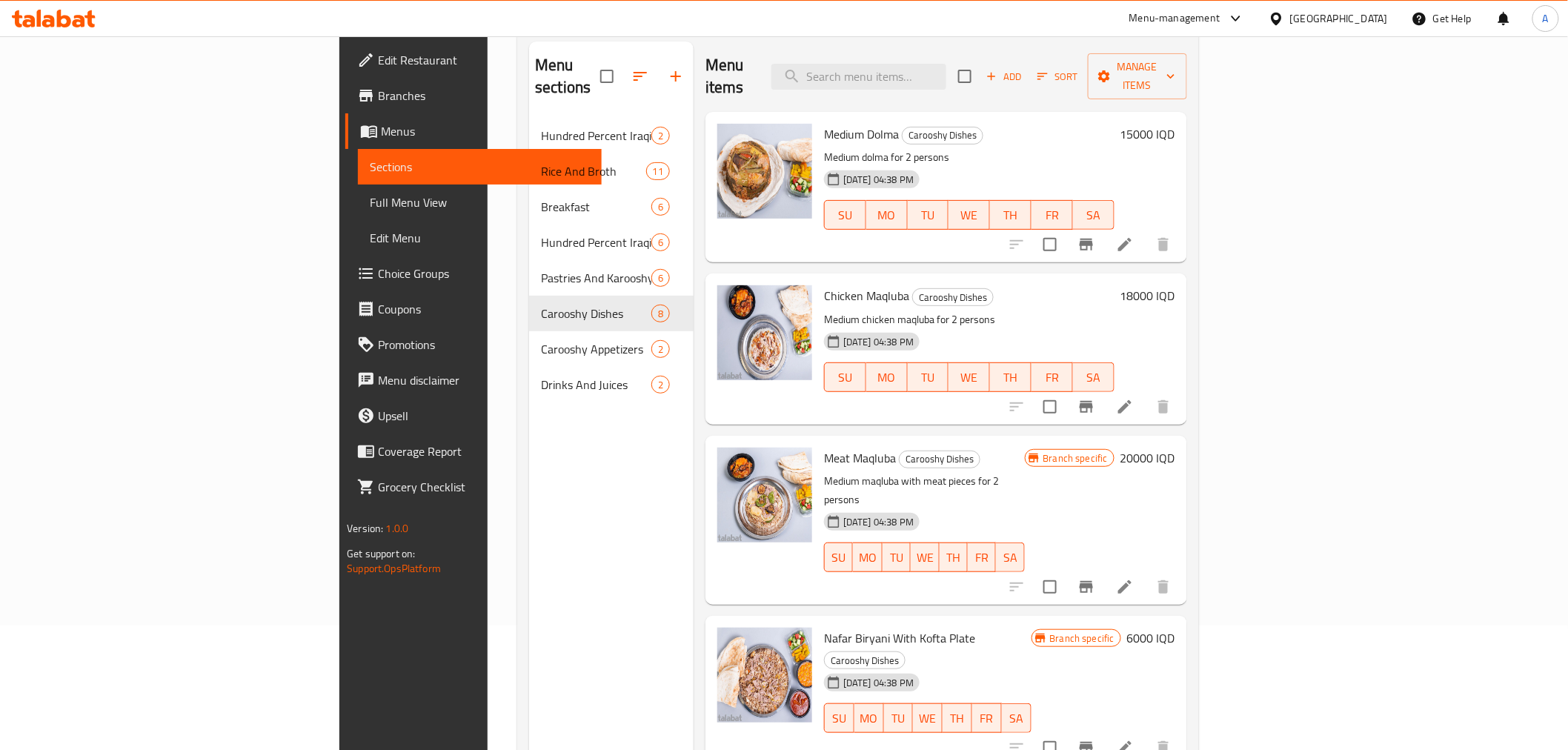
click at [529, 409] on div "Menu sections Hundred Percent Iraqi Meat 2 Rice And Broth 11 Breakfast 6 Hundre…" at bounding box center [611, 417] width 165 height 750
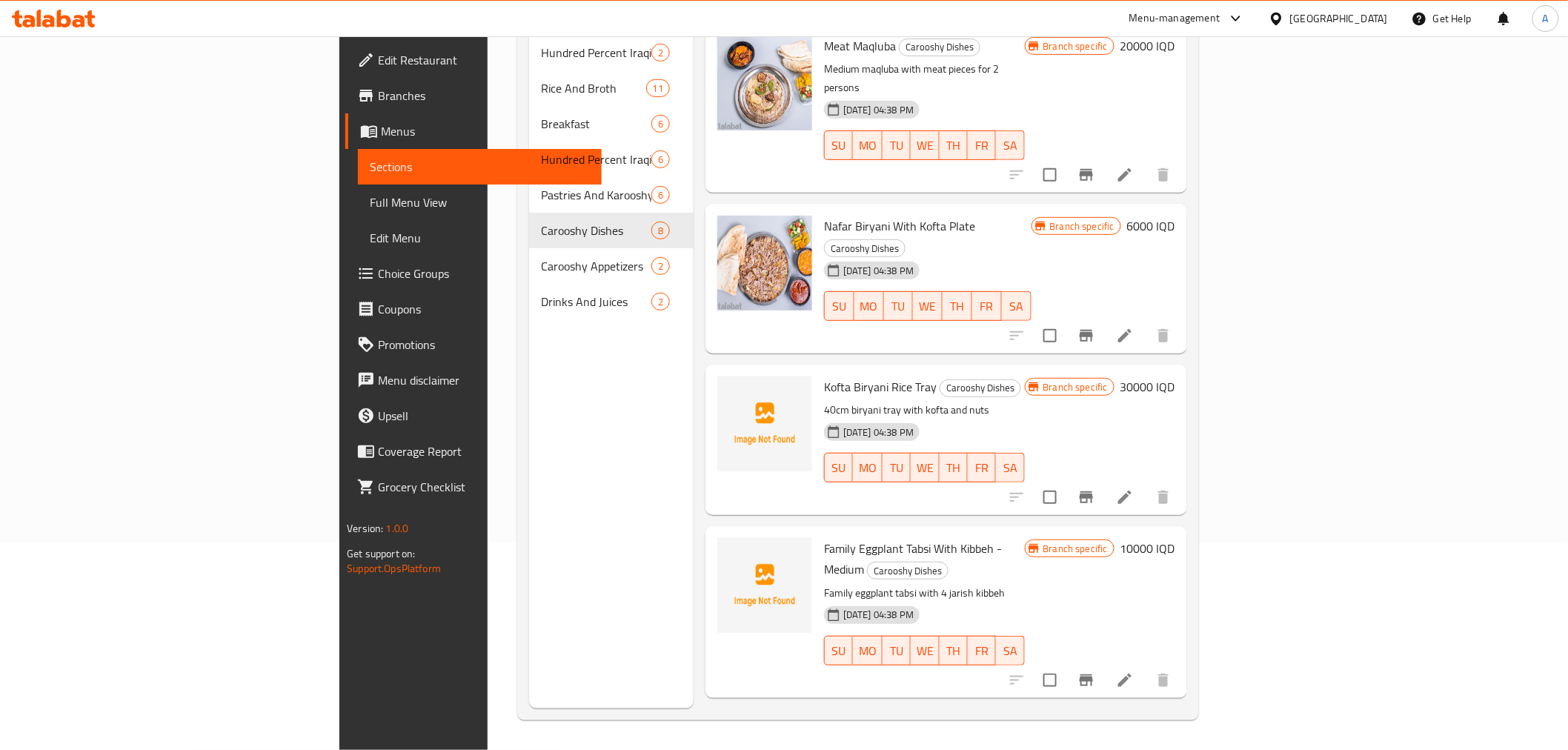
scroll to position [0, 0]
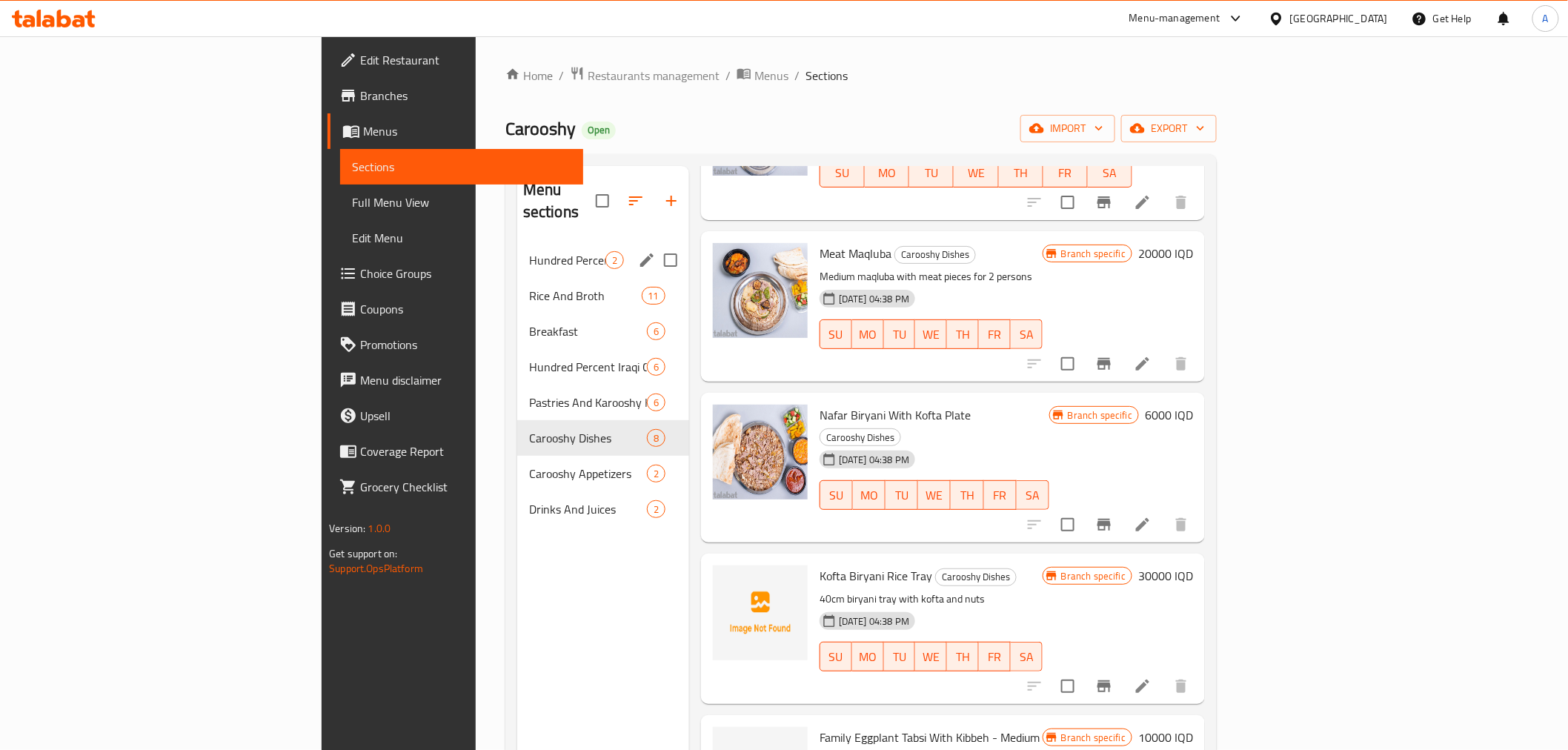
click at [518, 247] on div "Hundred Percent Iraqi Meat 2" at bounding box center [603, 260] width 172 height 35
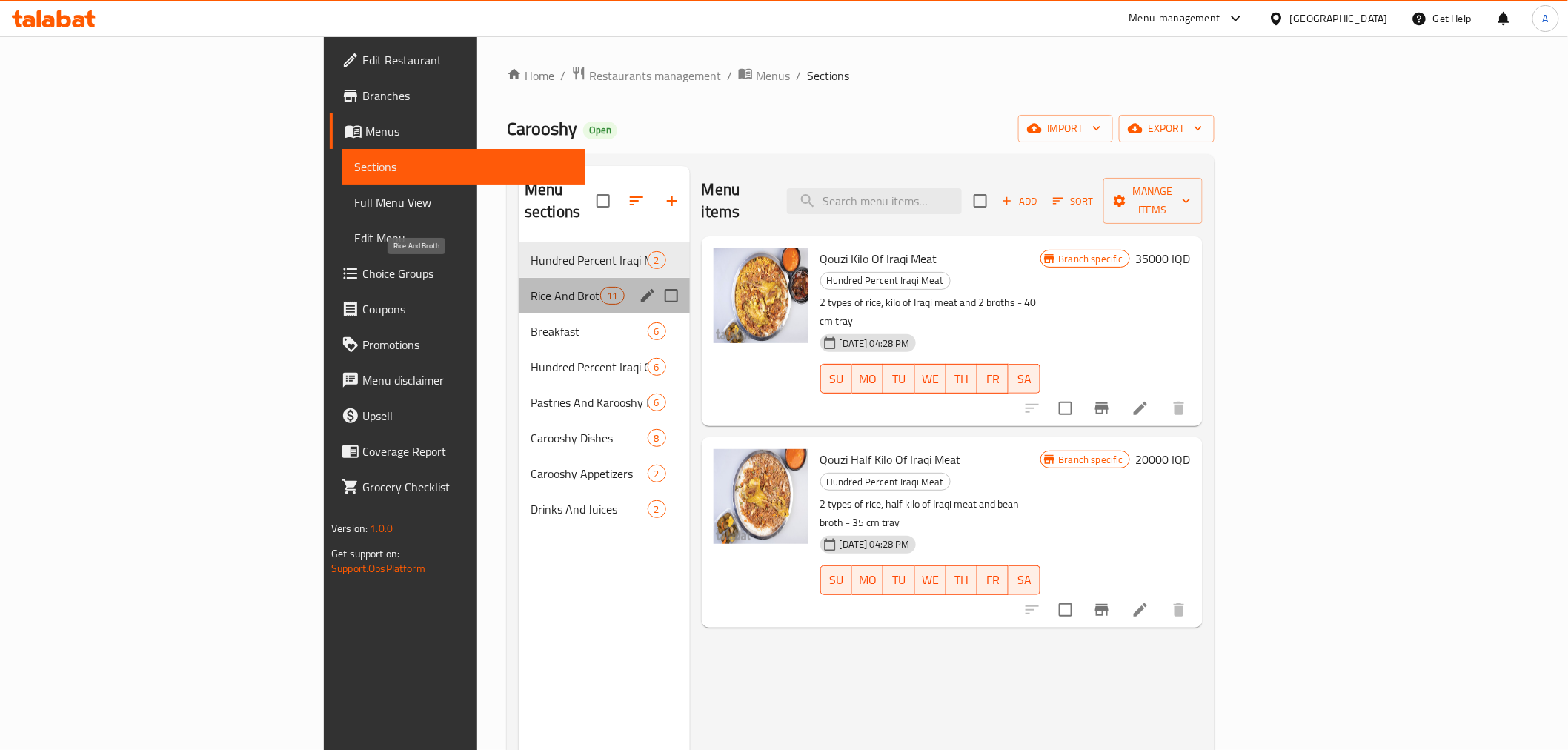
click at [531, 286] on span "Rice And Broth" at bounding box center [565, 295] width 69 height 18
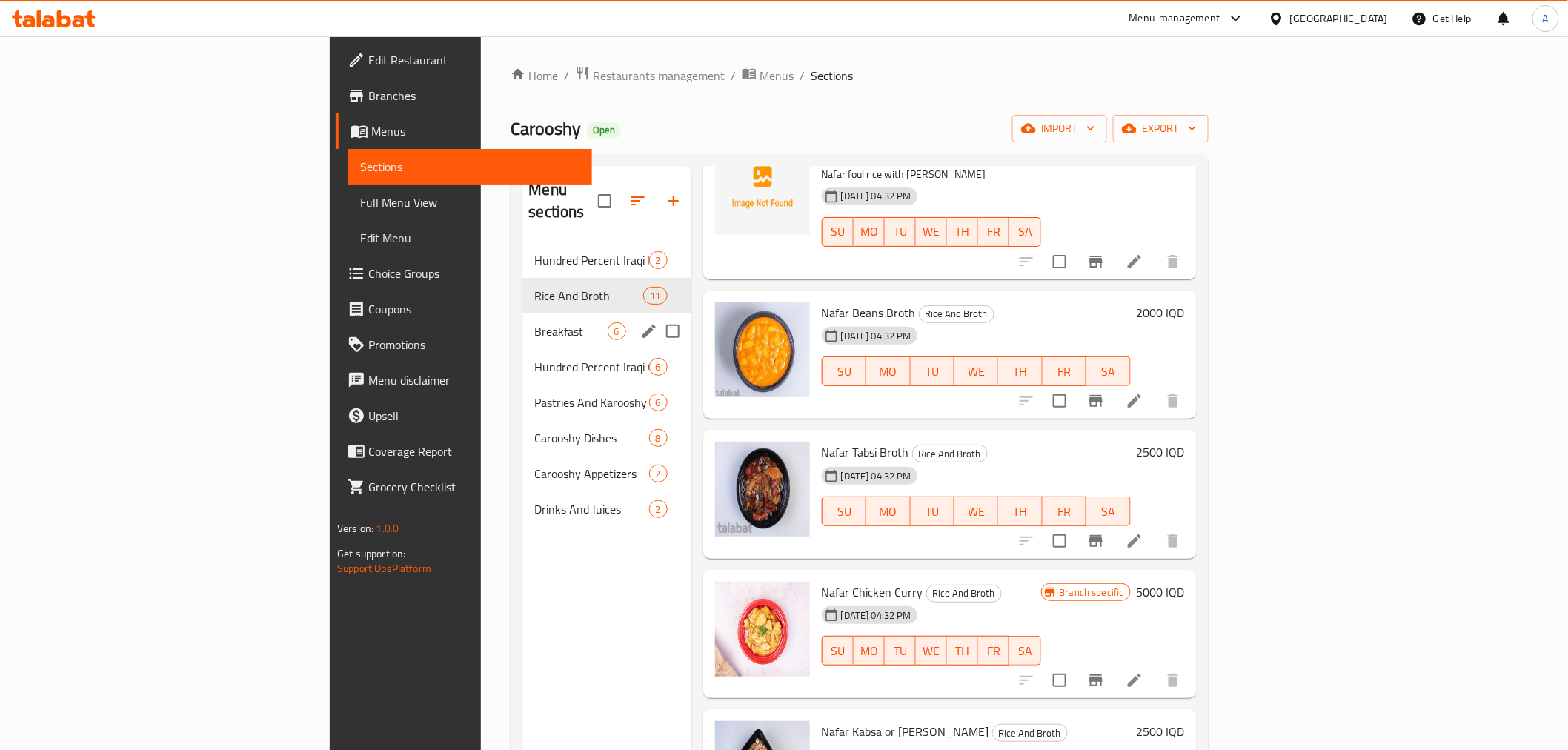
click at [535, 323] on span "Breakfast" at bounding box center [571, 331] width 72 height 18
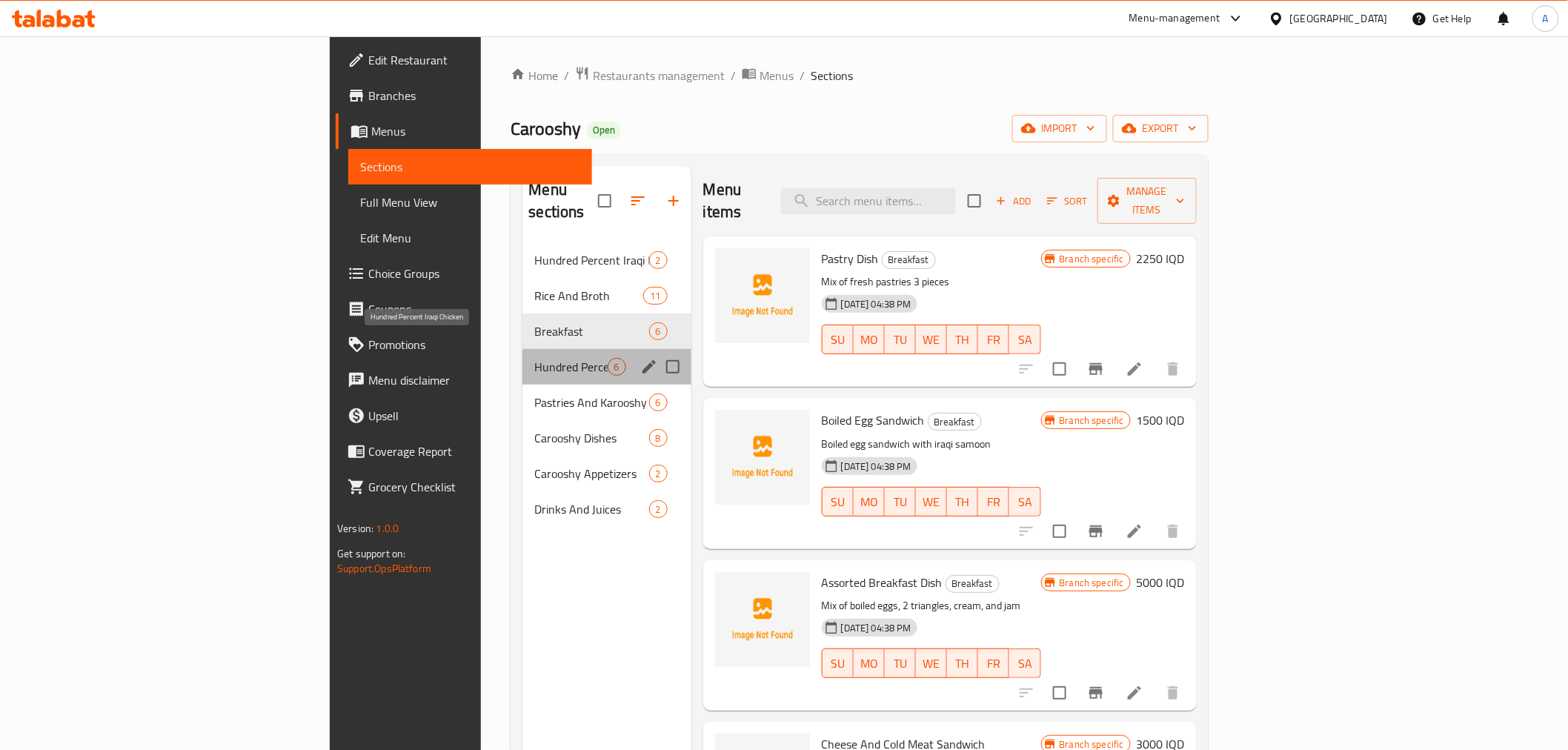
click at [535, 358] on span "Hundred Percent Iraqi Chicken" at bounding box center [571, 366] width 72 height 18
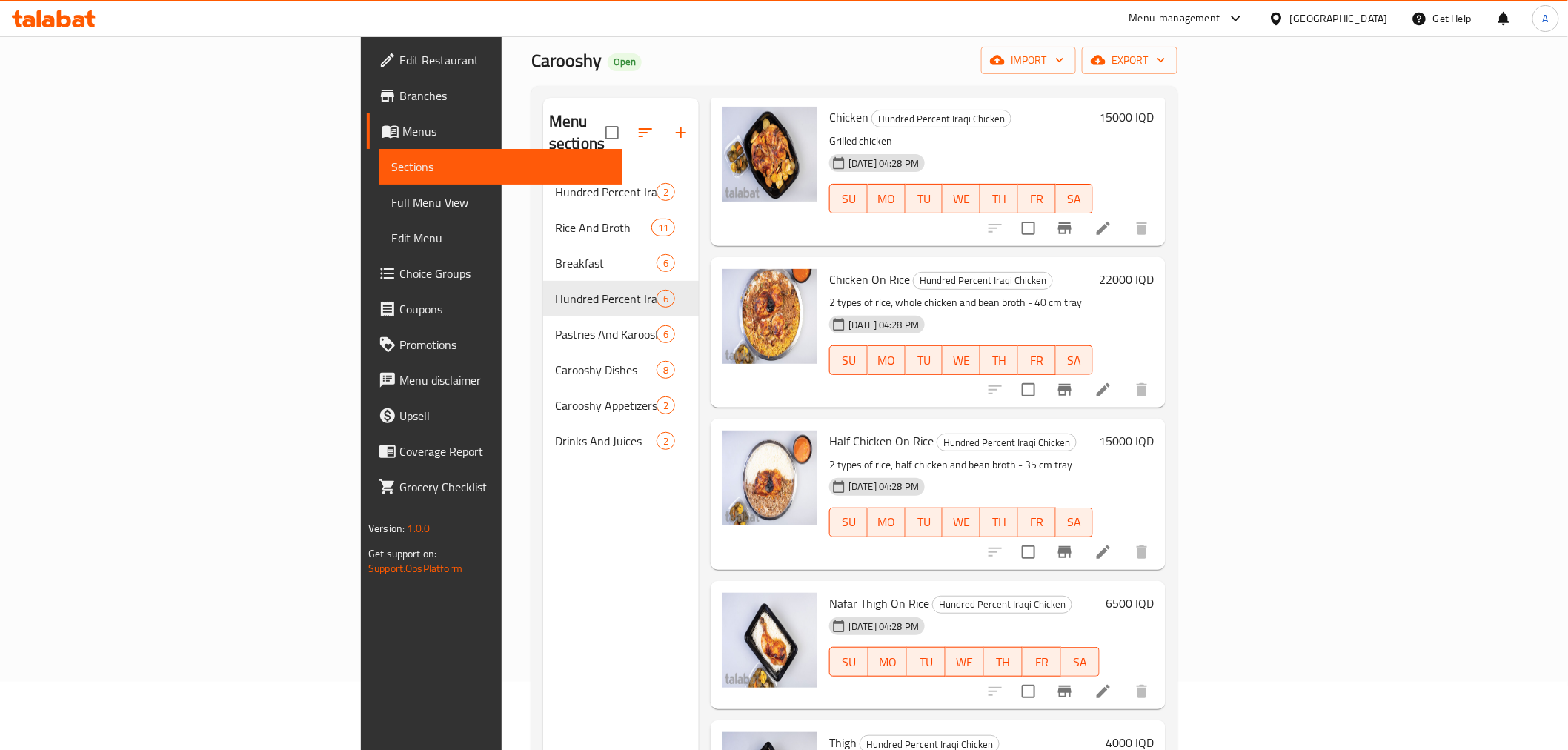
scroll to position [207, 0]
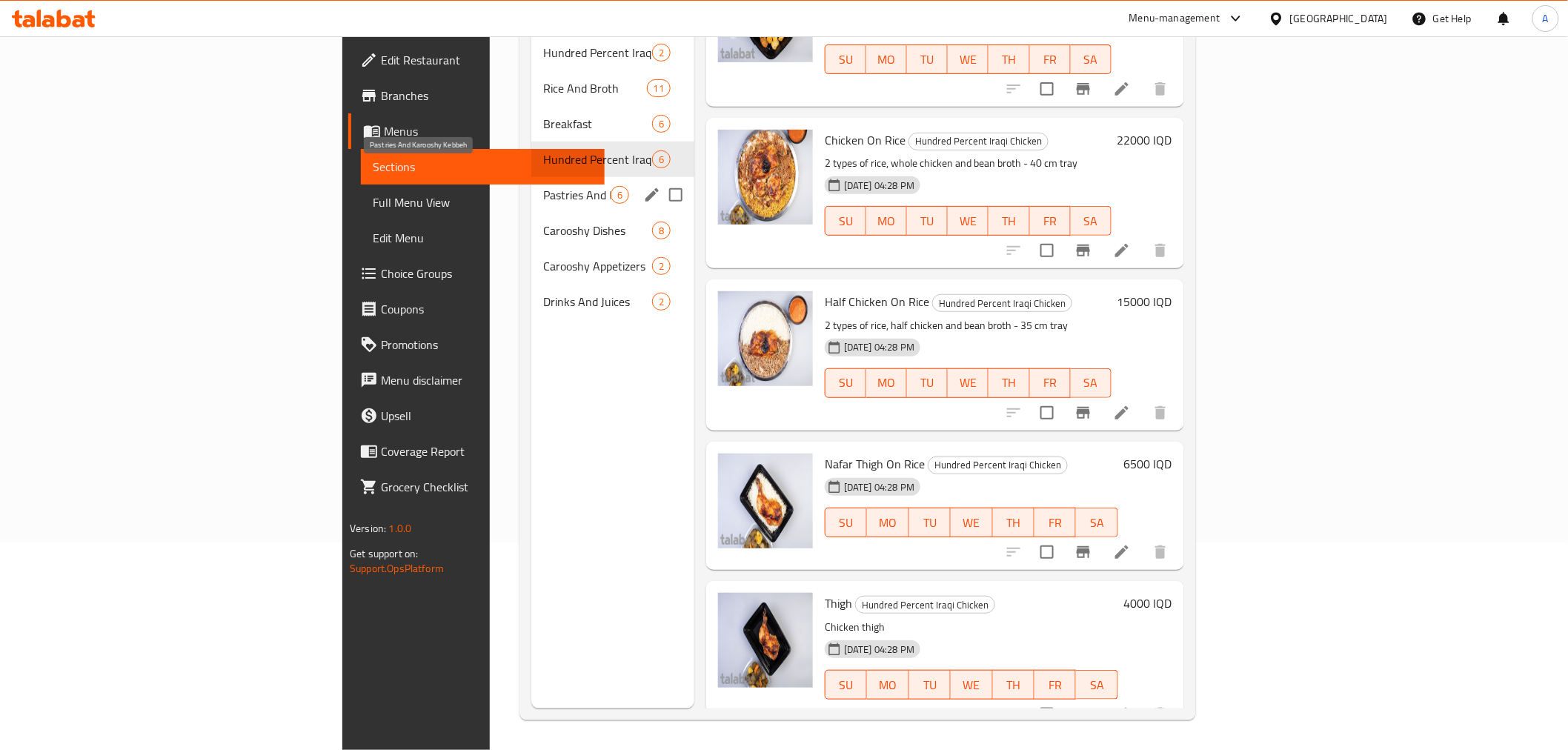
click at [543, 187] on span "Pastries And Karooshy Kebbeh" at bounding box center [577, 195] width 68 height 18
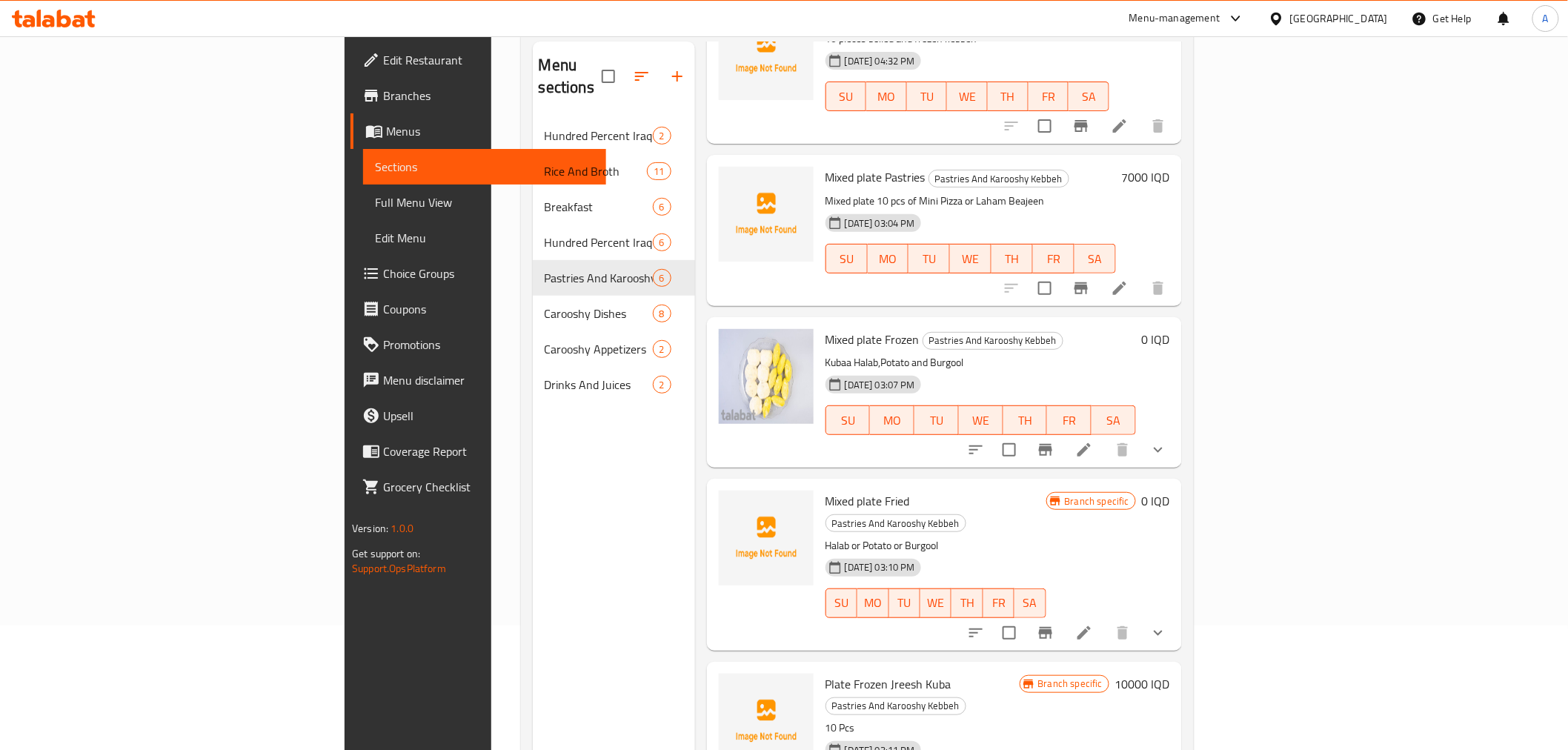
scroll to position [82, 0]
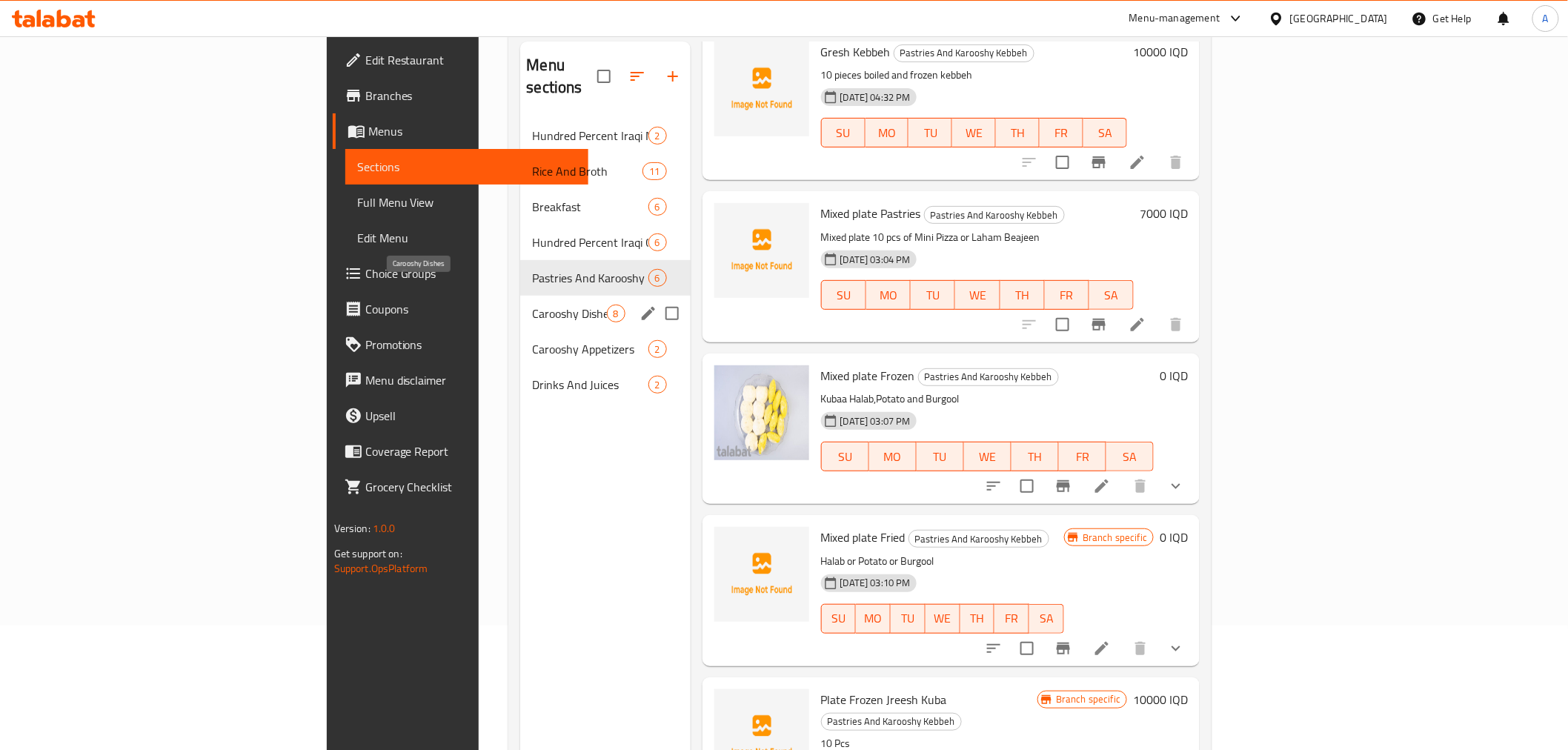
click at [532, 305] on span "Carooshy Dishes" at bounding box center [569, 313] width 74 height 18
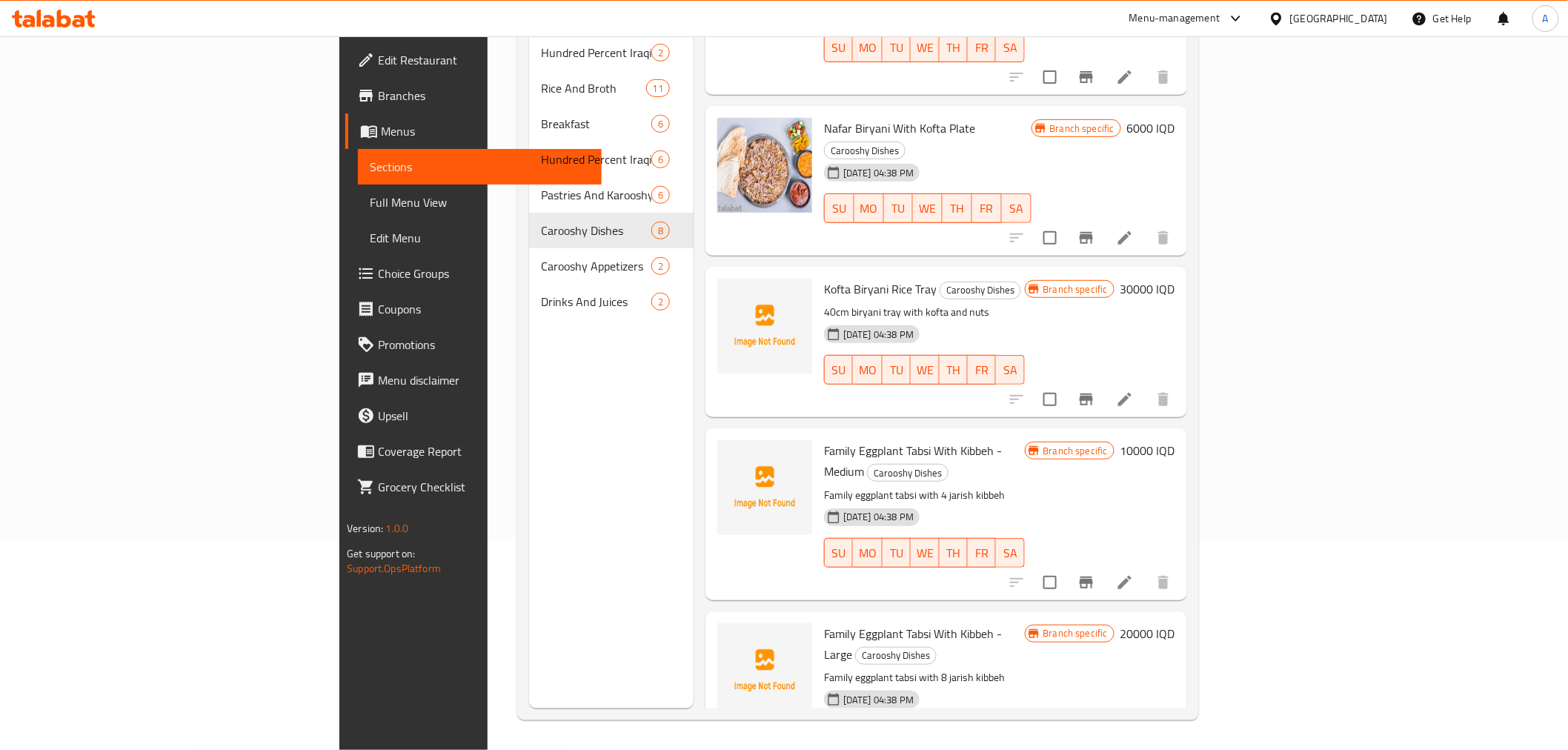
scroll to position [559, 0]
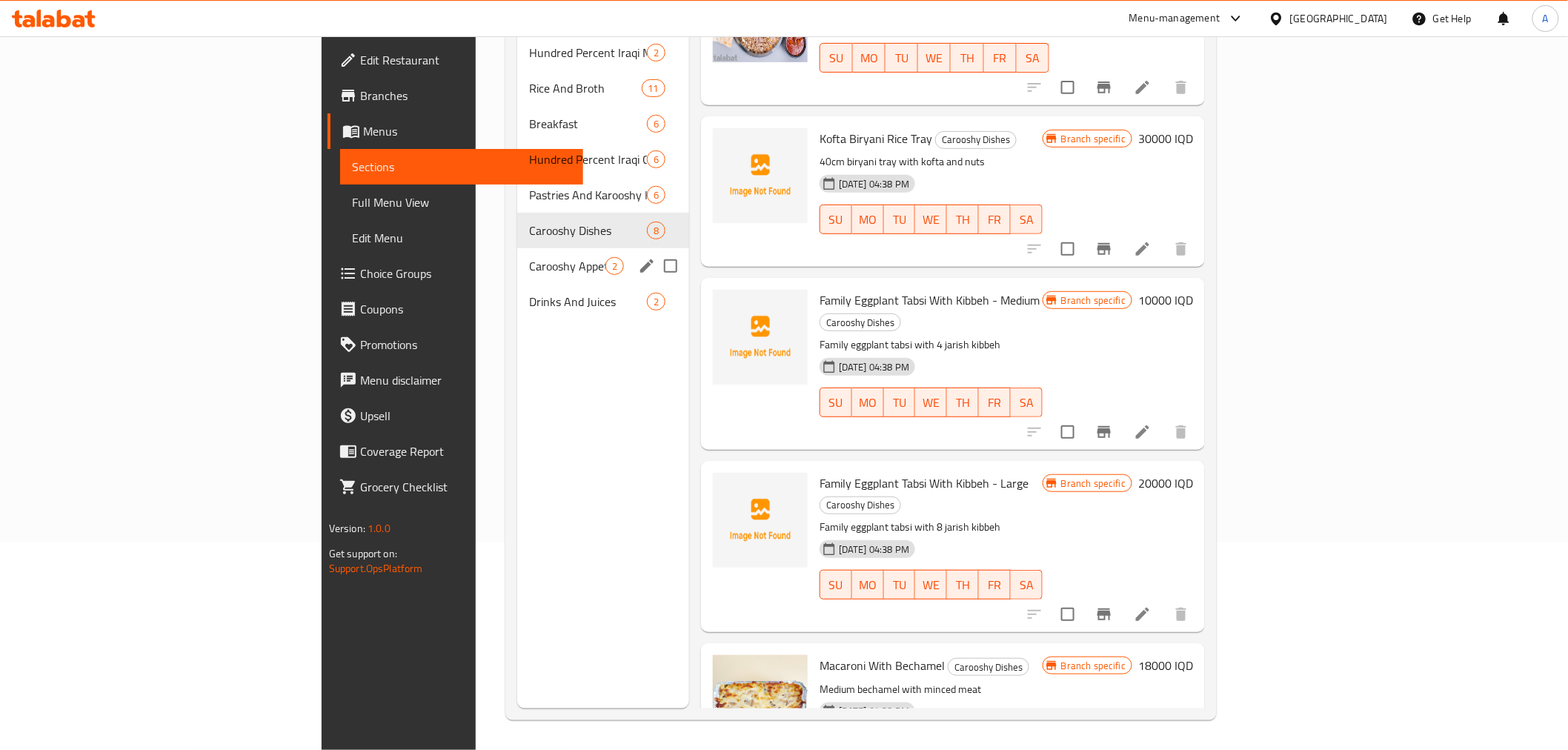
click at [518, 253] on div "Carooshy Appetizers 2" at bounding box center [603, 266] width 172 height 35
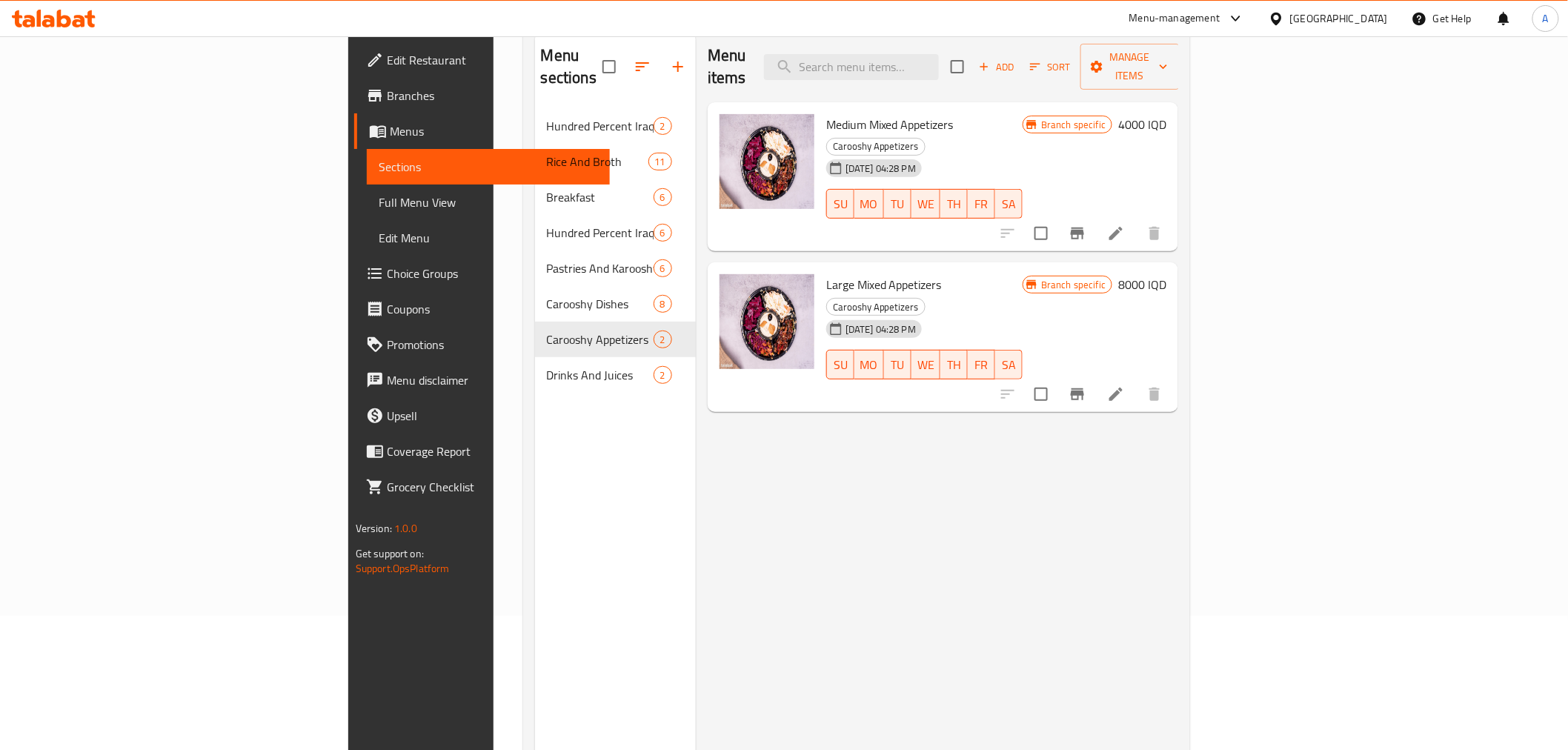
scroll to position [125, 0]
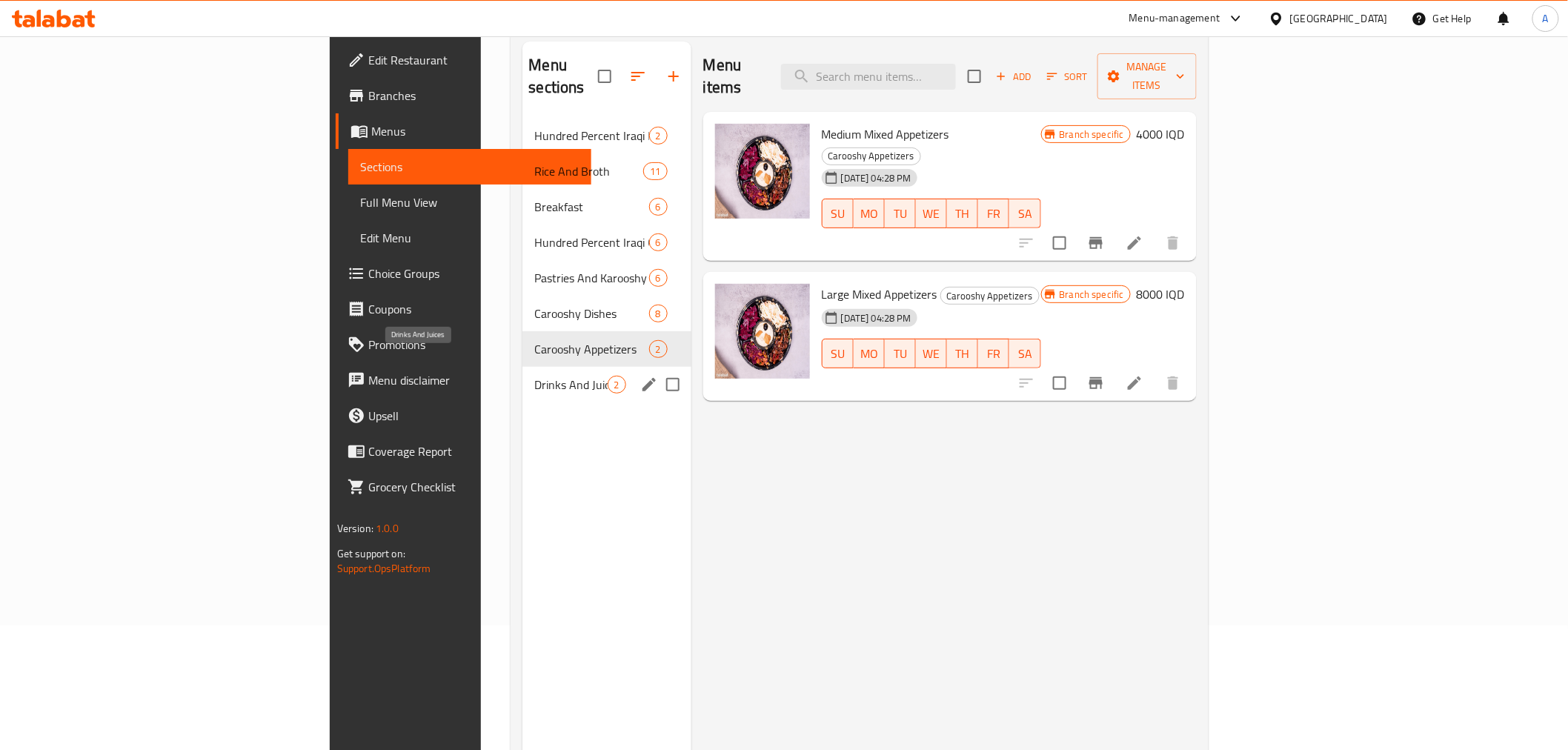
click at [535, 376] on span "Drinks And Juices" at bounding box center [571, 385] width 72 height 18
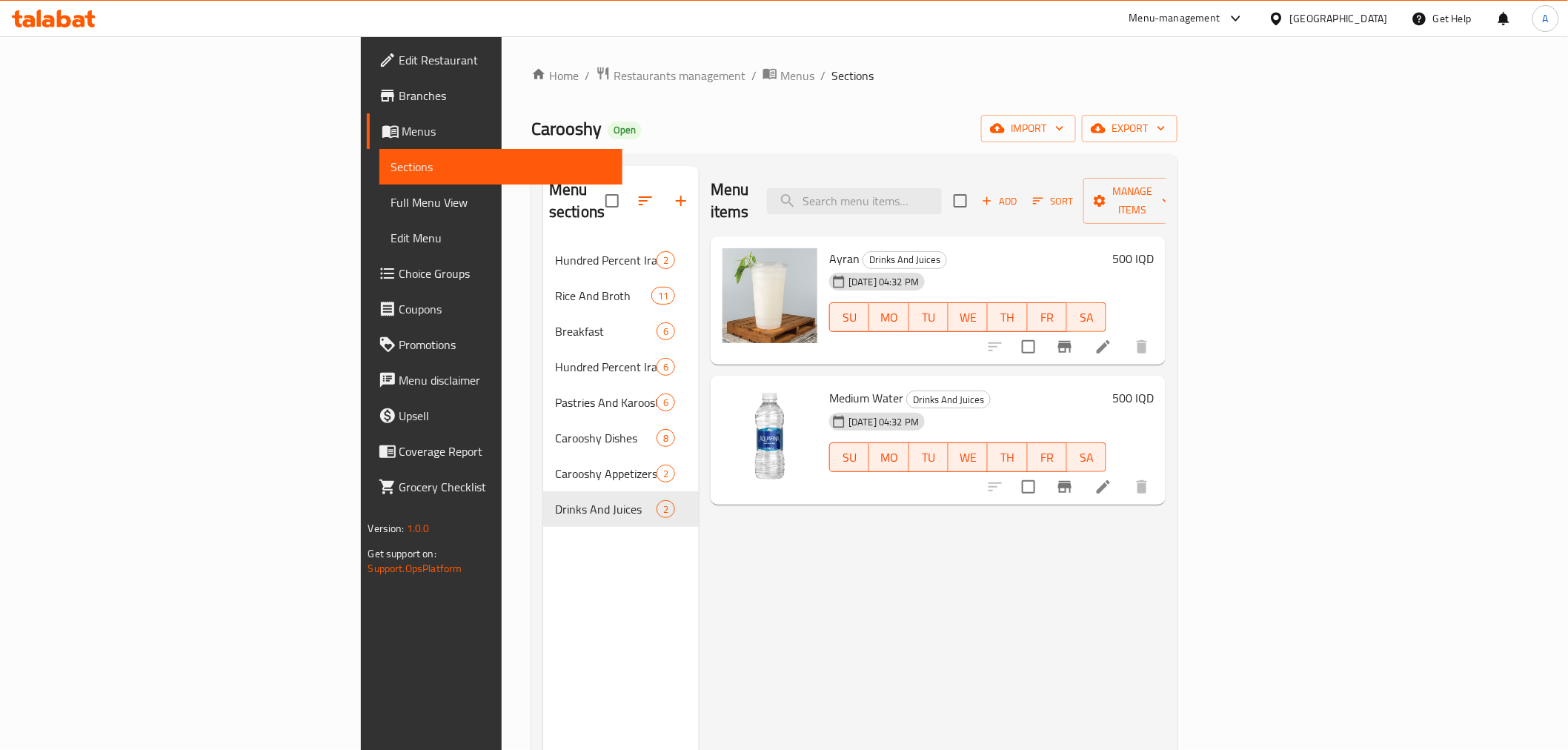
click at [543, 203] on div "Menu sections" at bounding box center [621, 201] width 156 height 70
click at [645, 55] on div "Home / Restaurants management / Menus / Sections Carooshy Open import export Me…" at bounding box center [854, 497] width 706 height 921
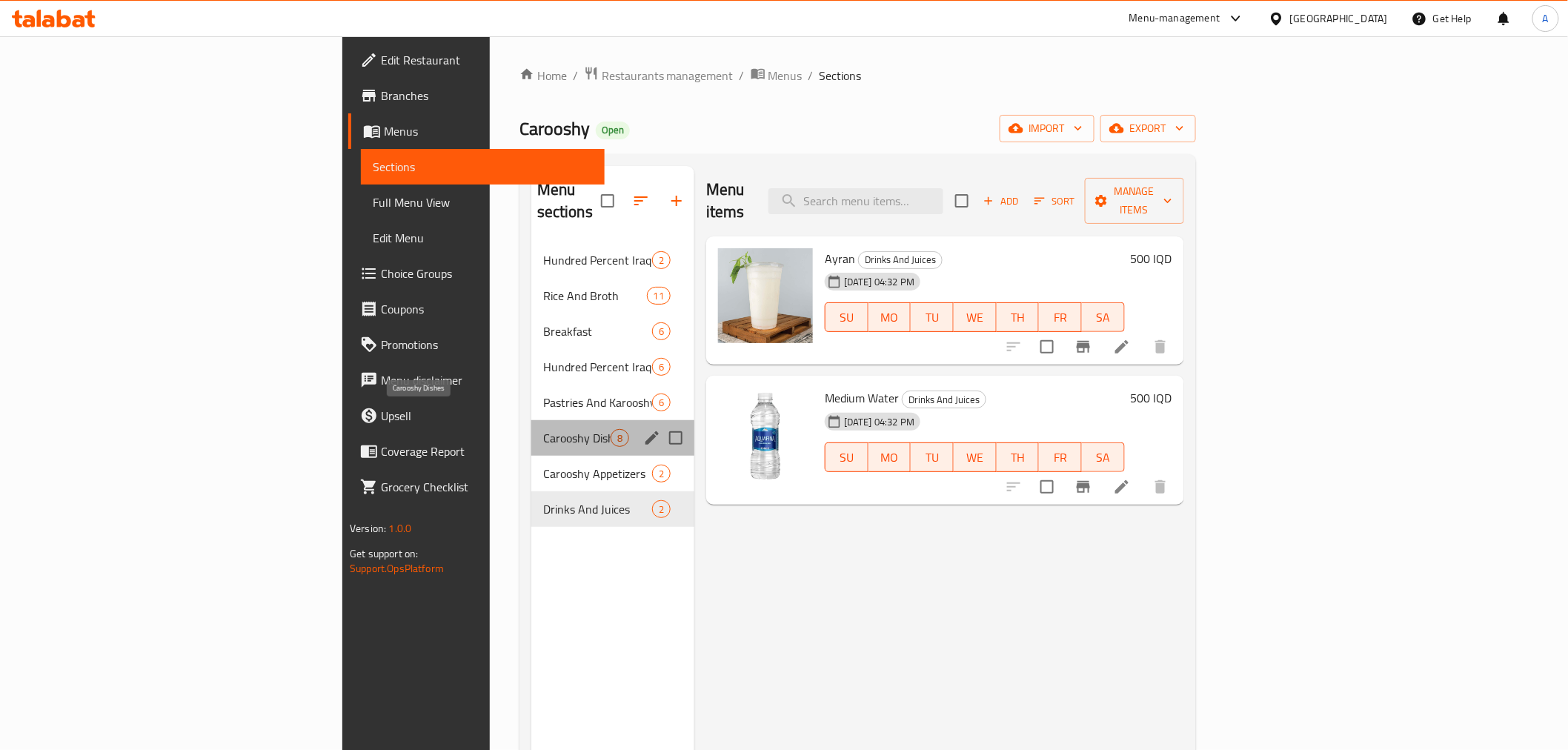
click at [543, 429] on span "Carooshy Dishes" at bounding box center [577, 438] width 68 height 18
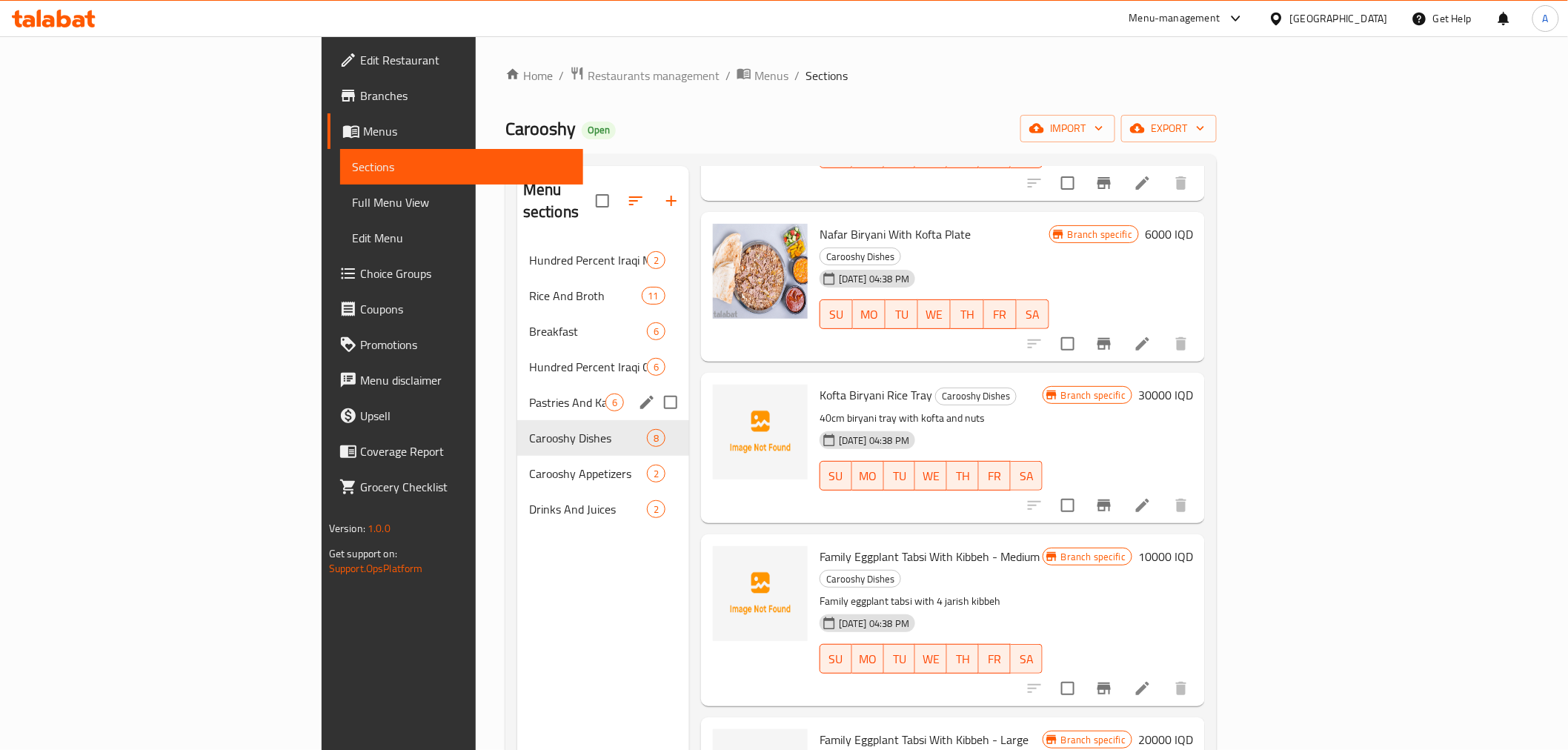
scroll to position [559, 0]
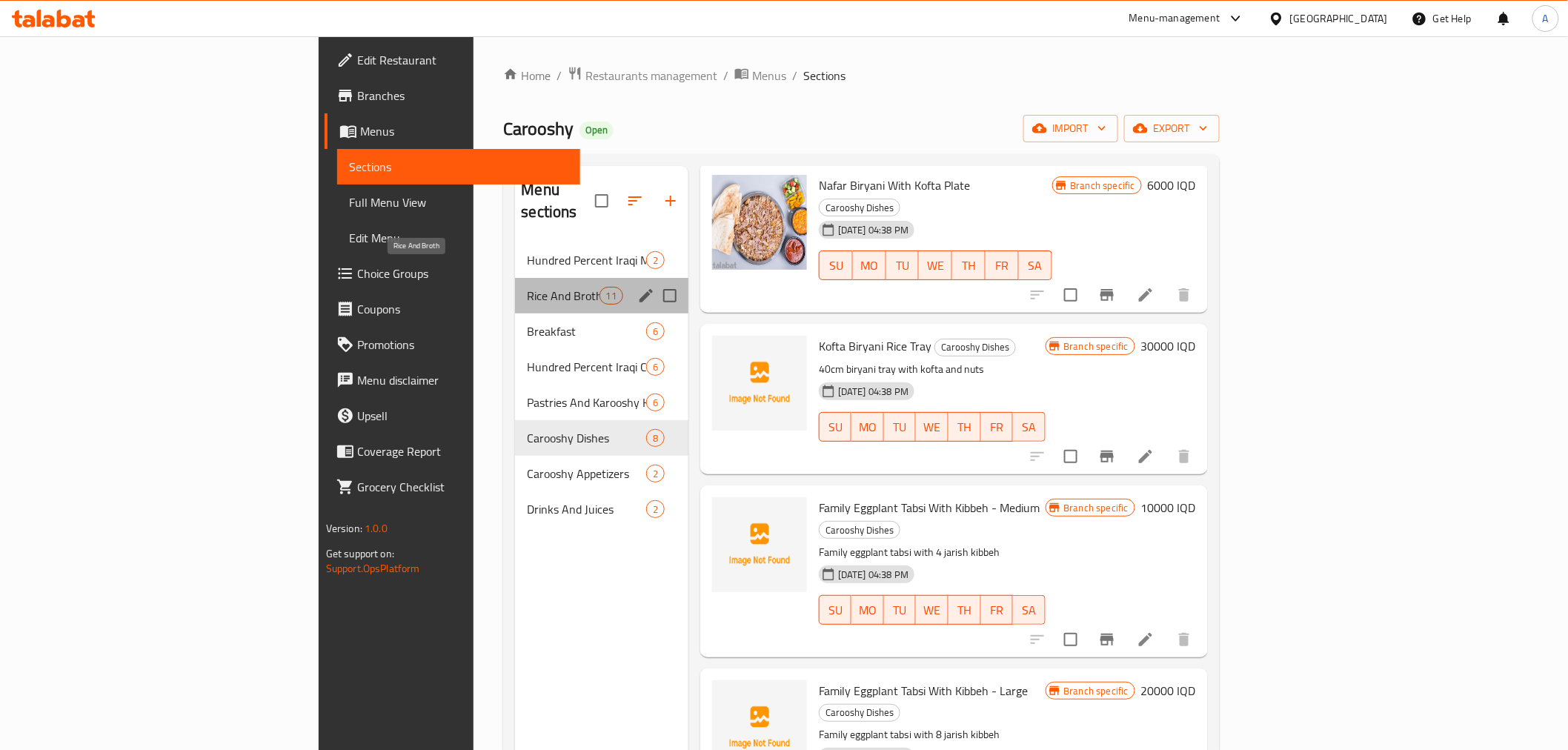
click at [527, 286] on span "Rice And Broth" at bounding box center [563, 295] width 72 height 18
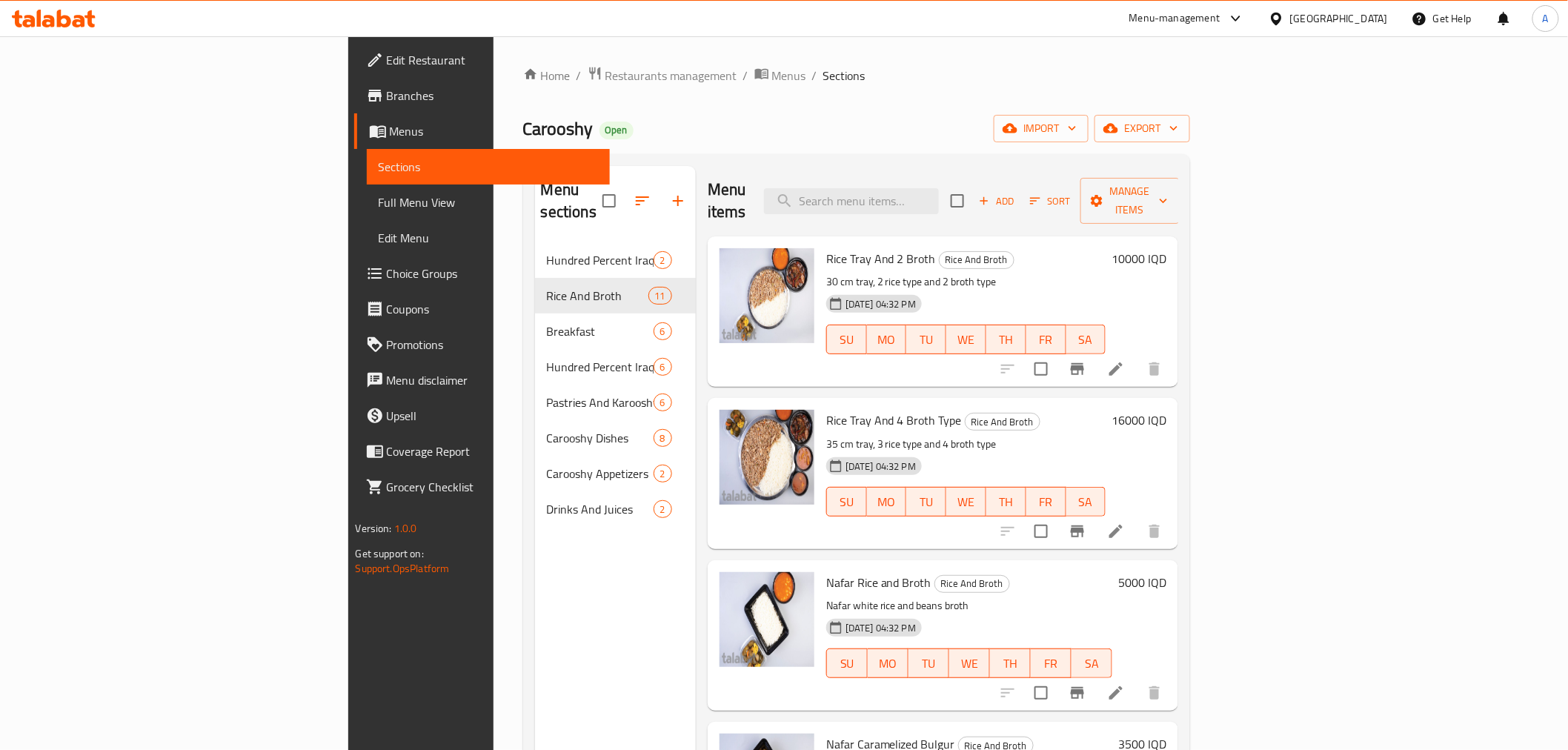
click at [523, 88] on div "Home / Restaurants management / Menus / Sections Carooshy Open import export Me…" at bounding box center [857, 497] width 668 height 862
click at [523, 87] on div "Home / Restaurants management / Menus / Sections Carooshy Open import export Me…" at bounding box center [857, 497] width 668 height 862
click at [605, 84] on span "Restaurants management" at bounding box center [671, 75] width 132 height 18
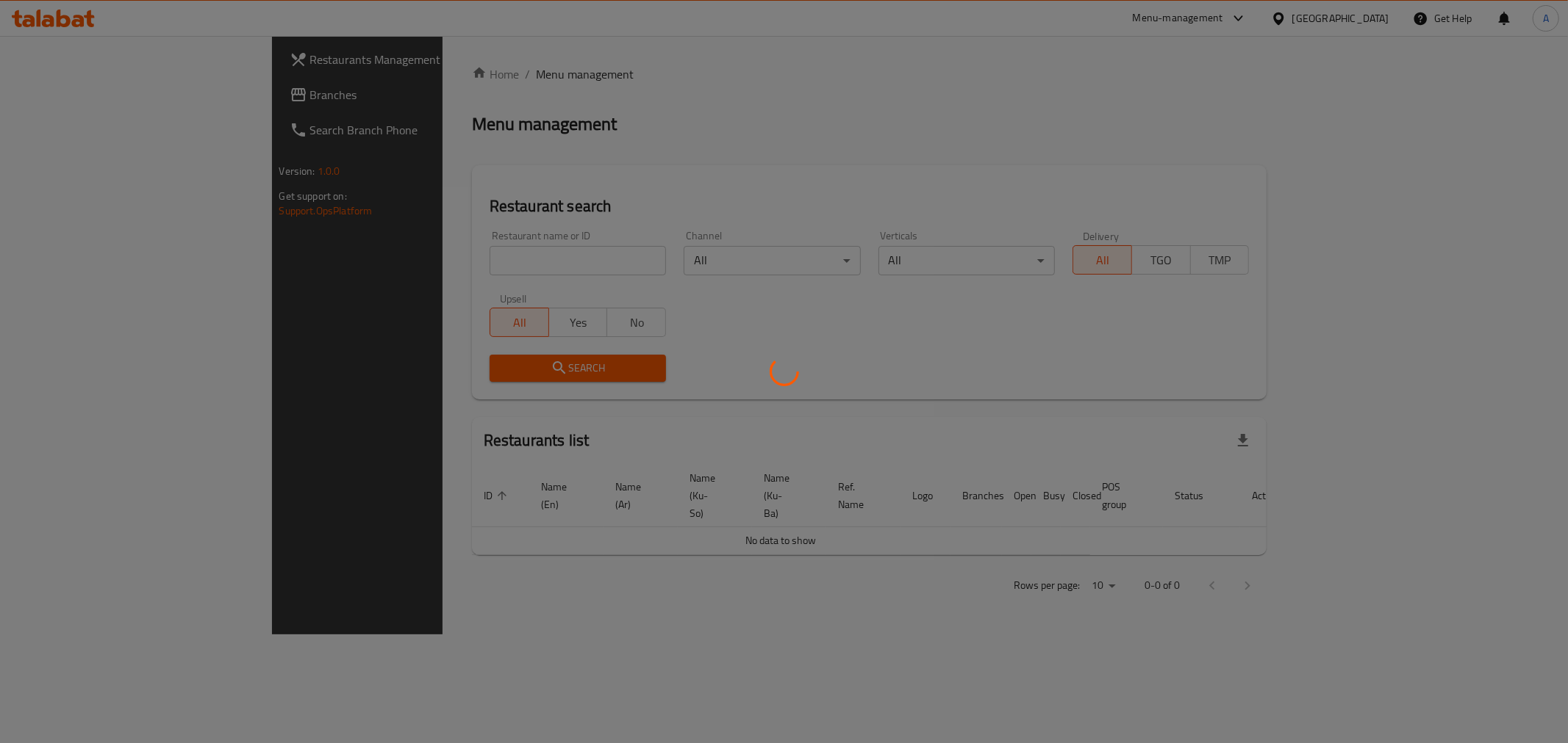
click at [362, 262] on div at bounding box center [784, 372] width 1568 height 743
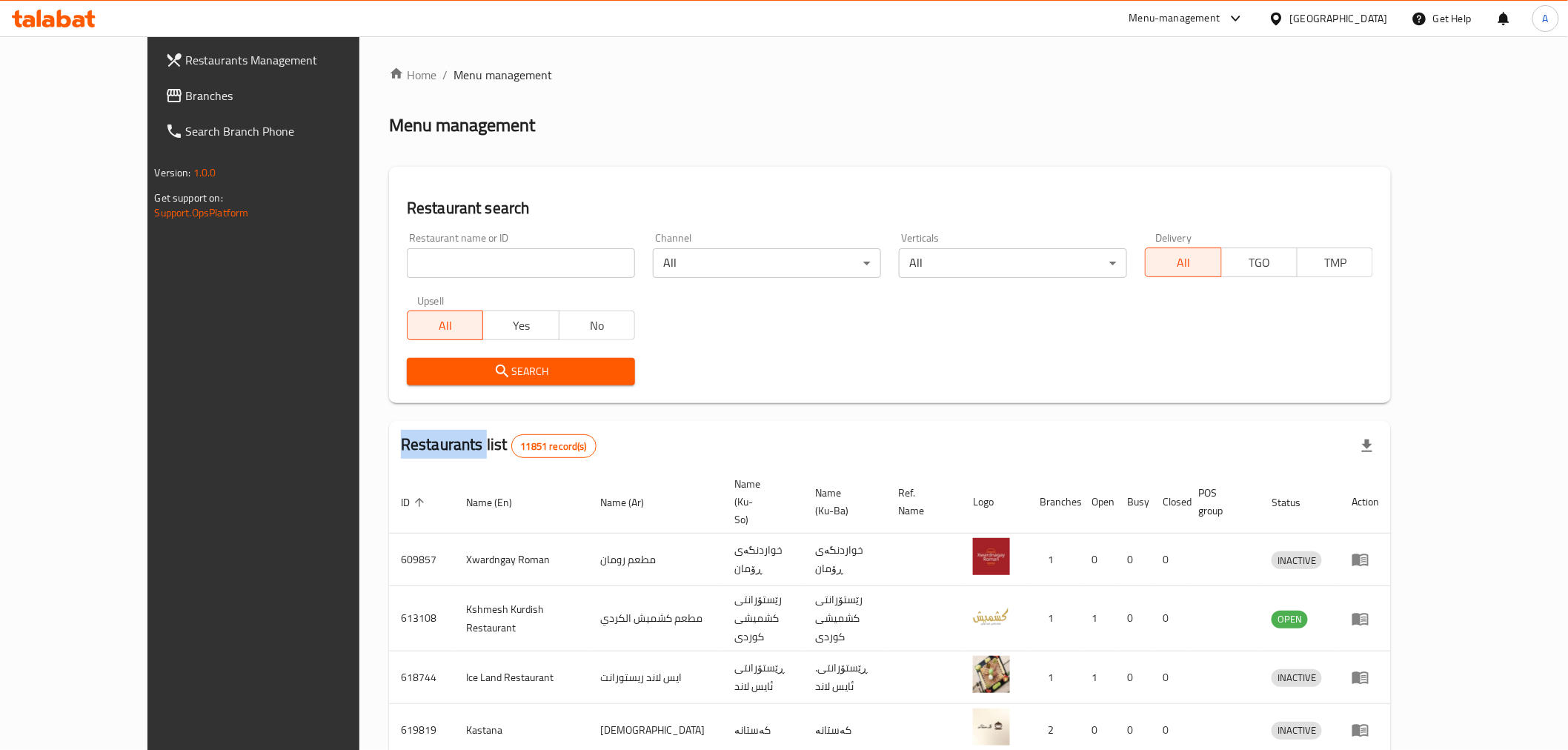
click at [389, 265] on div "Home / Menu management Menu management Restaurant search Restaurant name or ID …" at bounding box center [890, 594] width 1002 height 1057
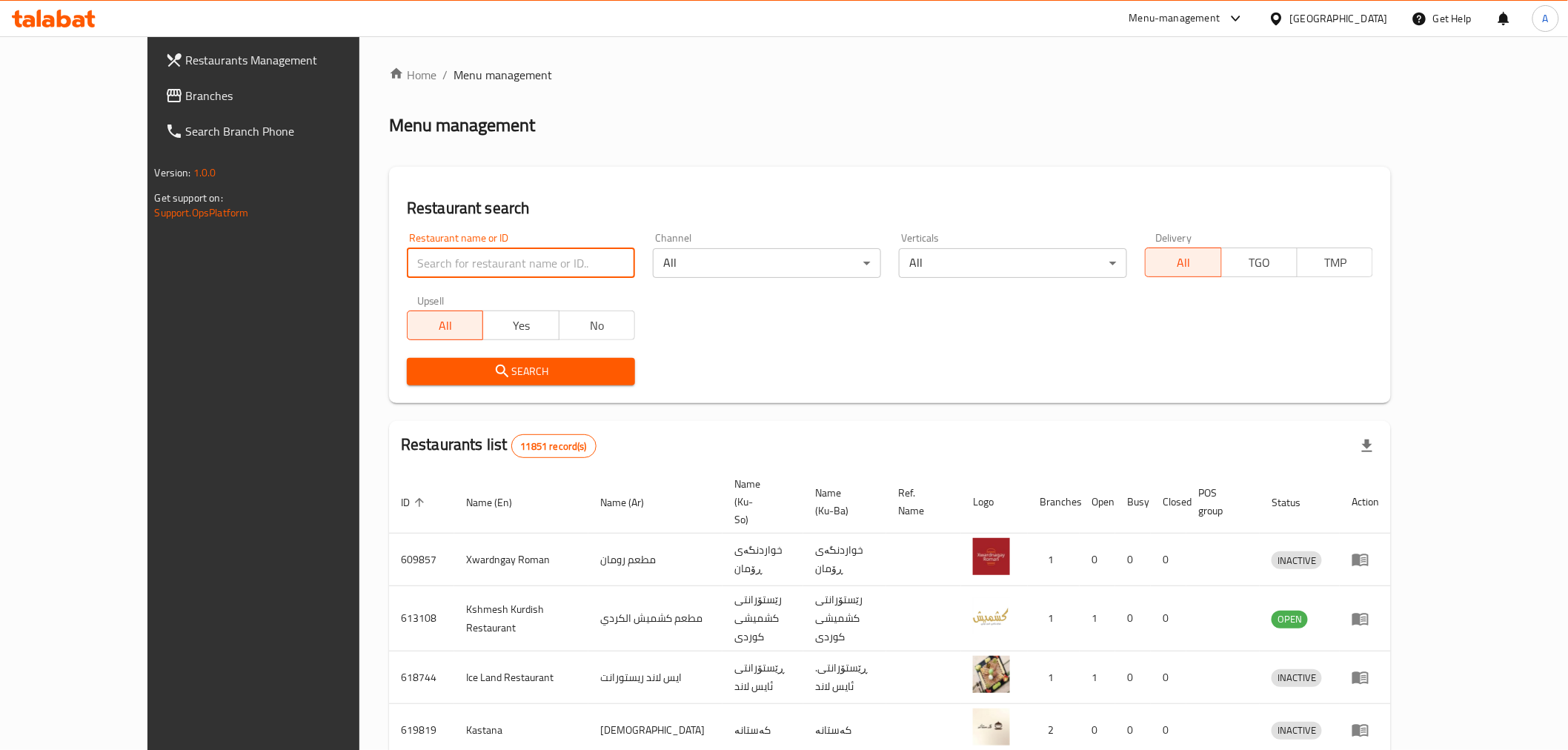
click at [407, 265] on input "search" at bounding box center [521, 263] width 228 height 30
type input "سماش"
click button "Search" at bounding box center [521, 371] width 228 height 28
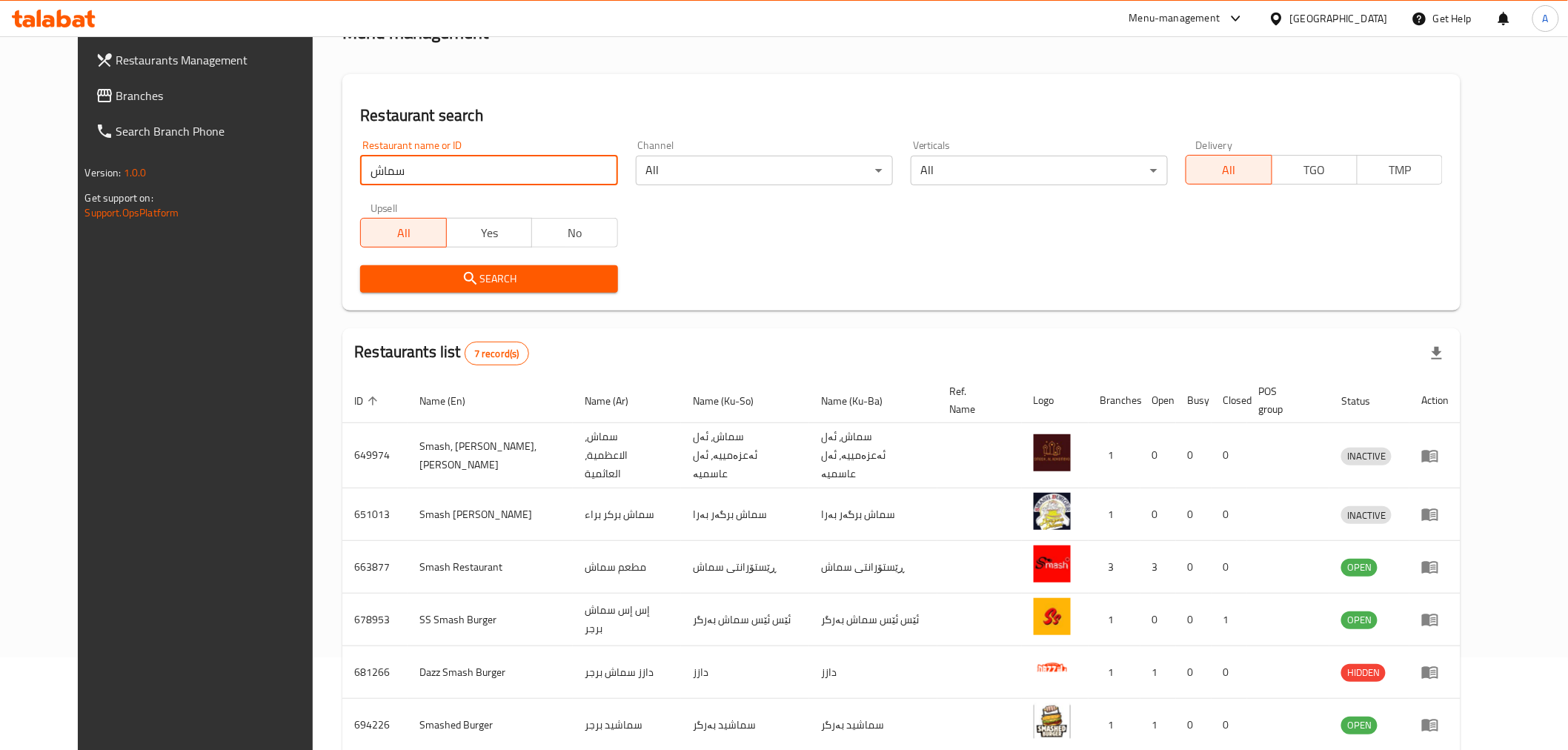
scroll to position [216, 0]
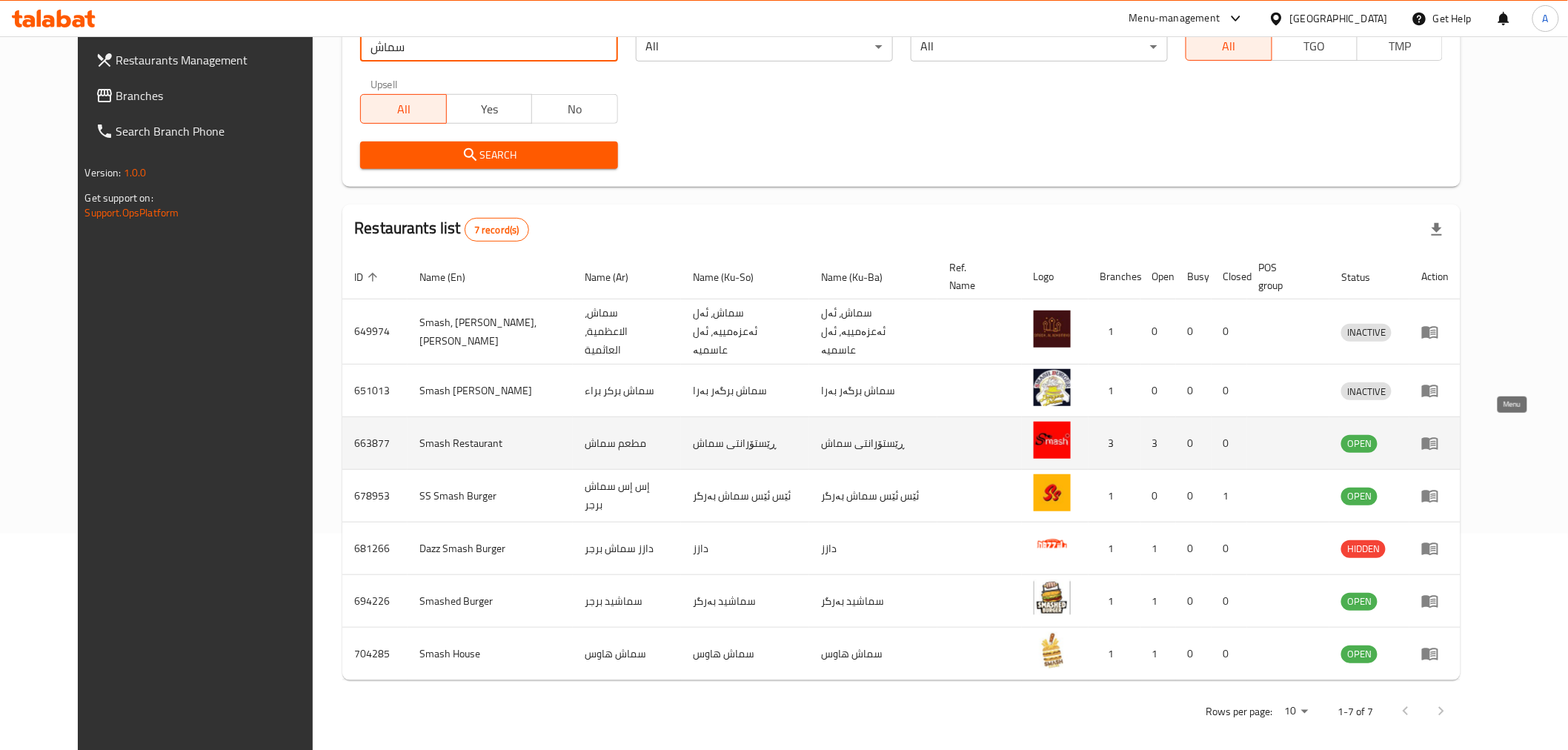
click at [1440, 434] on icon "enhanced table" at bounding box center [1430, 443] width 18 height 18
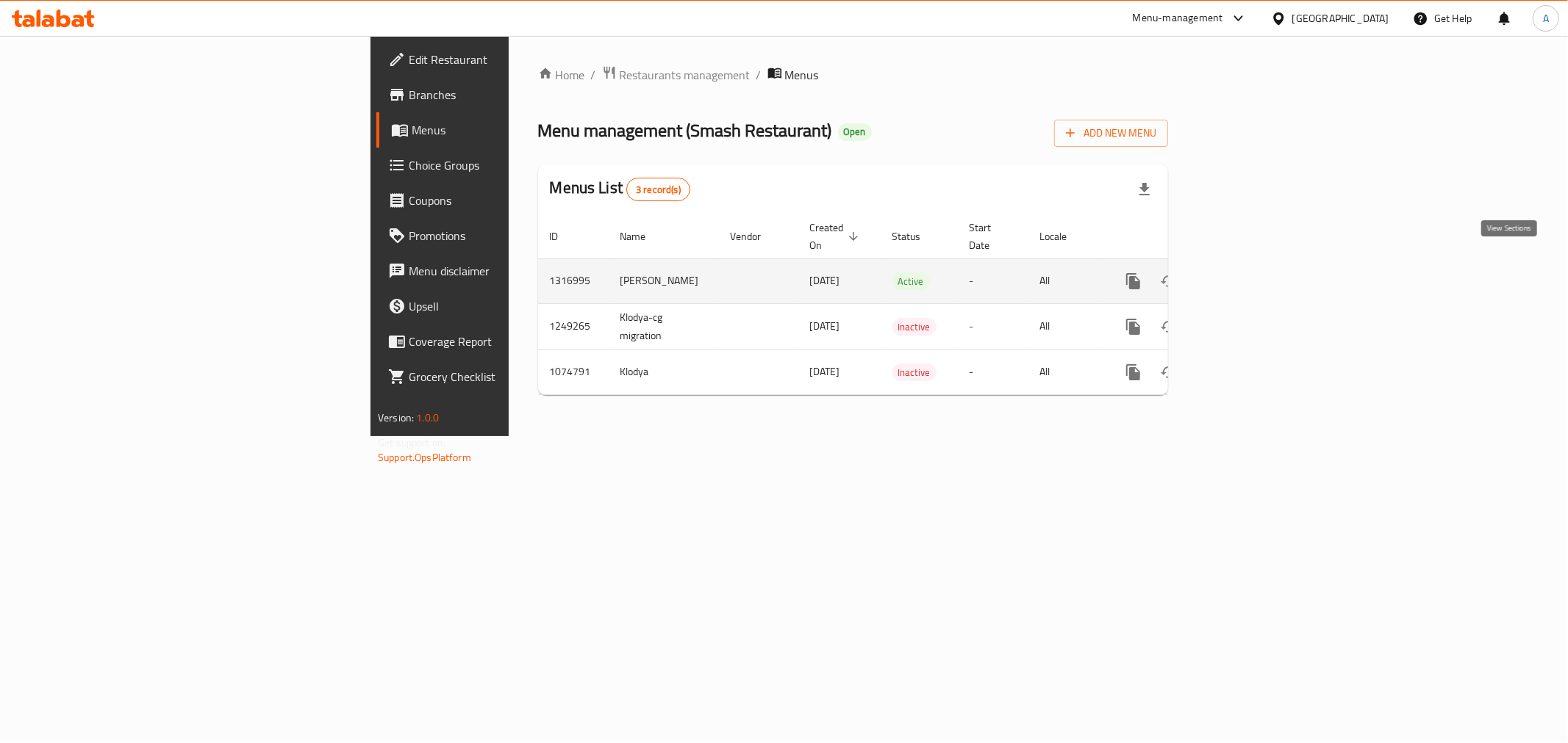
click at [1248, 272] on icon "enhanced table" at bounding box center [1239, 281] width 18 height 18
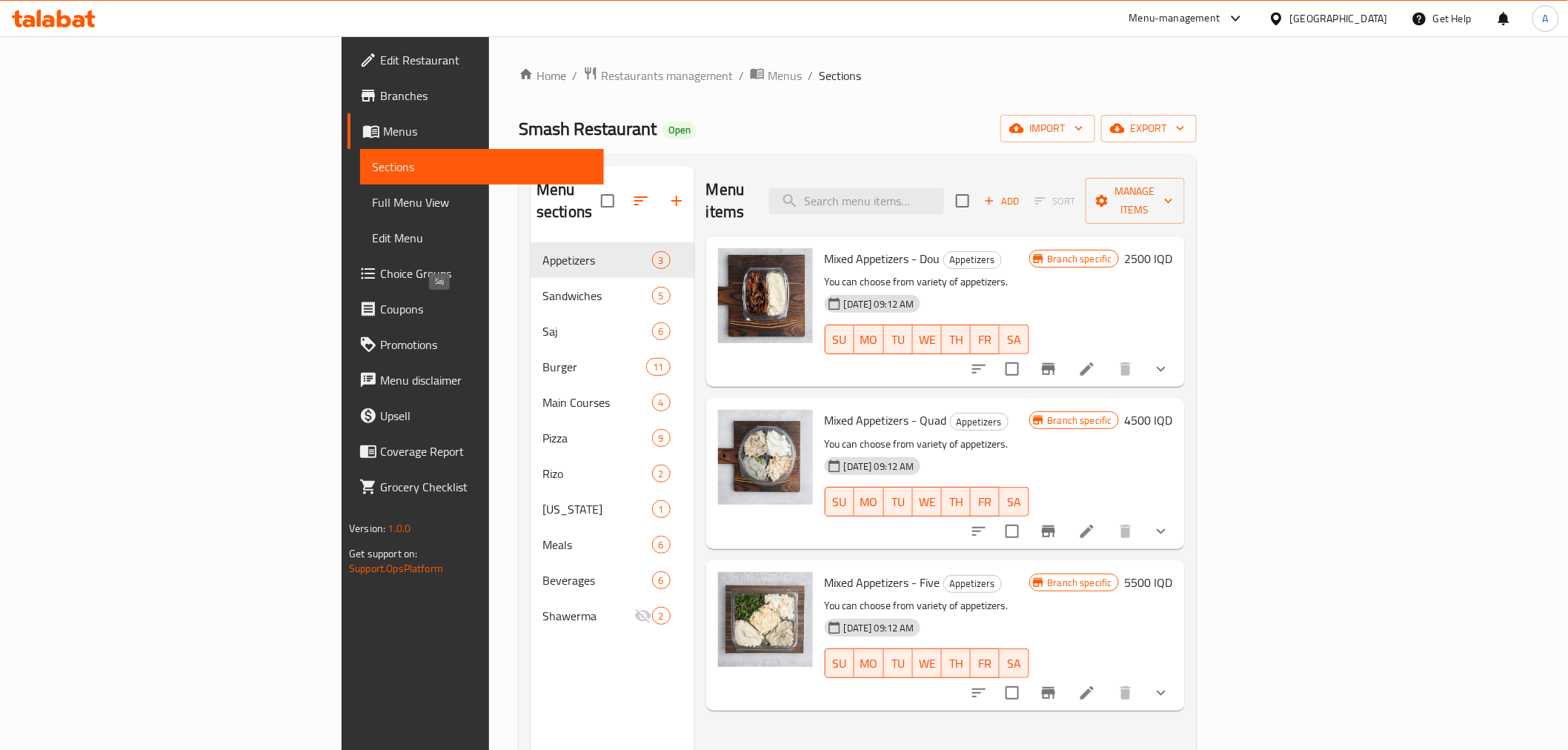
click at [542, 323] on span "Saj" at bounding box center [597, 331] width 109 height 18
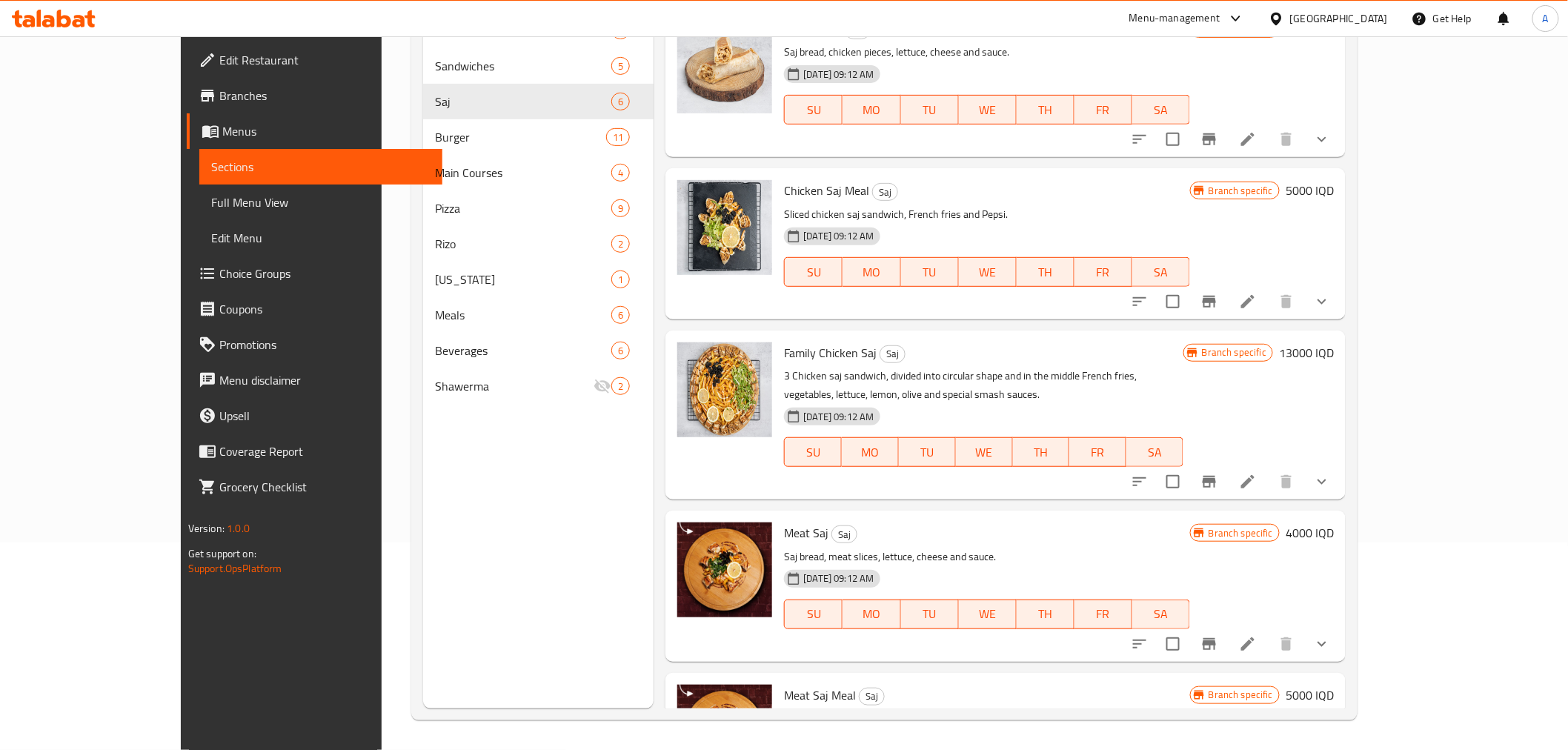
drag, startPoint x: 671, startPoint y: 413, endPoint x: 616, endPoint y: 432, distance: 58.2
click at [654, 432] on div "Menu items Add Sort Manage items Chicken Saj Saj Saj bread, chicken pieces, let…" at bounding box center [1000, 333] width 693 height 750
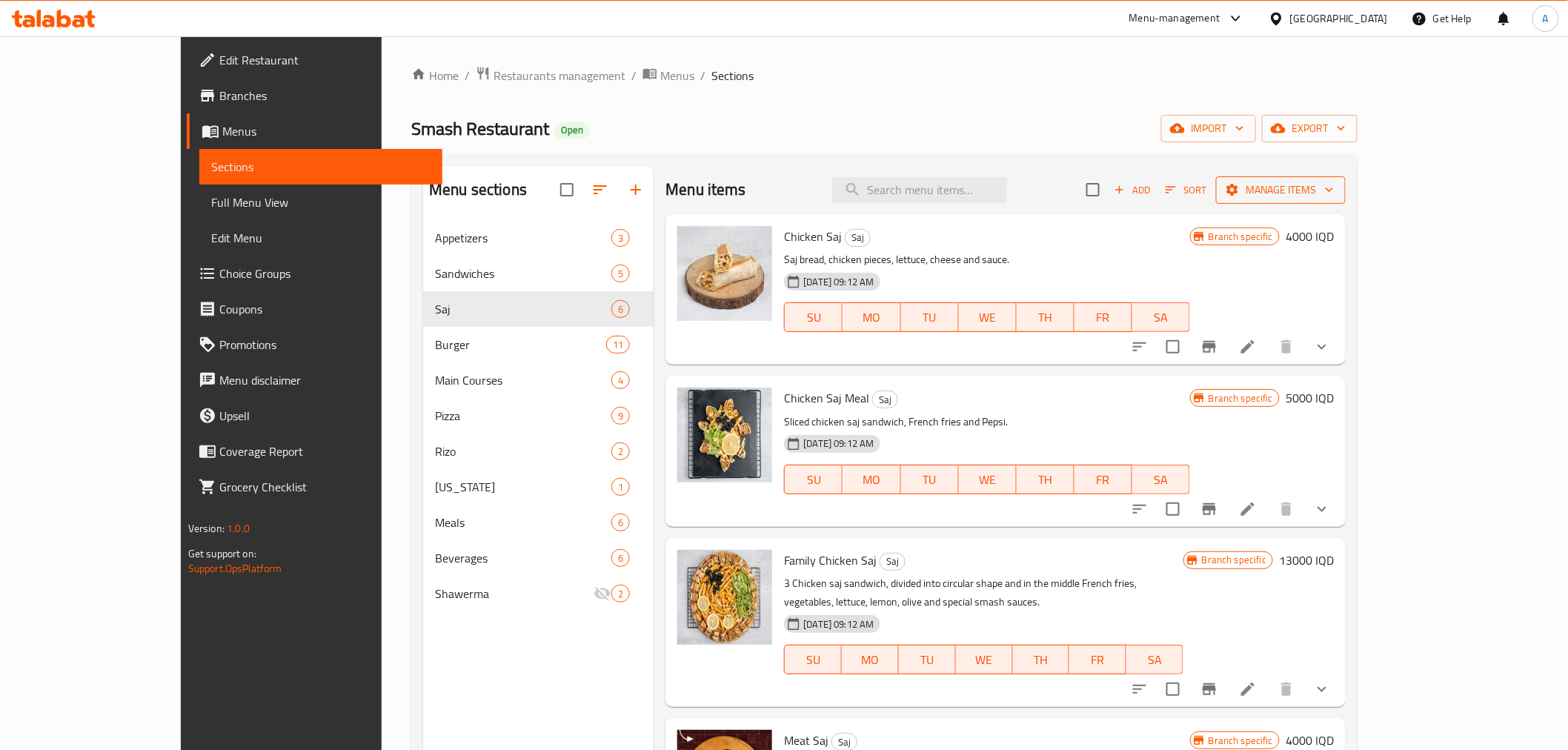
click at [1334, 188] on span "Manage items" at bounding box center [1281, 189] width 106 height 18
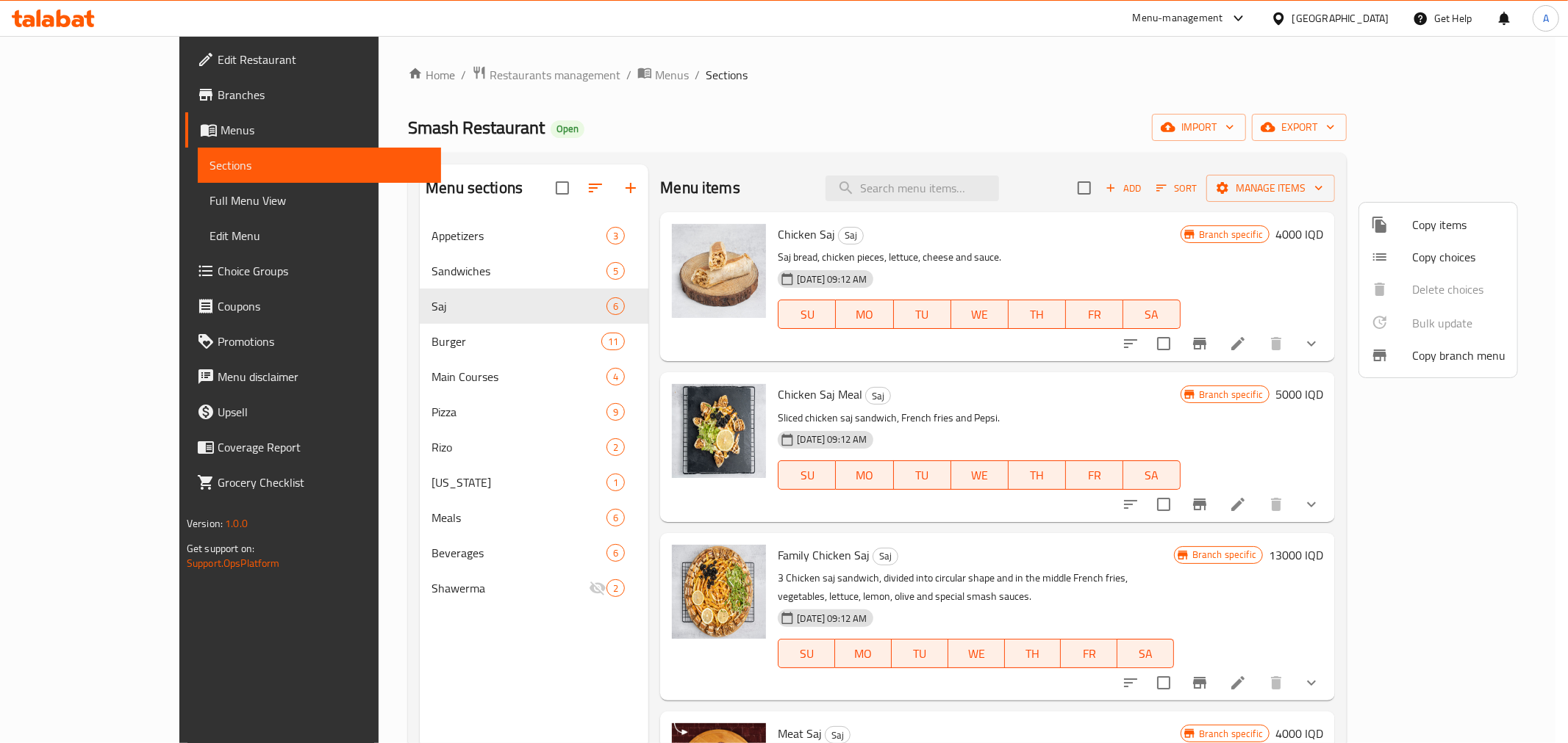
click at [1232, 116] on div at bounding box center [784, 372] width 1568 height 743
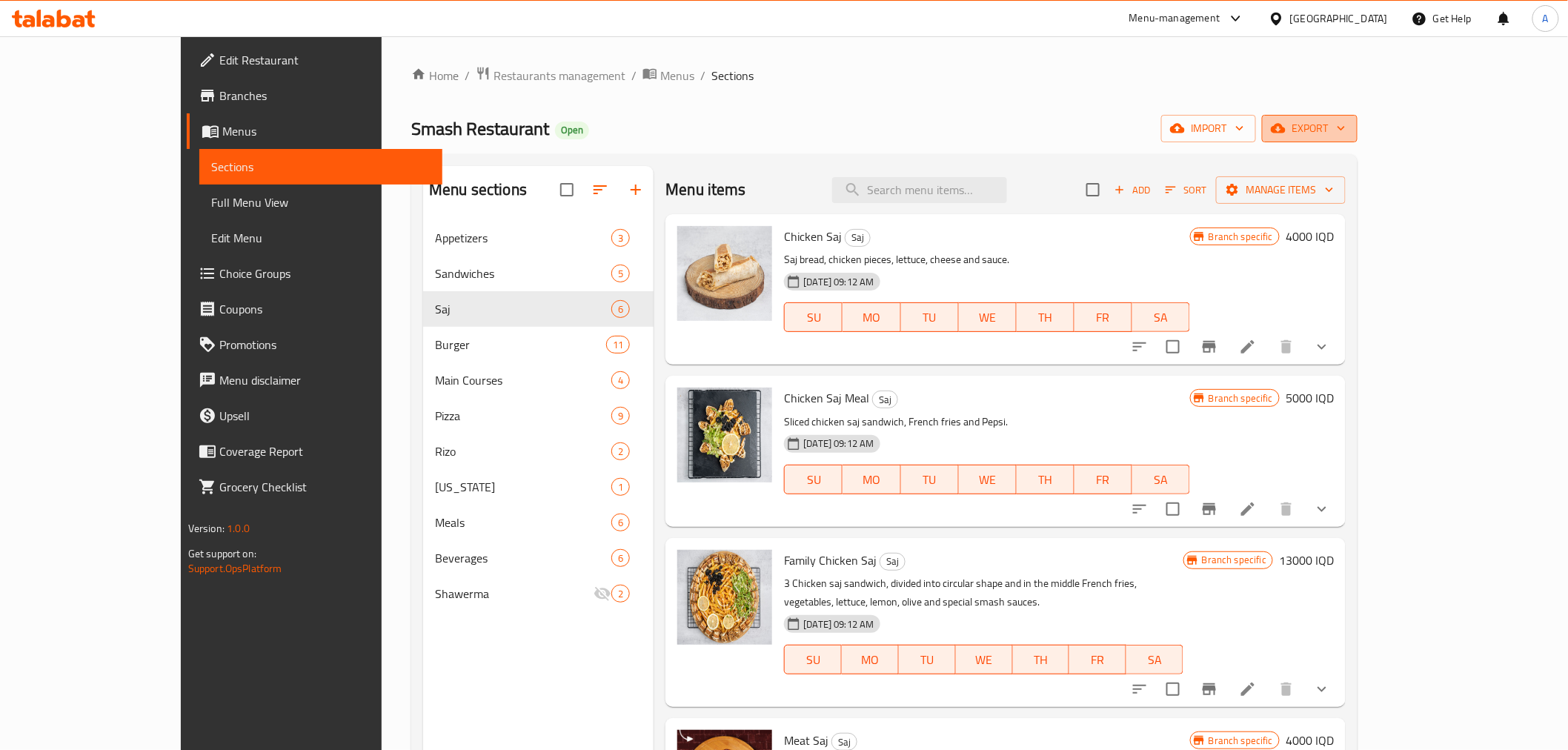
click at [1358, 139] on button "export" at bounding box center [1310, 128] width 95 height 28
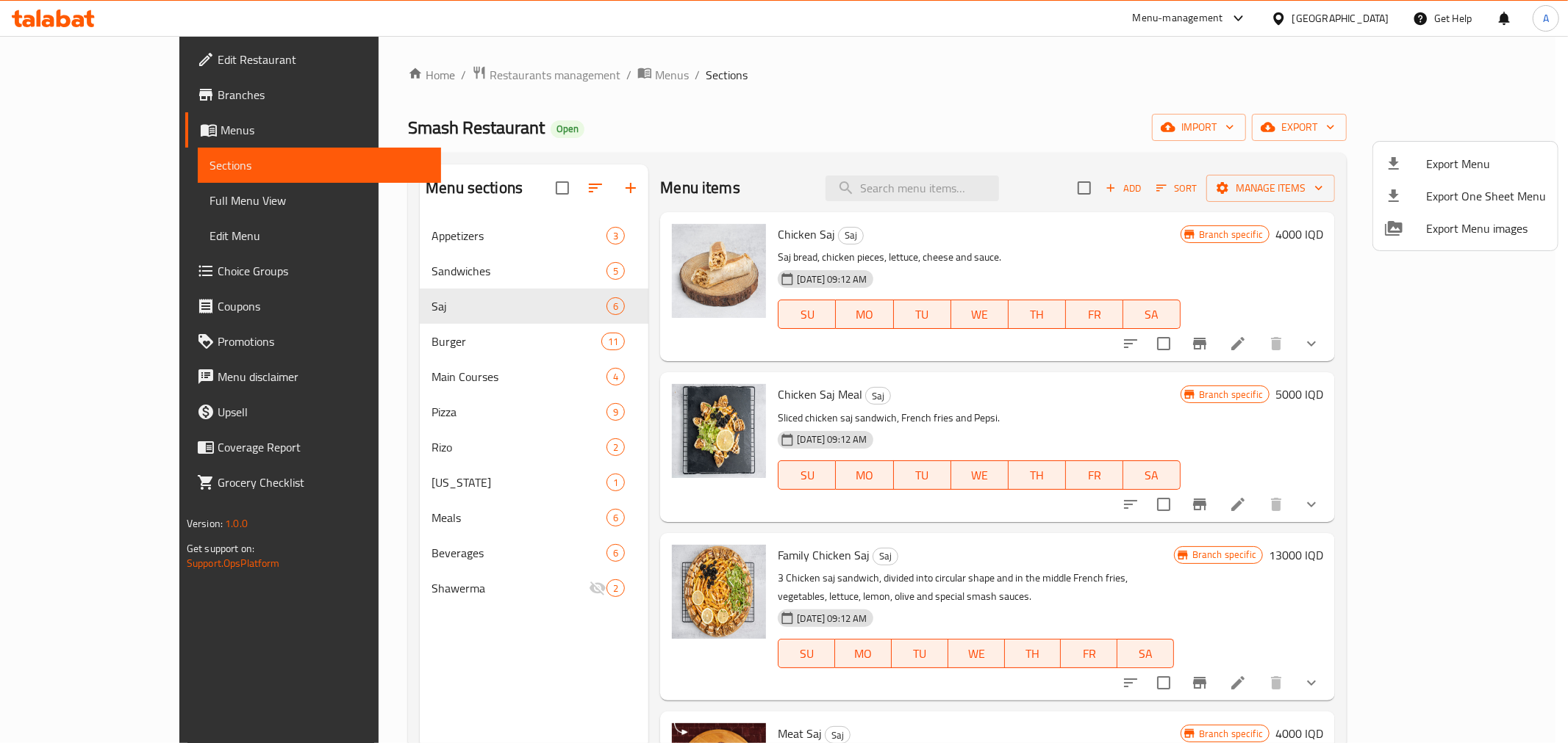
click at [431, 357] on div at bounding box center [784, 372] width 1568 height 743
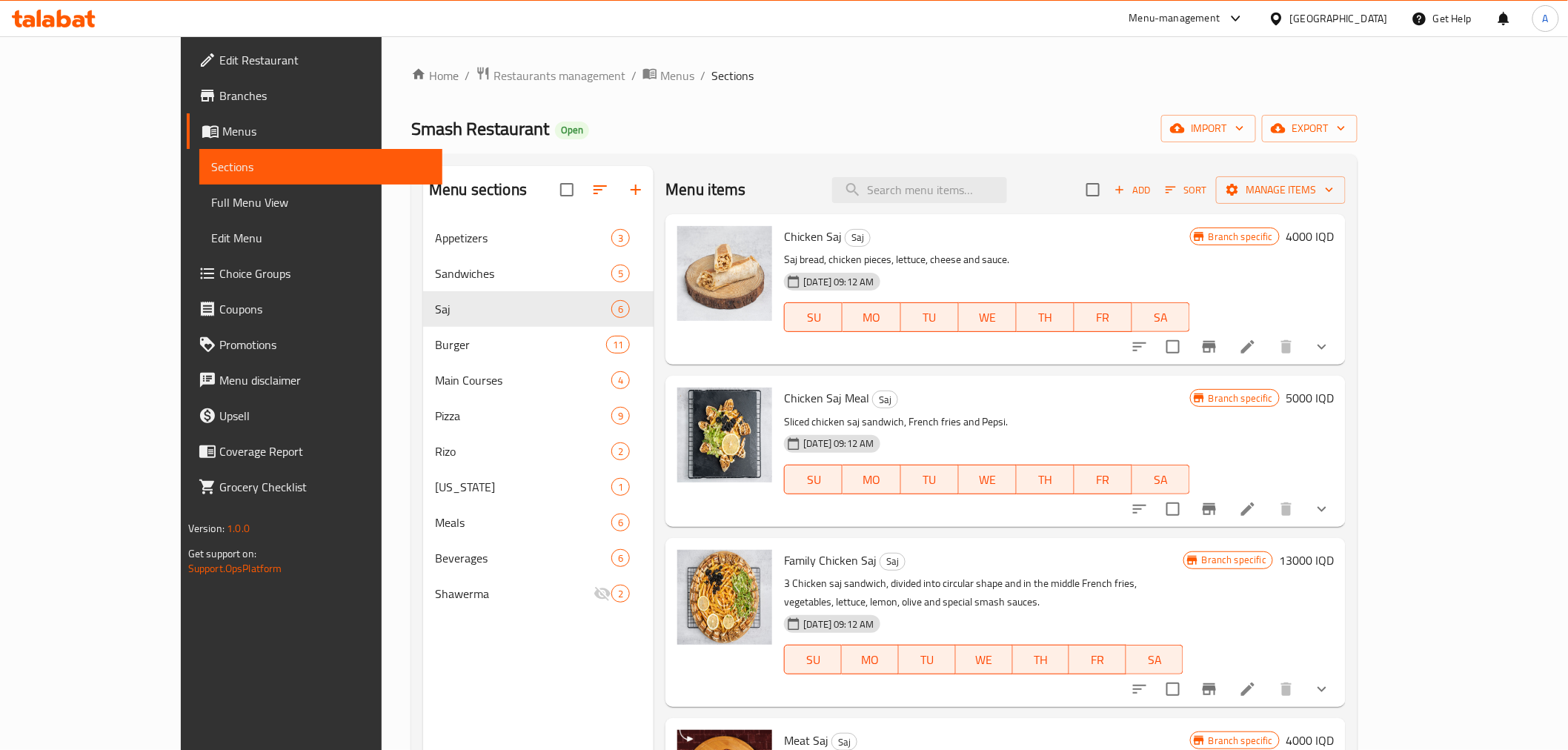
click at [435, 379] on span "Main Courses" at bounding box center [522, 380] width 176 height 18
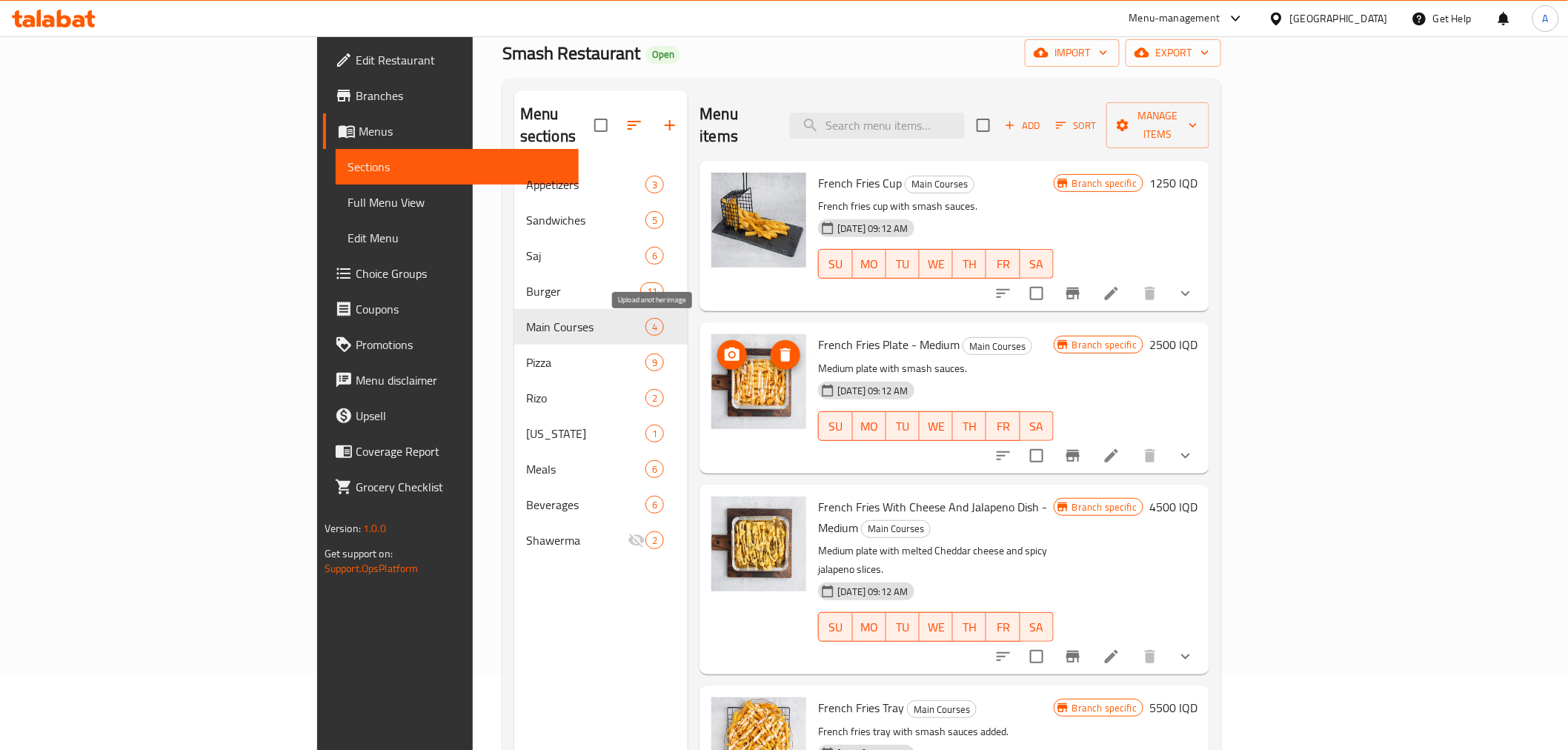
scroll to position [165, 0]
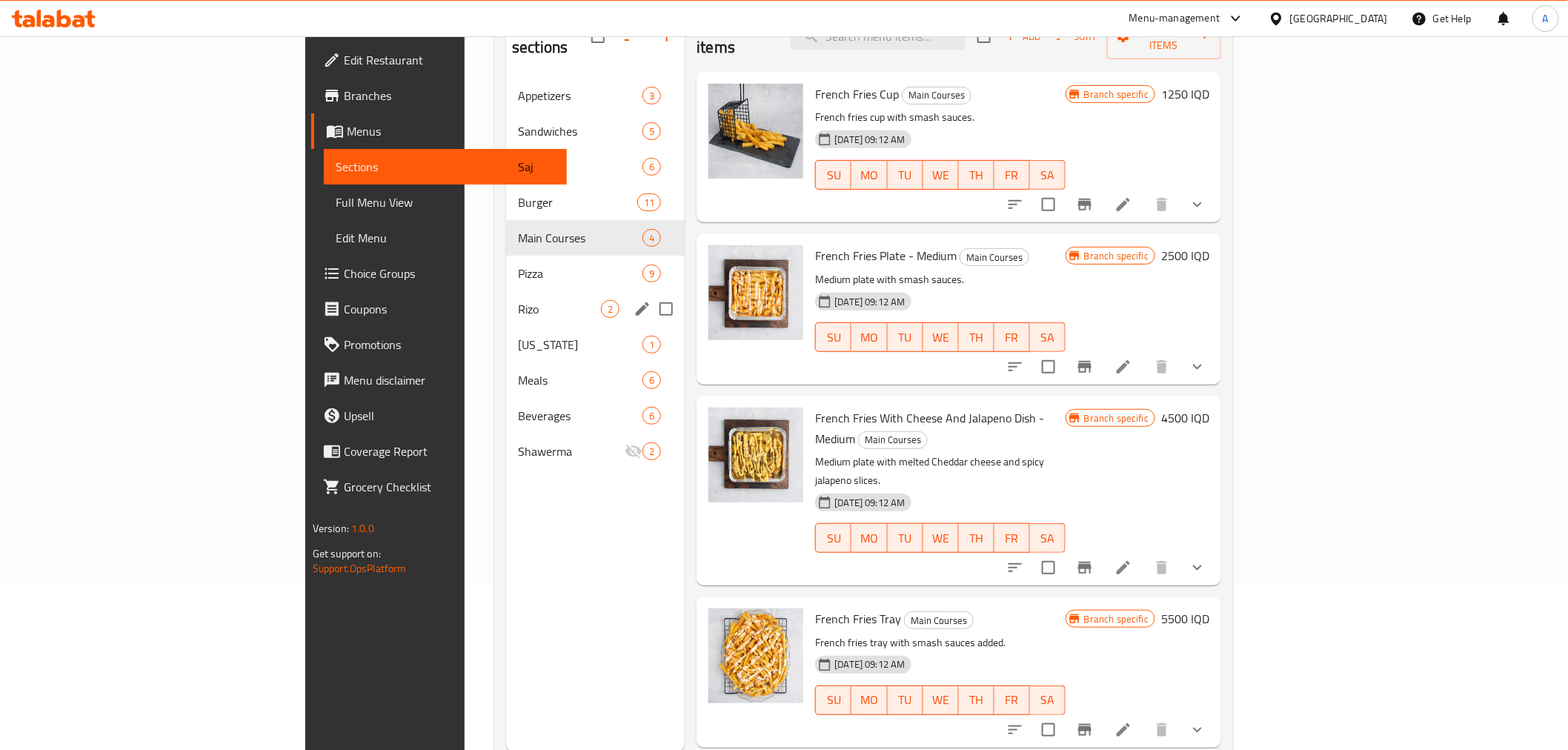
click at [518, 265] on span "Pizza" at bounding box center [579, 273] width 125 height 18
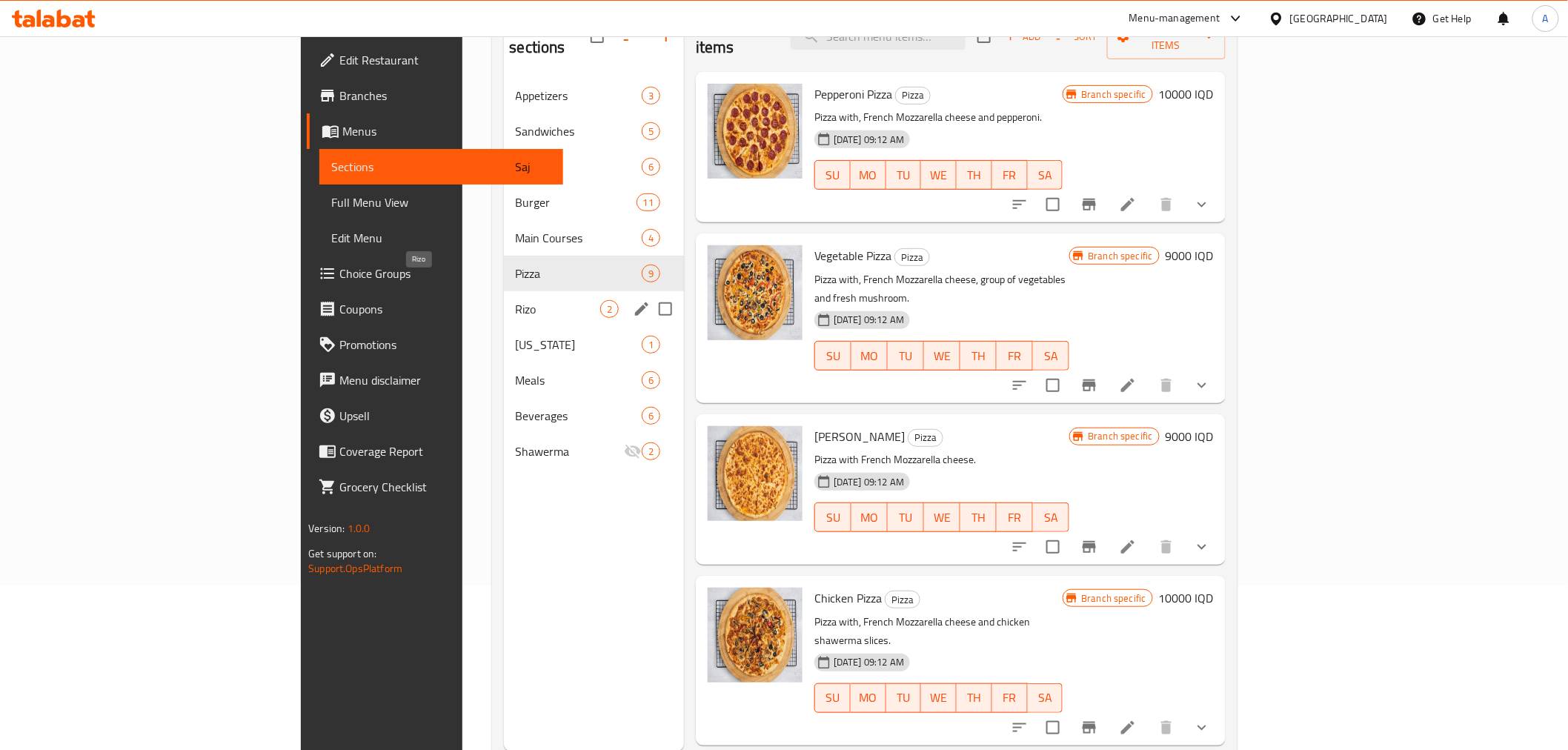
click at [516, 300] on span "Rizo" at bounding box center [558, 308] width 85 height 18
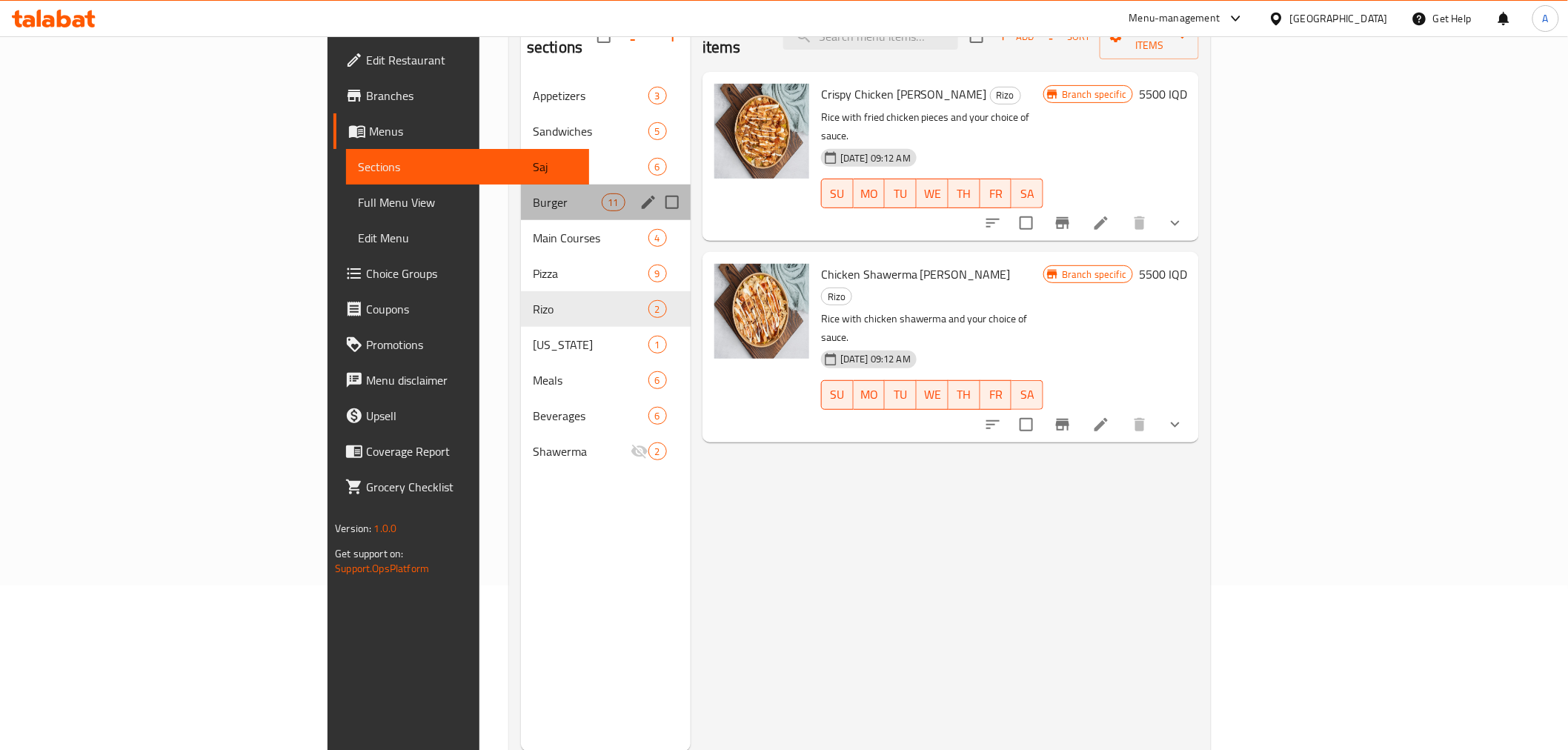
click at [521, 185] on div "Burger 11" at bounding box center [606, 202] width 169 height 35
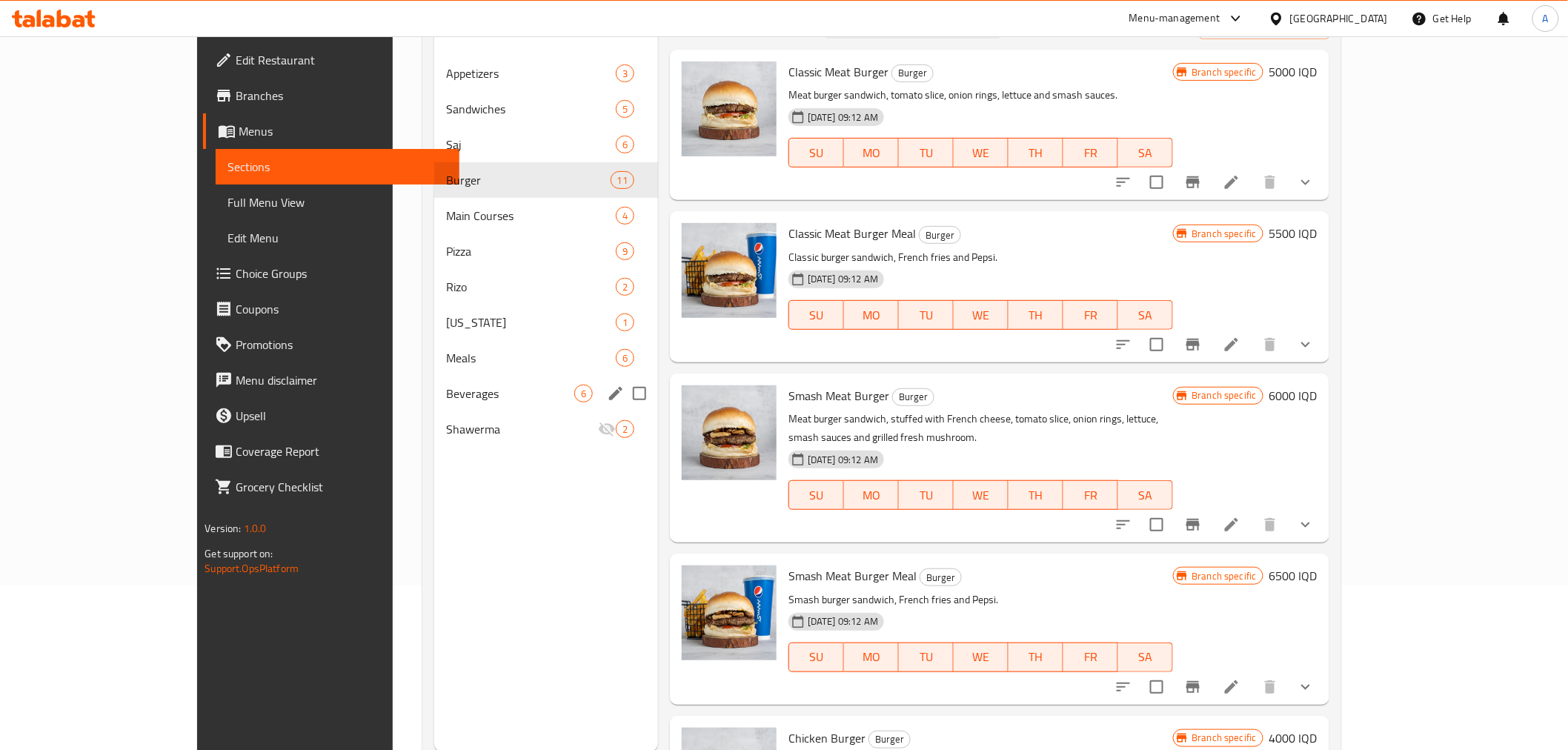
click at [436, 410] on div "Beverages 6" at bounding box center [545, 393] width 224 height 35
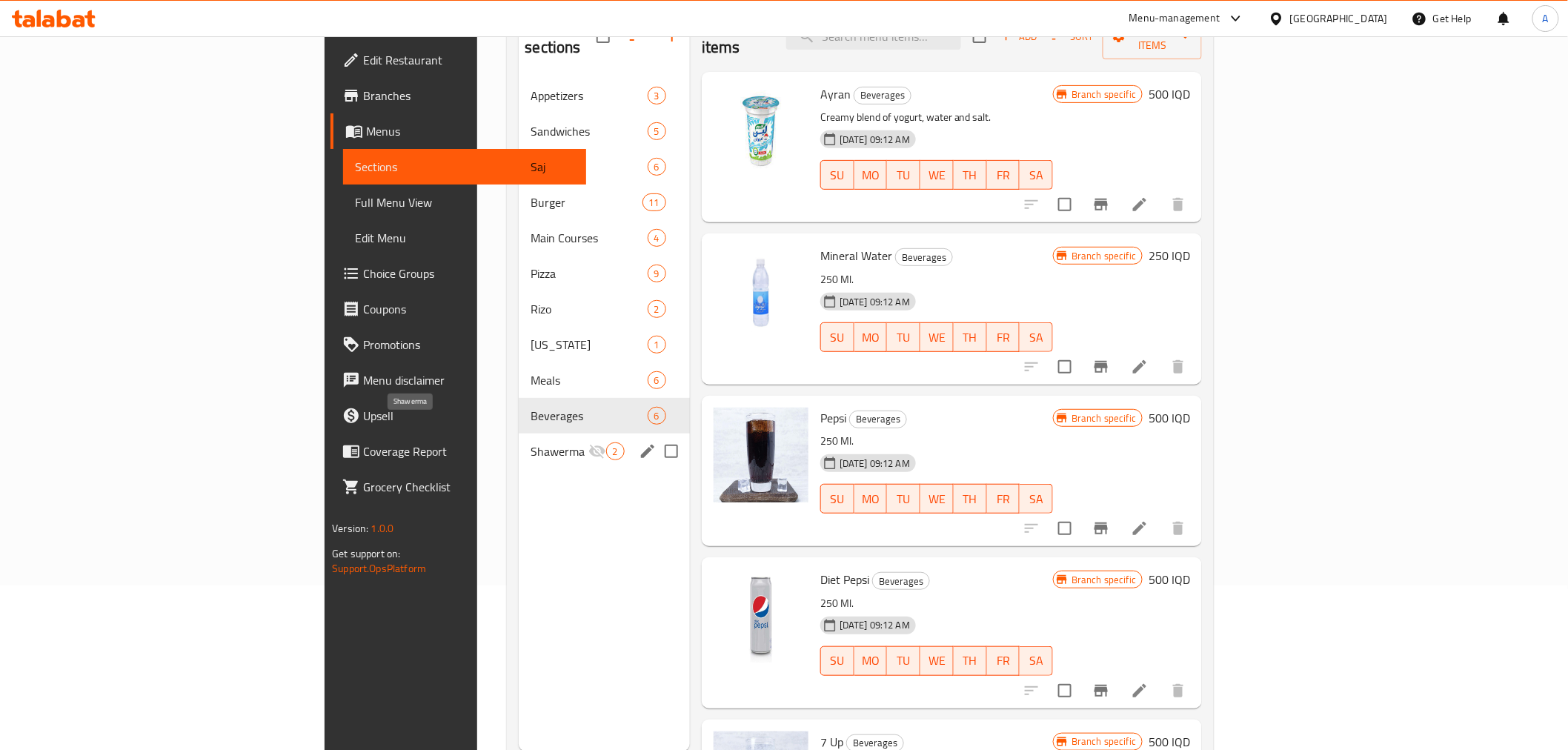
click at [531, 443] on span "Shawerma" at bounding box center [559, 451] width 57 height 18
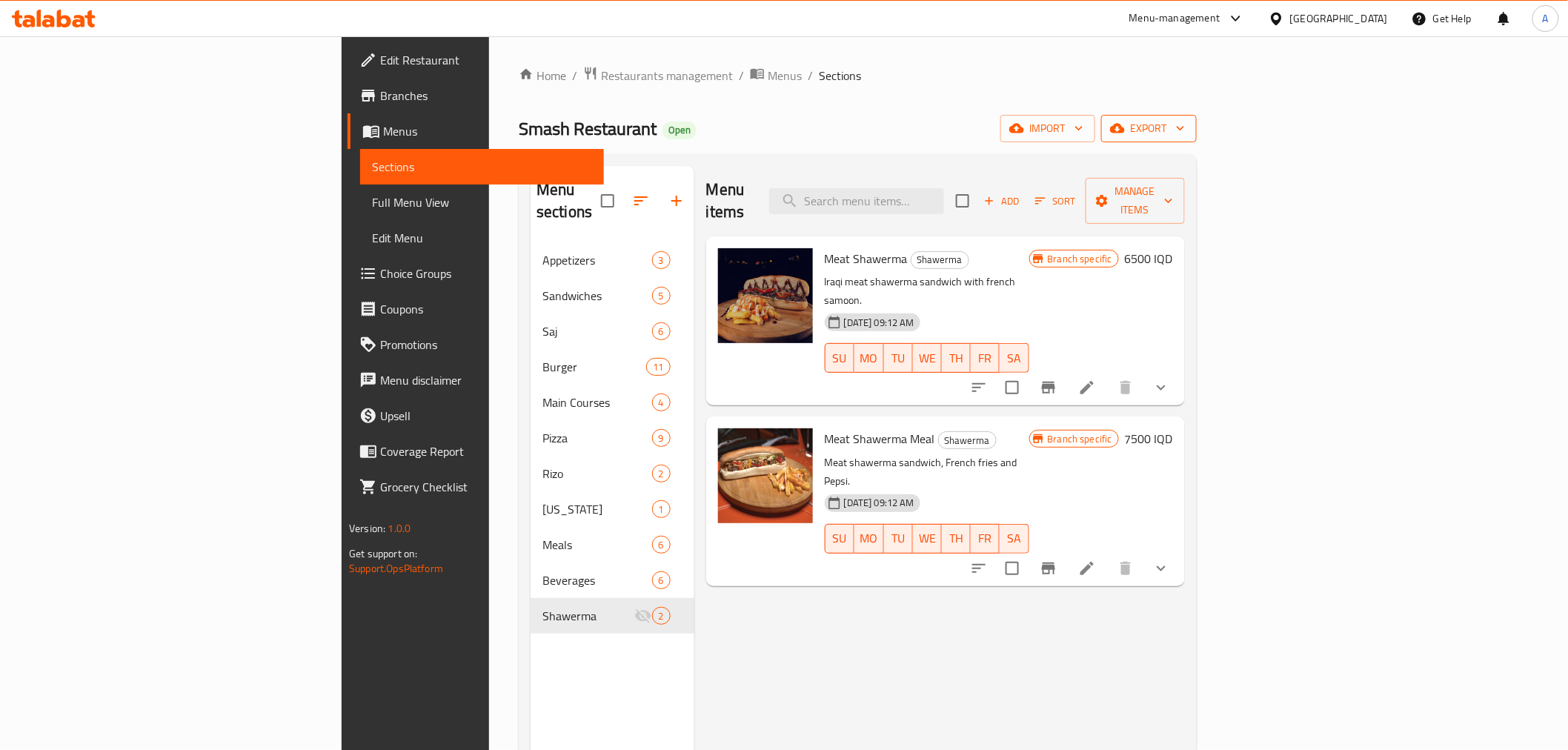
click at [1186, 129] on span "export" at bounding box center [1149, 128] width 72 height 18
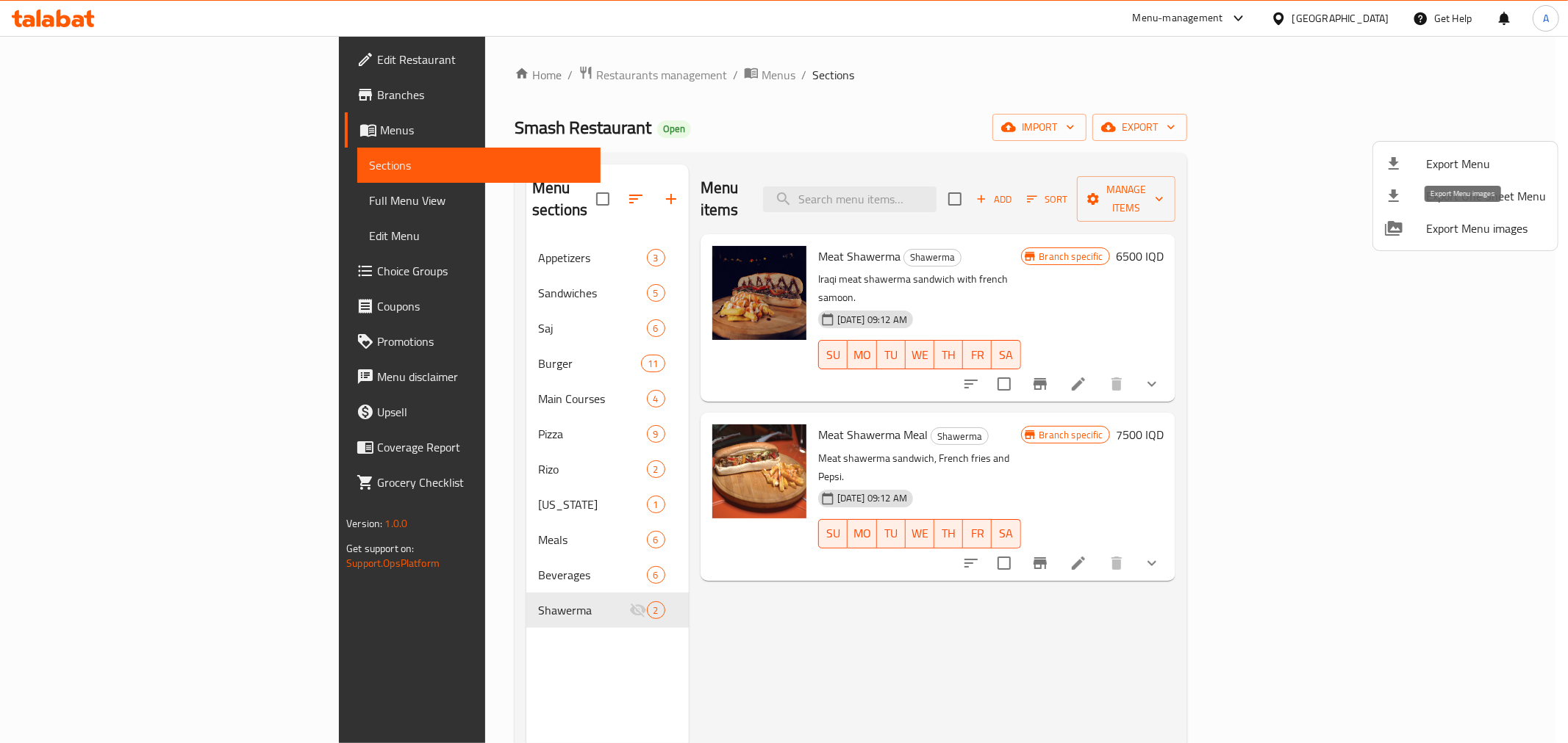
click at [1466, 220] on span "Export Menu images" at bounding box center [1485, 228] width 120 height 18
click at [826, 108] on div at bounding box center [784, 372] width 1568 height 743
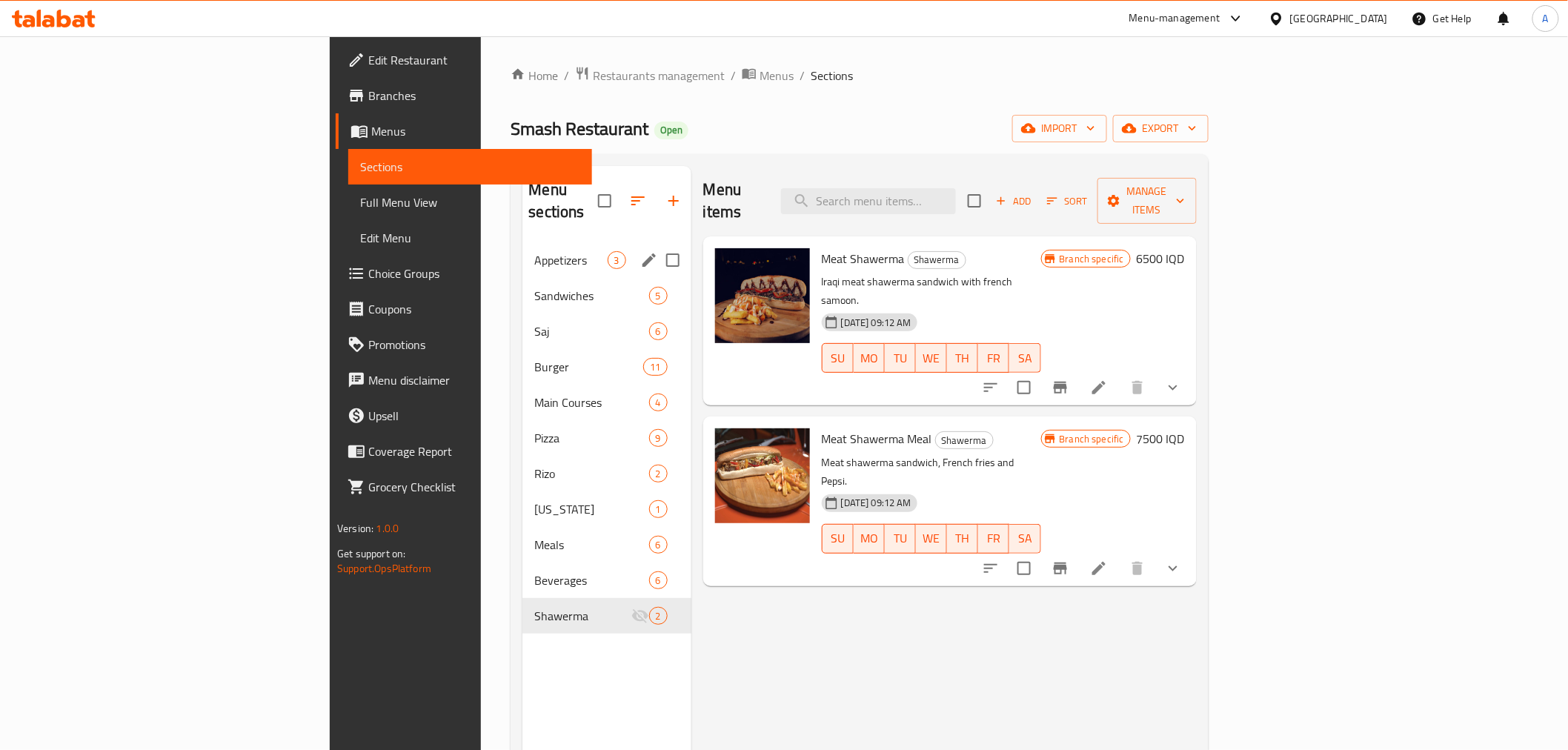
click at [535, 251] on span "Appetizers" at bounding box center [571, 260] width 72 height 18
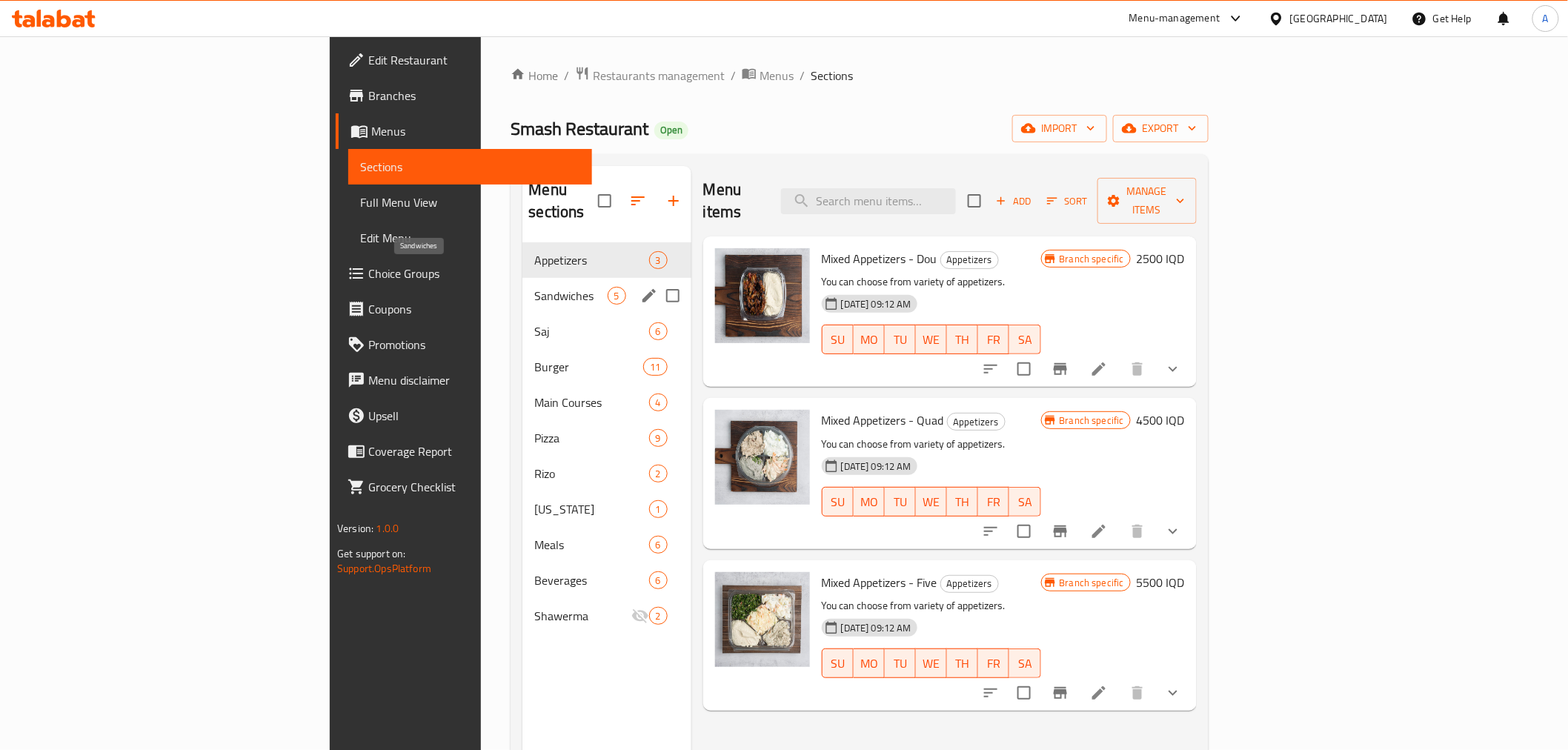
click at [522, 285] on div "Sandwiches 5" at bounding box center [606, 295] width 168 height 35
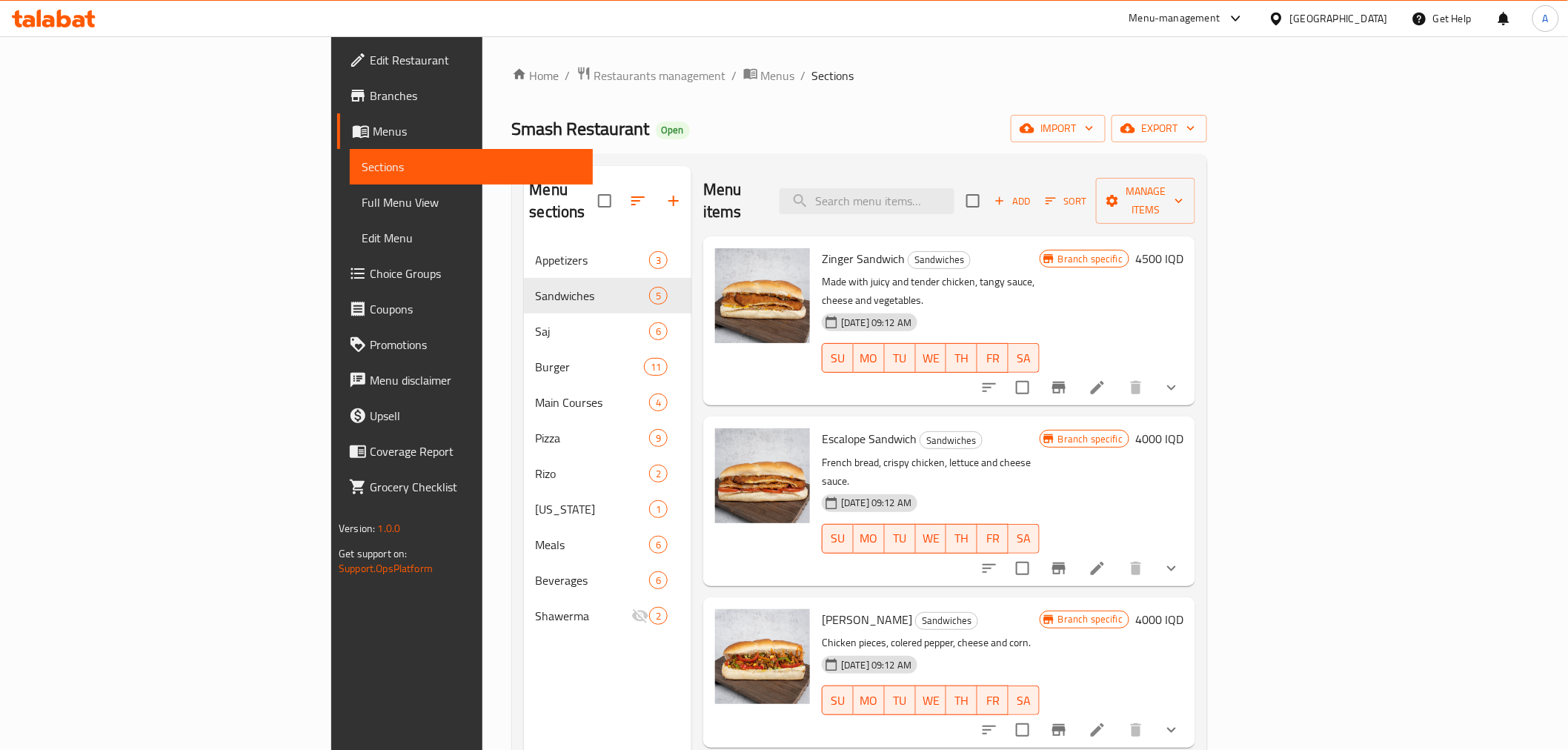
click at [822, 247] on span "Zinger Sandwich" at bounding box center [863, 258] width 83 height 22
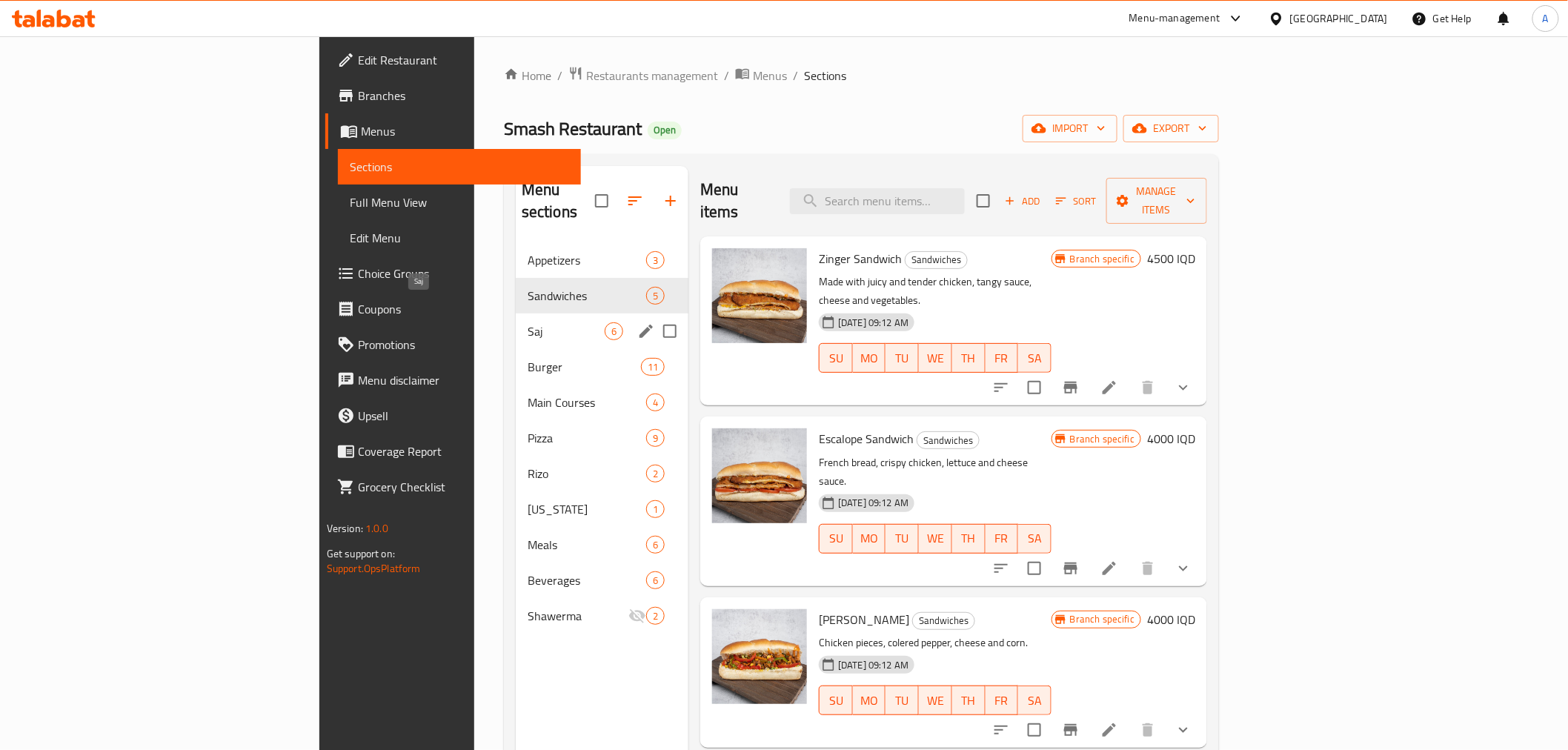
click at [528, 323] on span "Saj" at bounding box center [566, 331] width 77 height 18
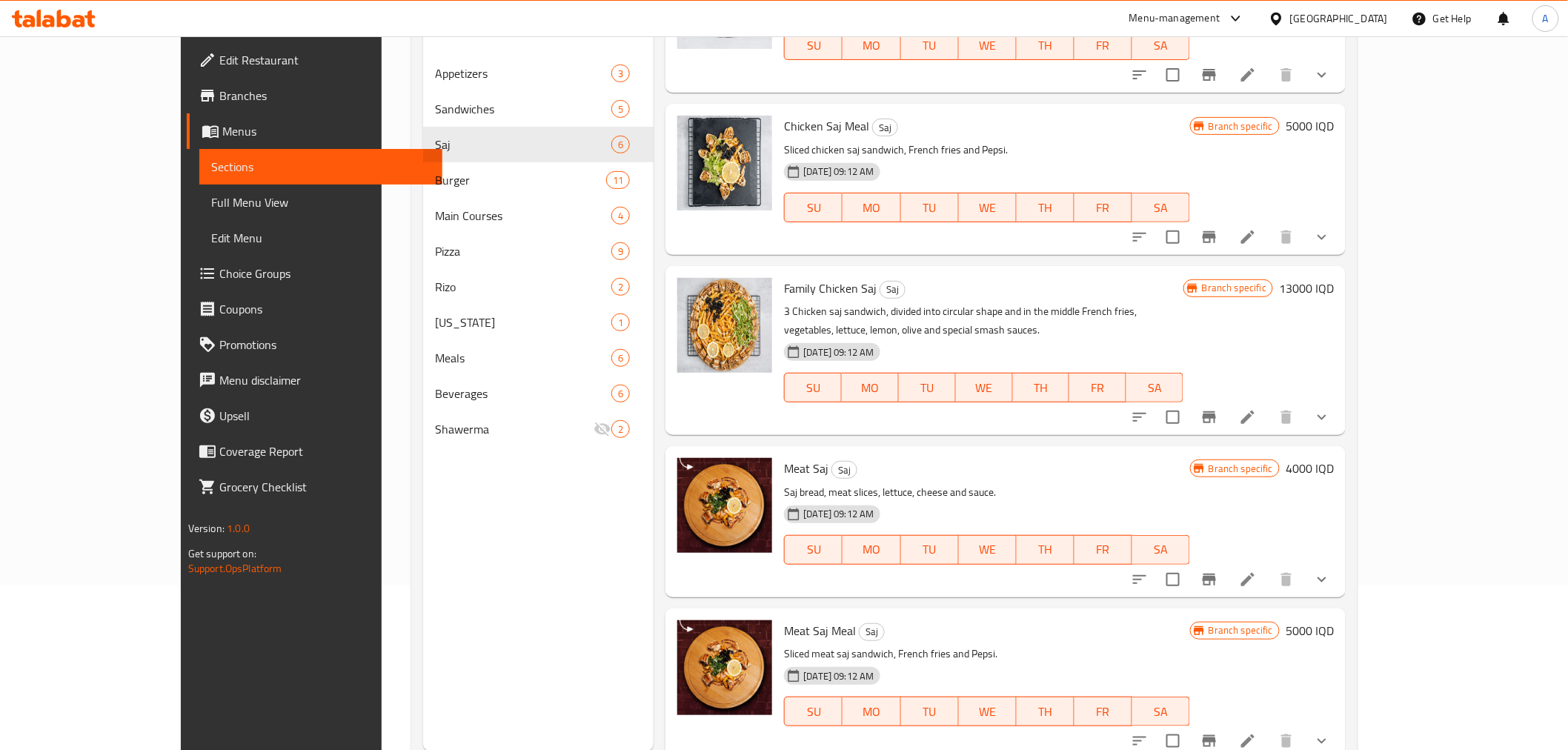
scroll to position [92, 0]
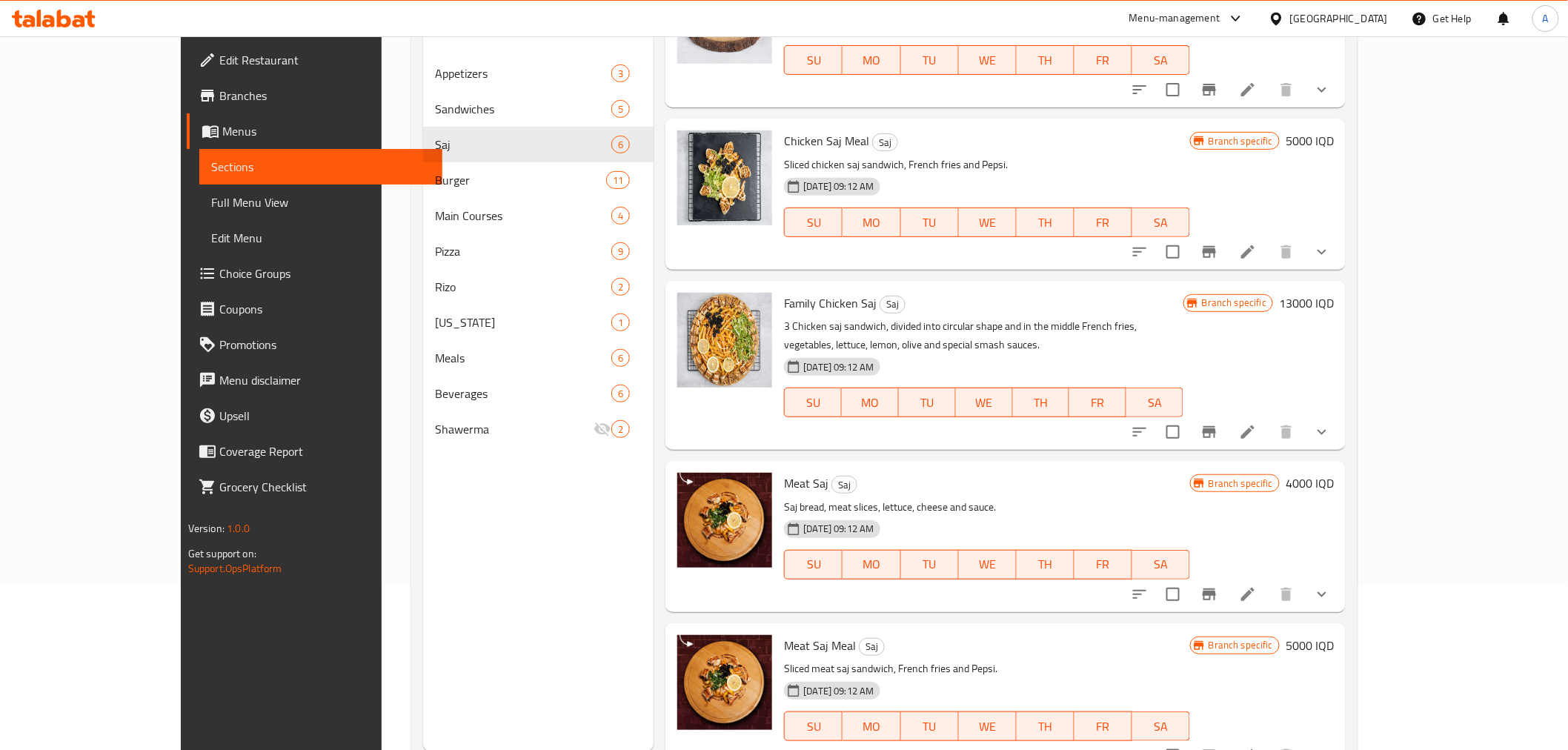
click at [784, 310] on span "Family Chicken Saj" at bounding box center [830, 303] width 92 height 22
copy h6 "Family Chicken Saj"
